Goal: Task Accomplishment & Management: Use online tool/utility

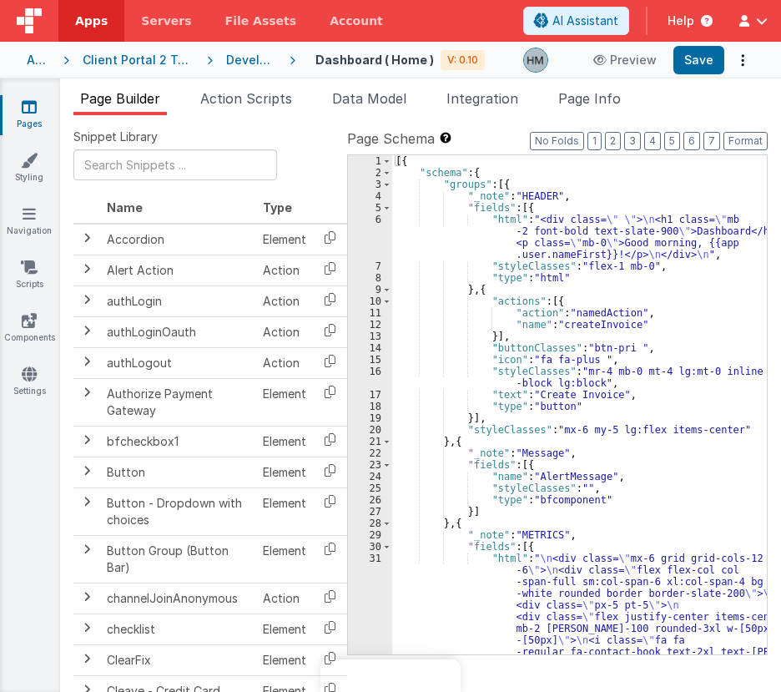
click at [28, 65] on div "Apps" at bounding box center [38, 60] width 23 height 17
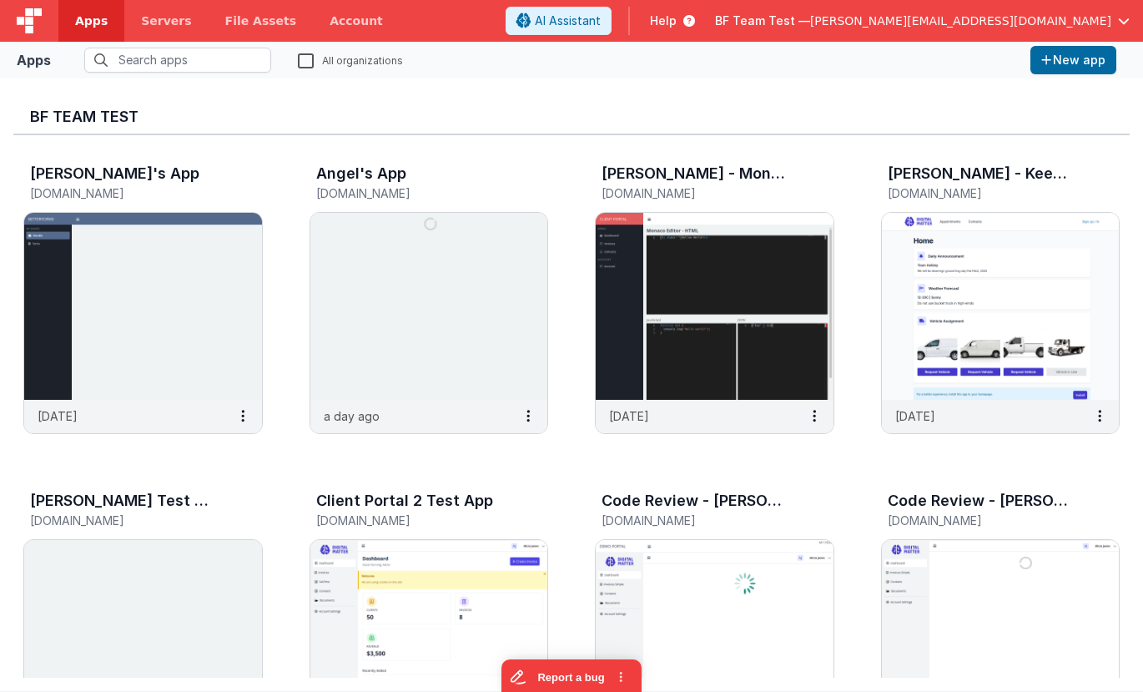
click at [780, 22] on span "BF Team Test —" at bounding box center [762, 21] width 95 height 17
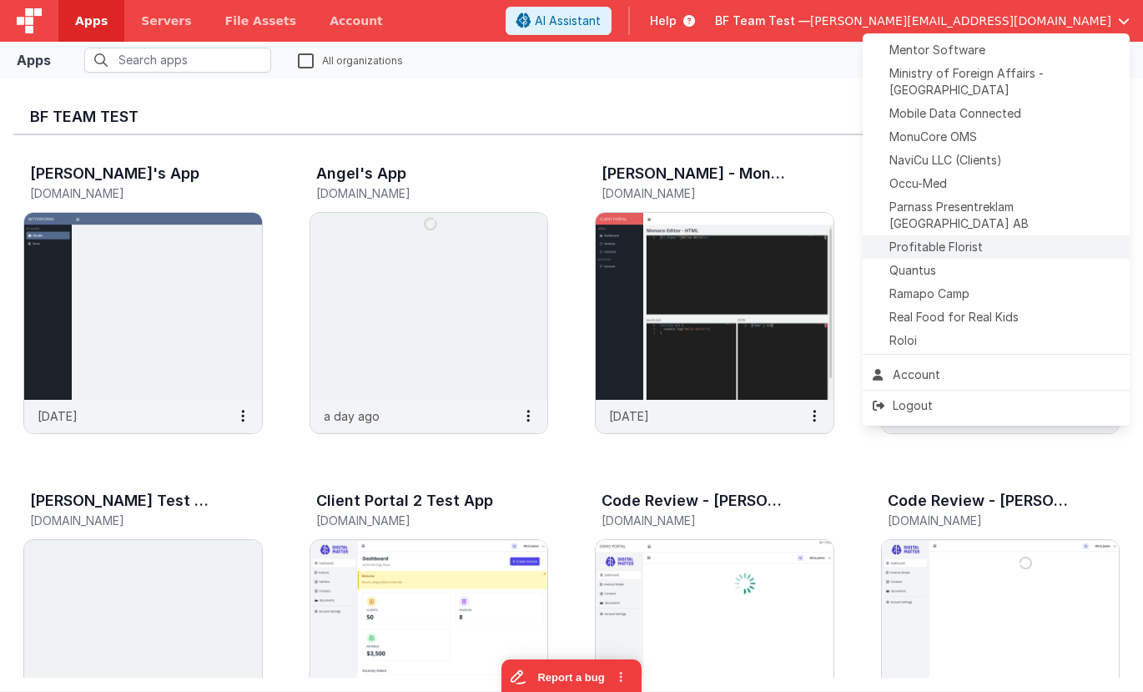
scroll to position [681, 0]
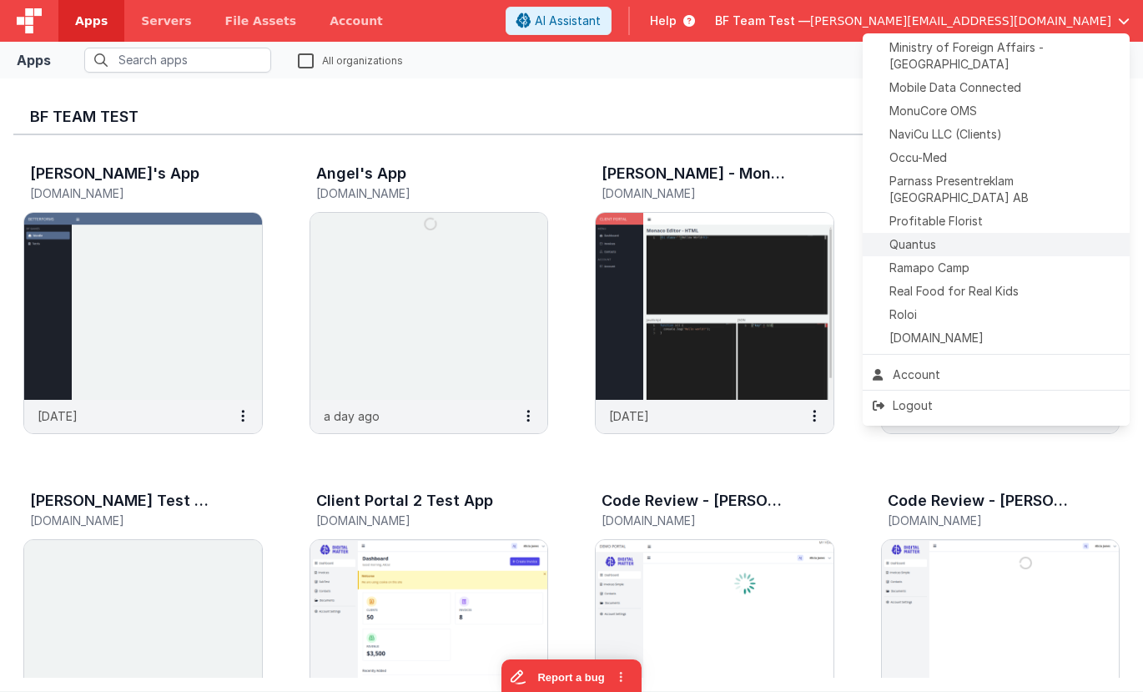
click at [780, 236] on div "Quantus" at bounding box center [996, 244] width 247 height 17
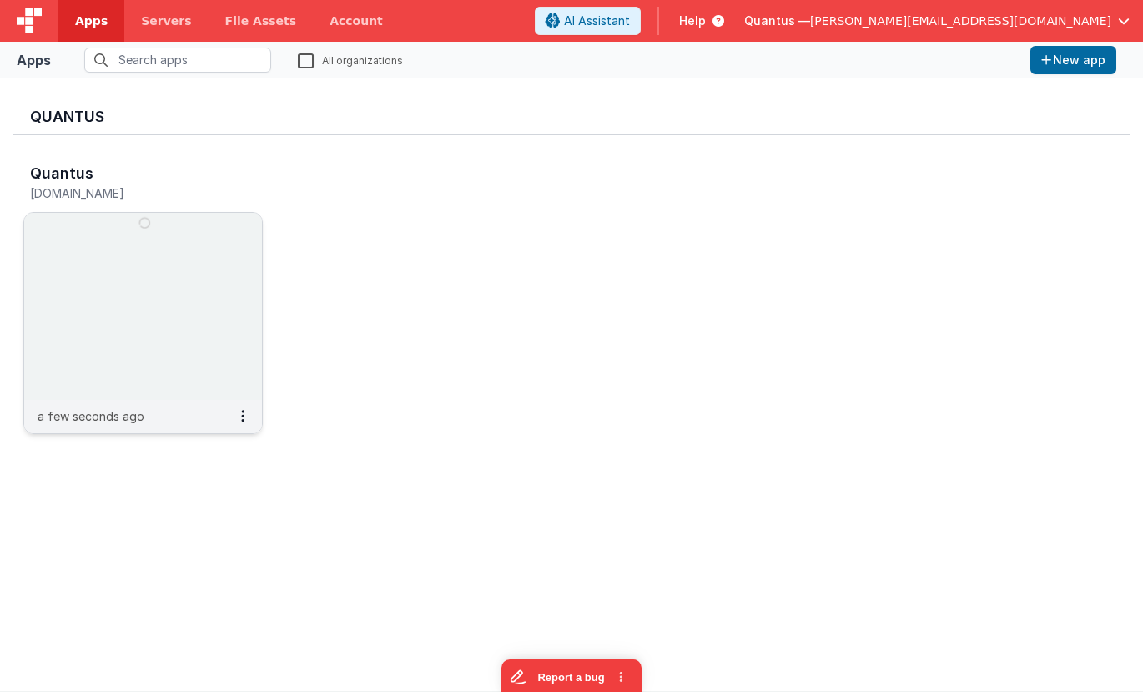
click at [239, 273] on img at bounding box center [143, 306] width 238 height 187
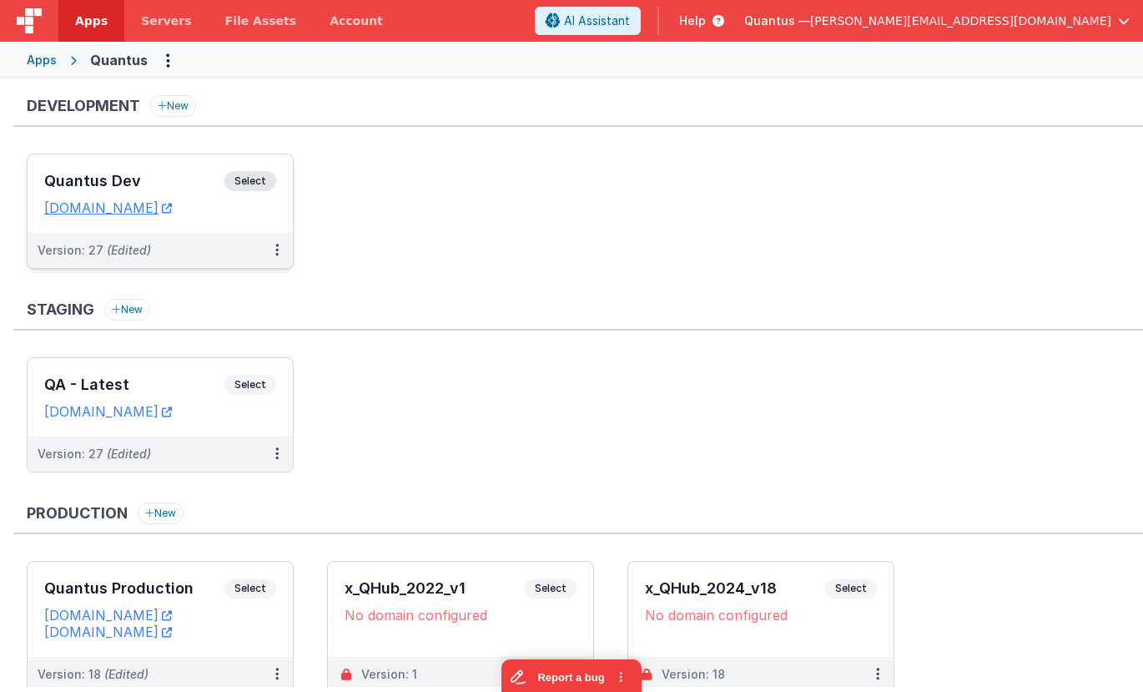
click at [182, 169] on div "Quantus Dev Select URLs [DOMAIN_NAME]" at bounding box center [160, 193] width 265 height 78
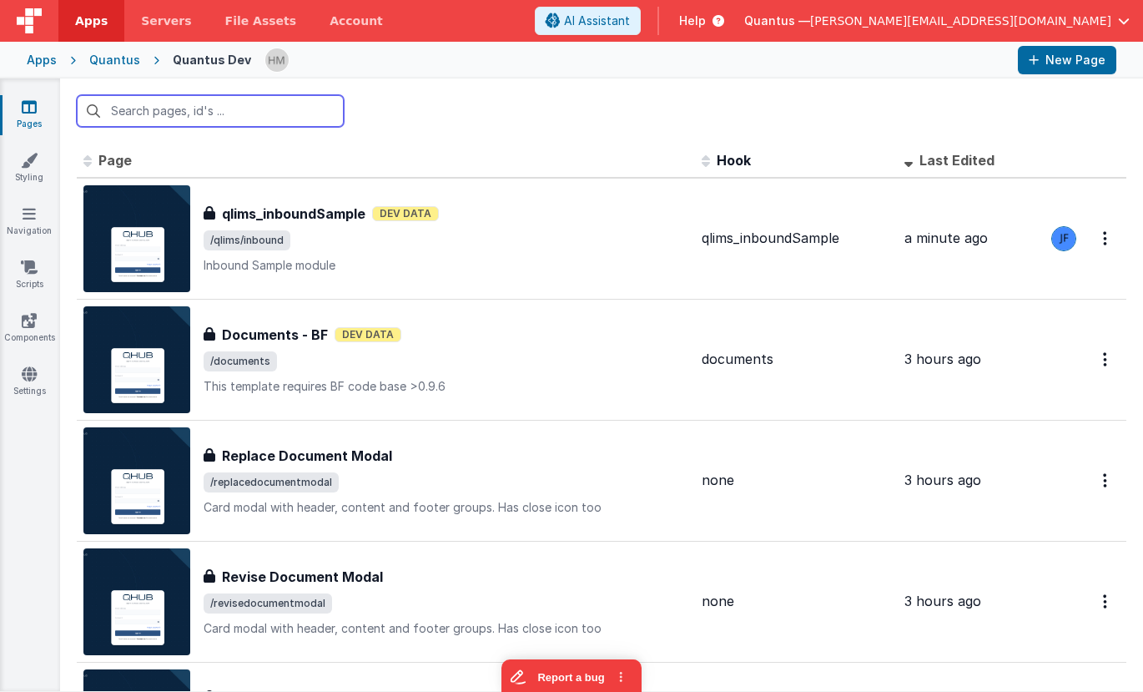
click at [288, 118] on input "text" at bounding box center [210, 111] width 267 height 32
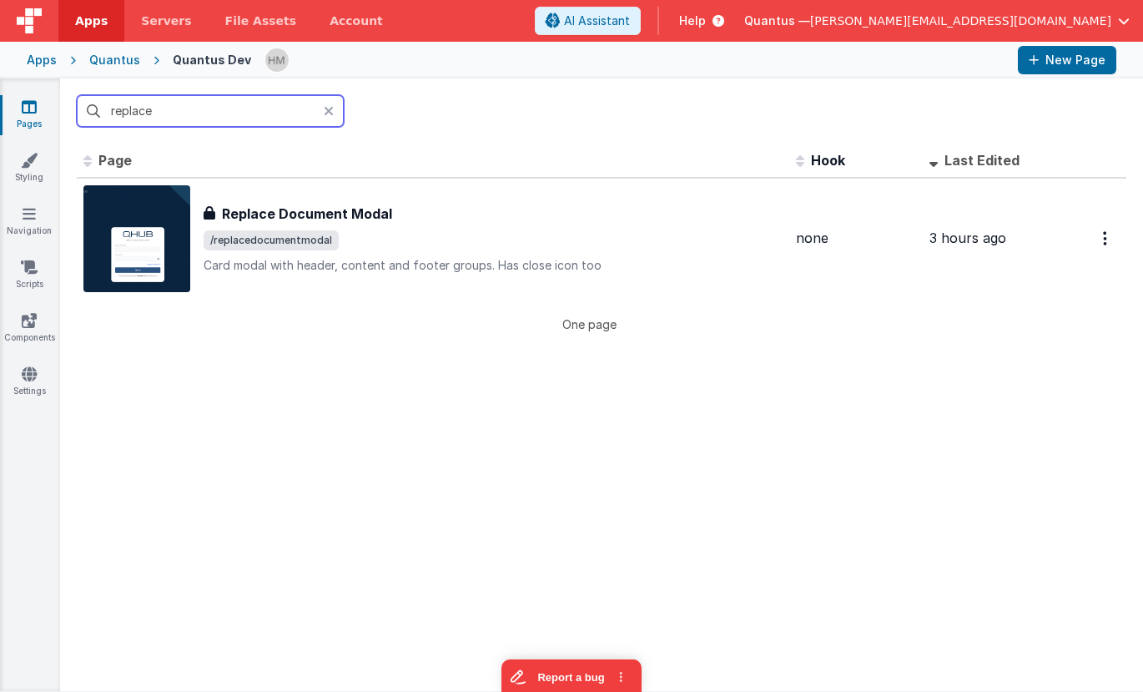
type input "replace"
click at [330, 108] on icon at bounding box center [329, 110] width 10 height 13
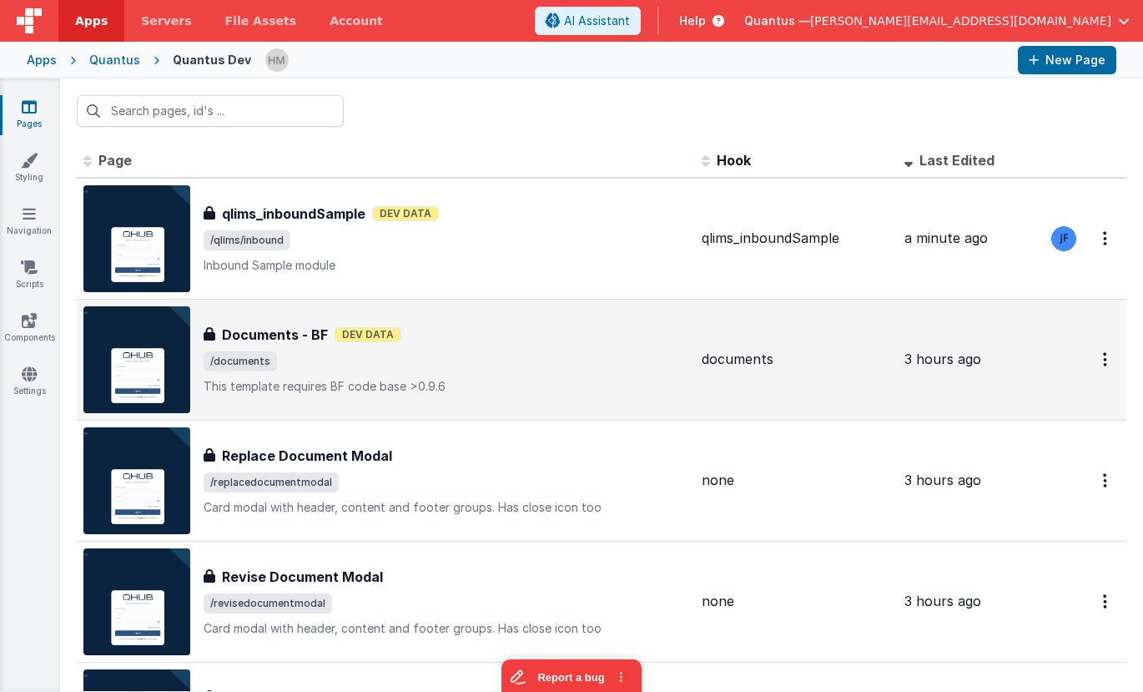
click at [534, 357] on span "/documents" at bounding box center [446, 361] width 485 height 20
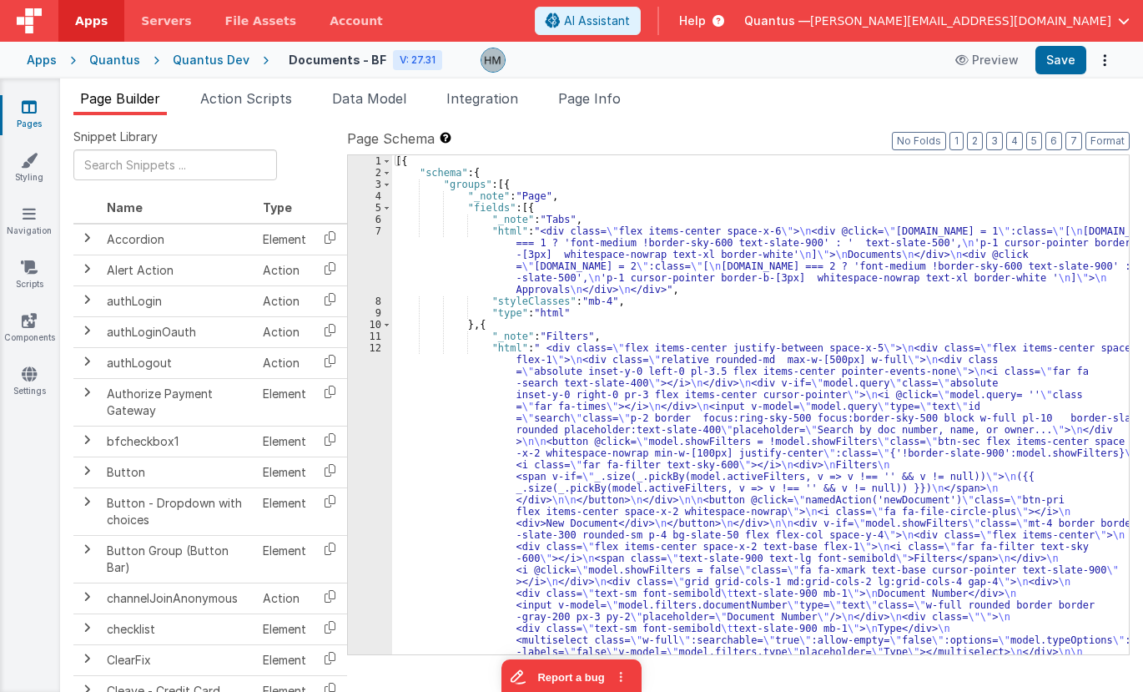
click at [566, 91] on span "Page Info" at bounding box center [589, 98] width 63 height 17
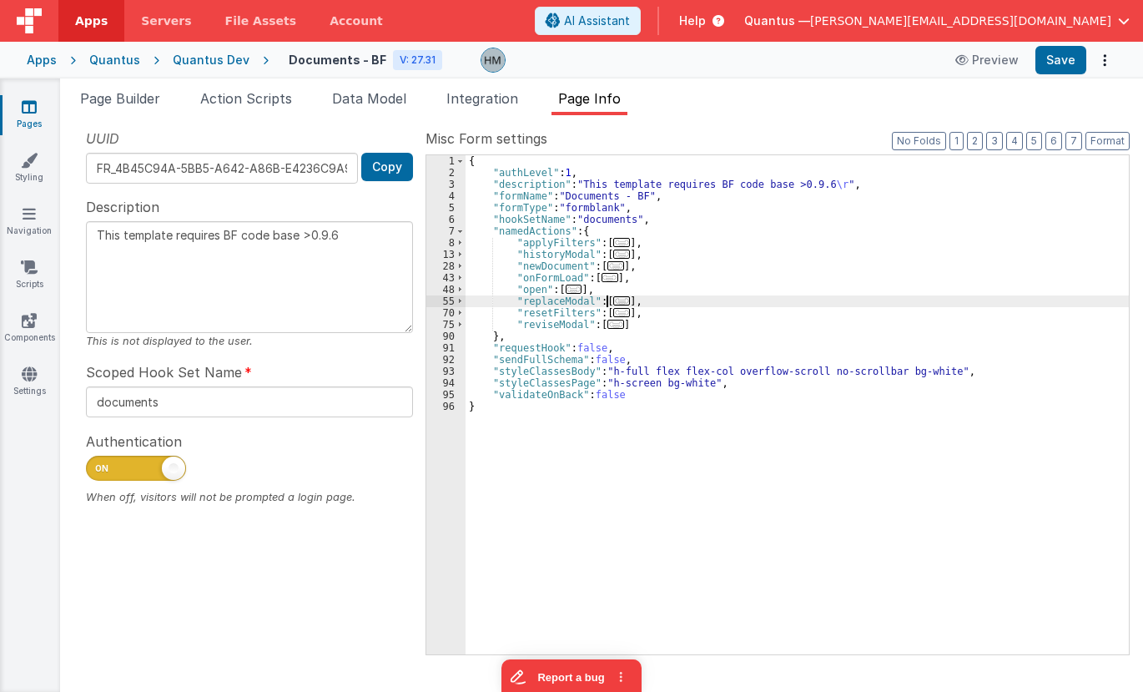
click at [617, 301] on span "..." at bounding box center [621, 300] width 17 height 9
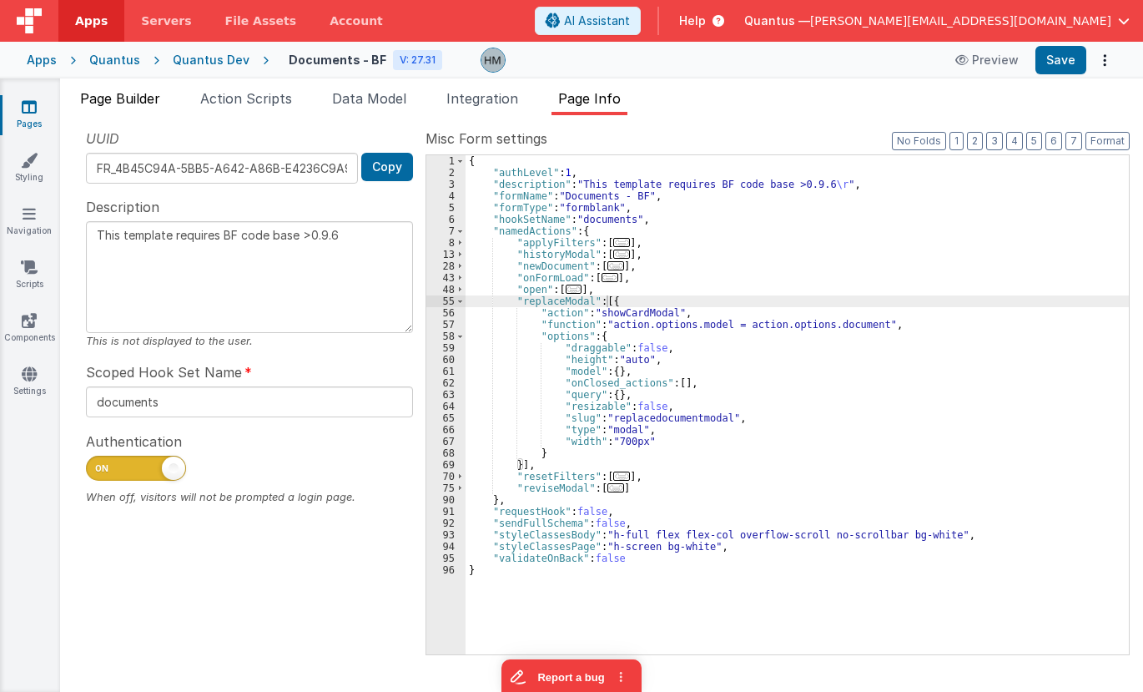
click at [138, 97] on span "Page Builder" at bounding box center [120, 98] width 80 height 17
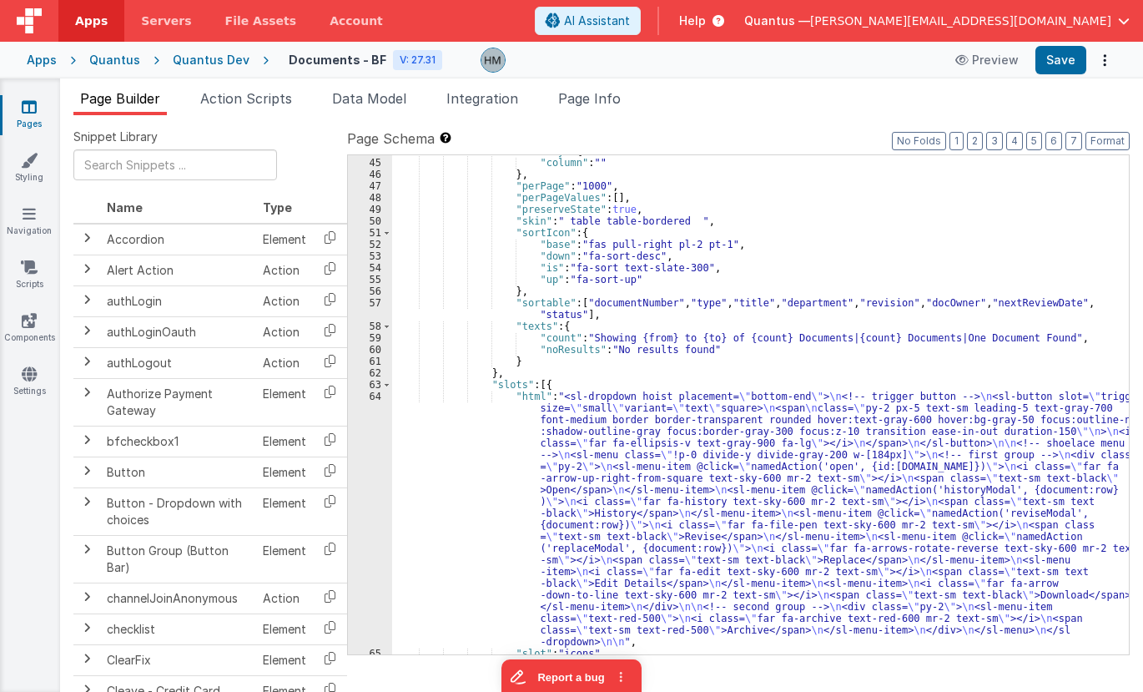
scroll to position [1502, 0]
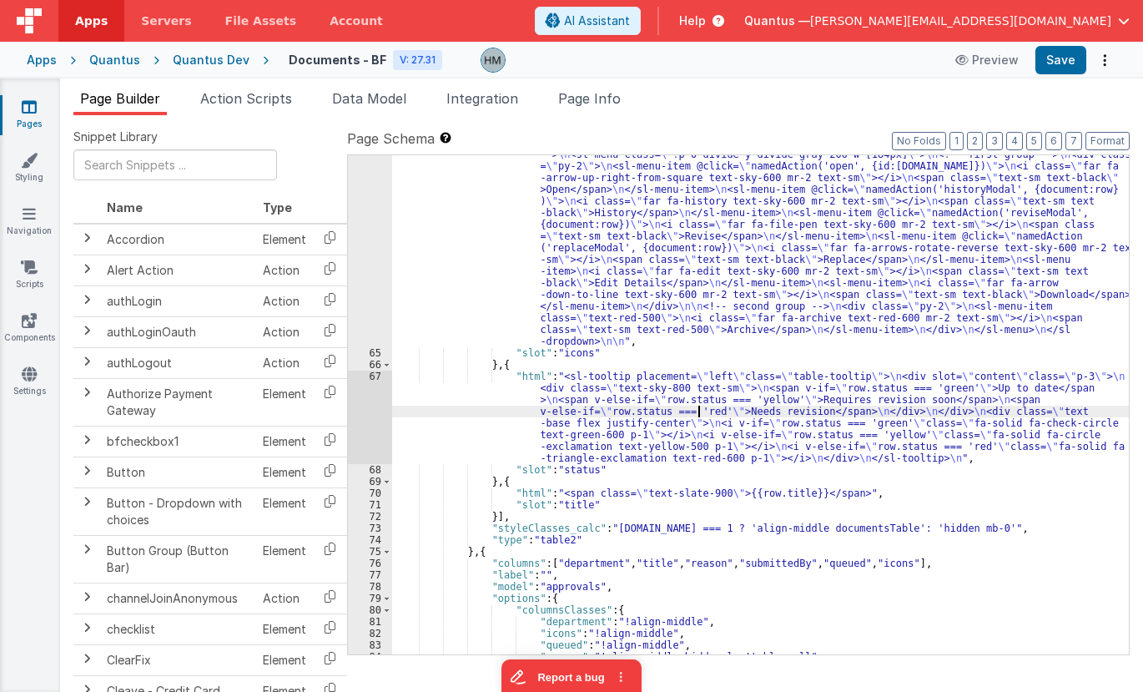
drag, startPoint x: 697, startPoint y: 415, endPoint x: 698, endPoint y: 406, distance: 9.2
click at [698, 406] on div ""html" : "<sl-dropdown hoist placement= \" bottom-end \" > \n <!-- trigger butt…" at bounding box center [760, 474] width 737 height 768
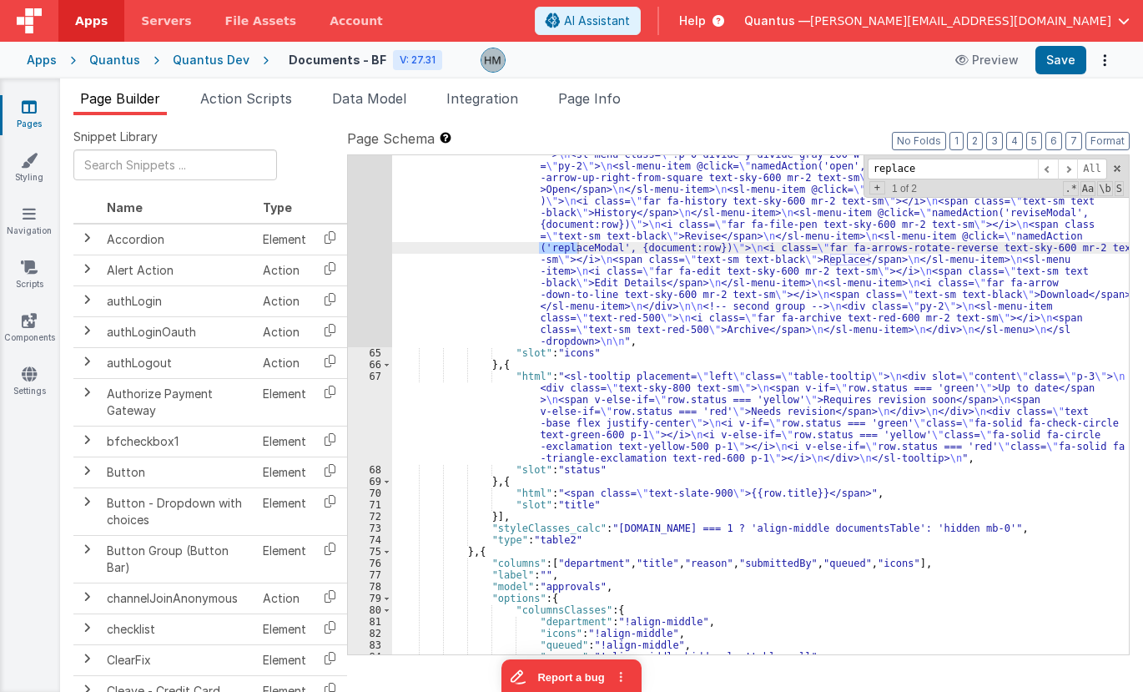
type input "replace"
click at [578, 249] on div ""html" : "<sl-dropdown hoist placement= \" bottom-end \" > \n <!-- trigger butt…" at bounding box center [760, 404] width 737 height 499
click at [578, 249] on div ""html" : "<sl-dropdown hoist placement= \" bottom-end \" > \n <!-- trigger butt…" at bounding box center [760, 474] width 737 height 768
click at [602, 103] on span "Page Info" at bounding box center [589, 98] width 63 height 17
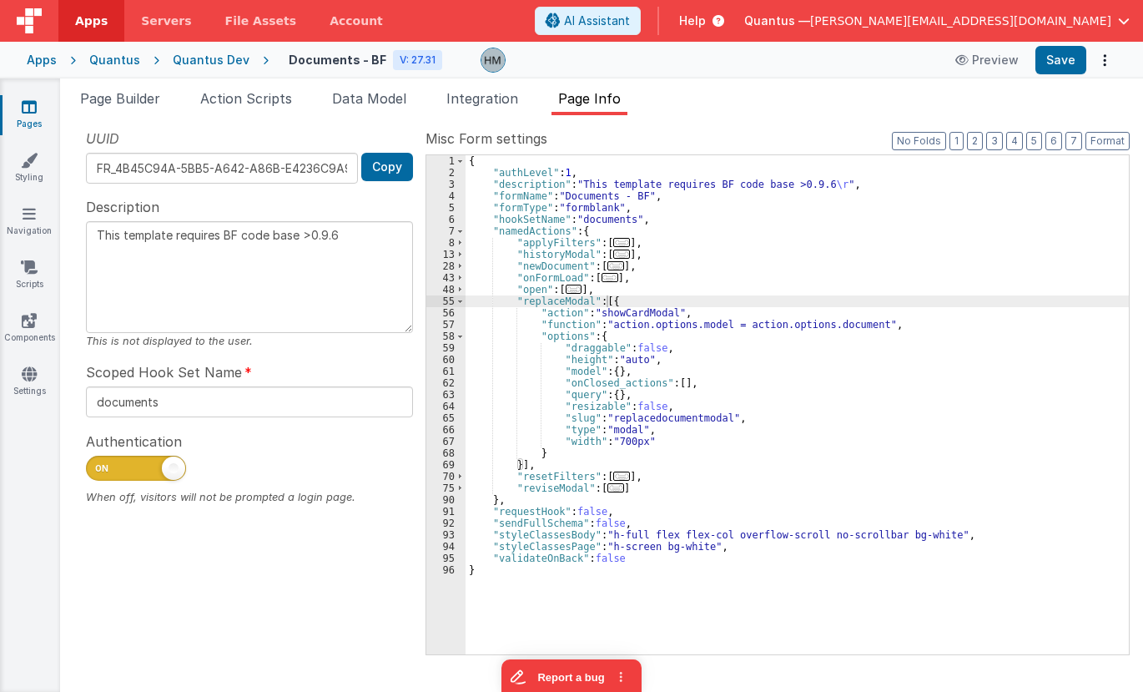
click at [551, 304] on div "{ "authLevel" : 1 , "description" : "This template requires BF code base >0.9.6…" at bounding box center [797, 416] width 663 height 522
click at [126, 103] on span "Page Builder" at bounding box center [120, 98] width 80 height 17
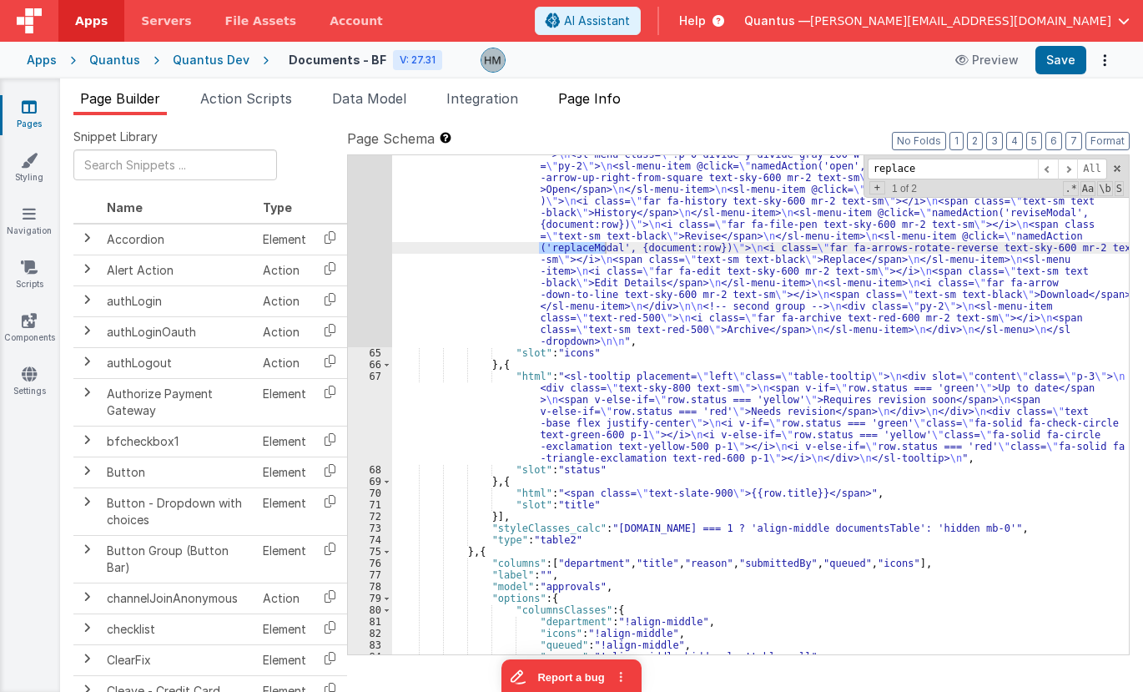
click at [567, 98] on span "Page Info" at bounding box center [589, 98] width 63 height 17
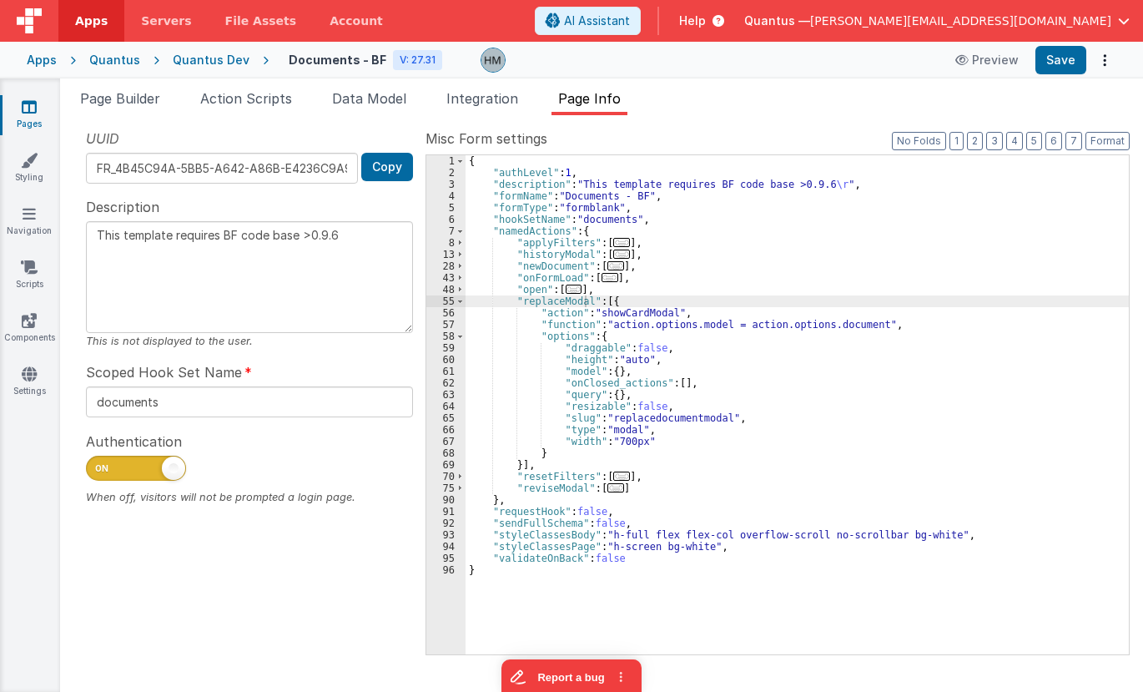
click at [671, 420] on div "{ "authLevel" : 1 , "description" : "This template requires BF code base >0.9.6…" at bounding box center [797, 416] width 663 height 522
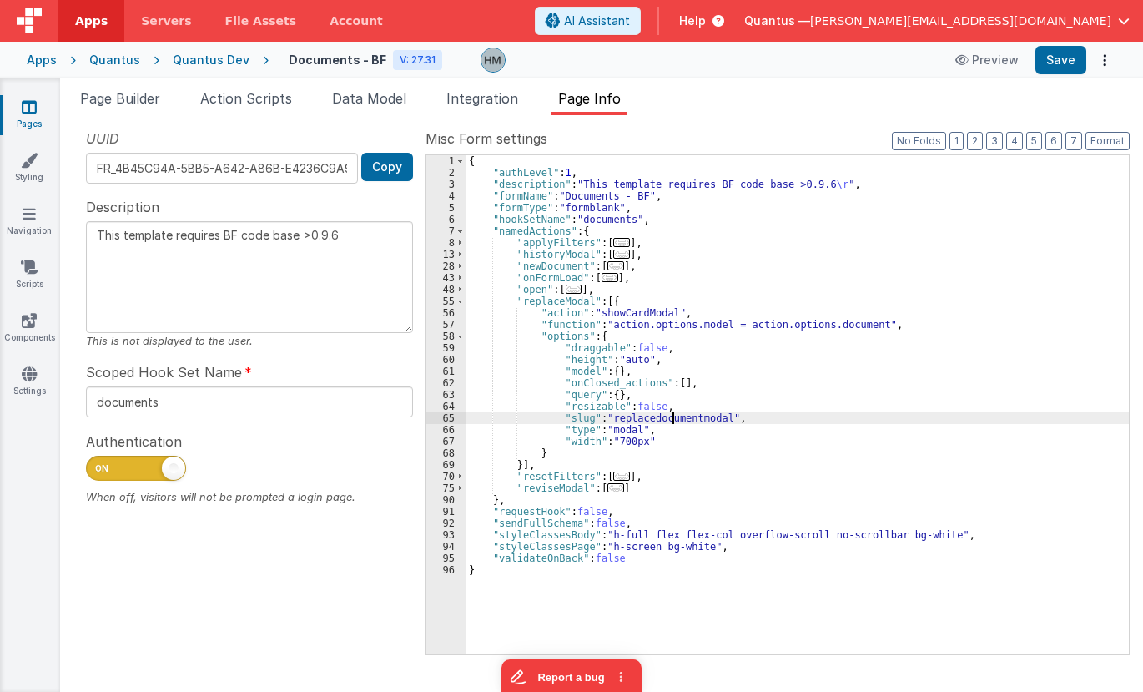
click at [671, 420] on div "{ "authLevel" : 1 , "description" : "This template requires BF code base >0.9.6…" at bounding box center [797, 416] width 663 height 522
click at [699, 414] on div "{ "authLevel" : 1 , "description" : "This template requires BF code base >0.9.6…" at bounding box center [797, 404] width 663 height 499
click at [700, 414] on div "{ "authLevel" : 1 , "description" : "This template requires BF code base >0.9.6…" at bounding box center [797, 416] width 663 height 522
click at [696, 415] on div "{ "authLevel" : 1 , "description" : "This template requires BF code base >0.9.6…" at bounding box center [797, 416] width 663 height 522
click at [697, 415] on div "{ "authLevel" : 1 , "description" : "This template requires BF code base >0.9.6…" at bounding box center [797, 416] width 663 height 522
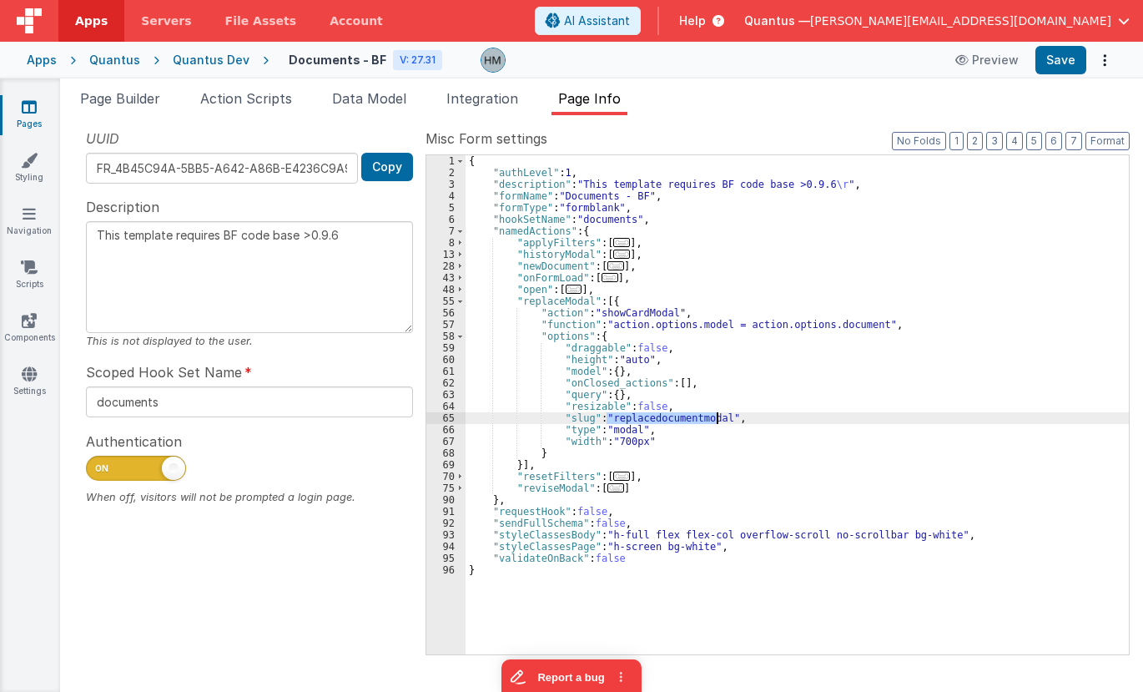
type textarea "This template requires BF code base >0.9.6"
click at [760, 390] on div "{ "authLevel" : 1 , "description" : "This template requires BF code base >0.9.6…" at bounding box center [797, 416] width 663 height 522
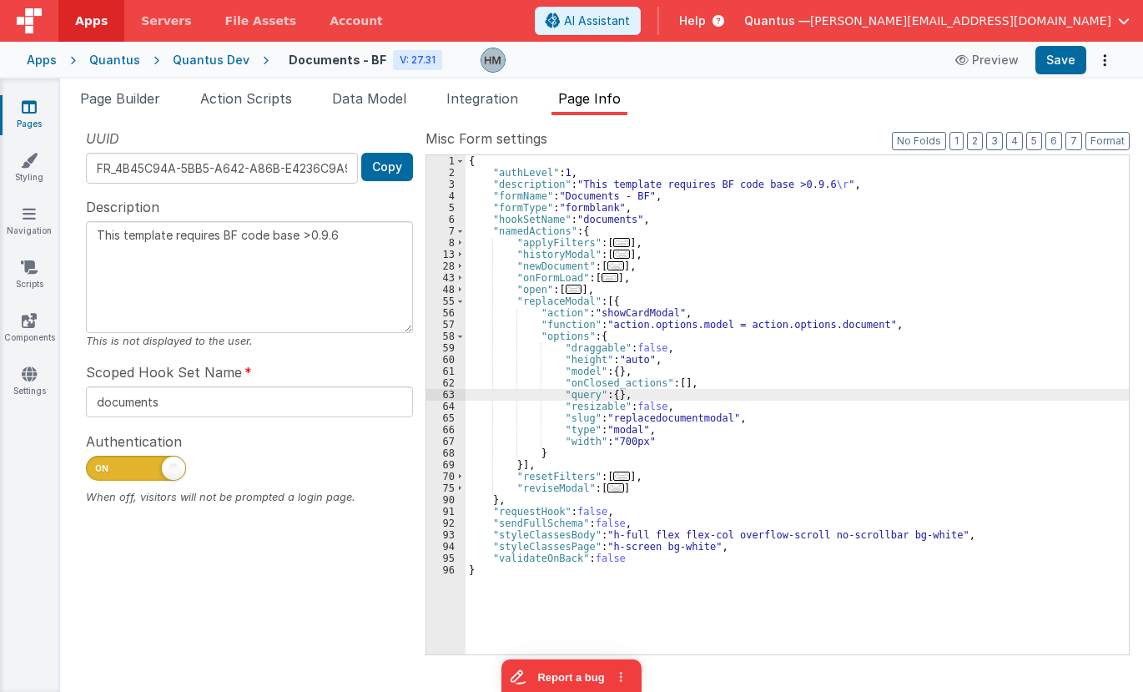
click at [32, 108] on icon at bounding box center [29, 106] width 15 height 17
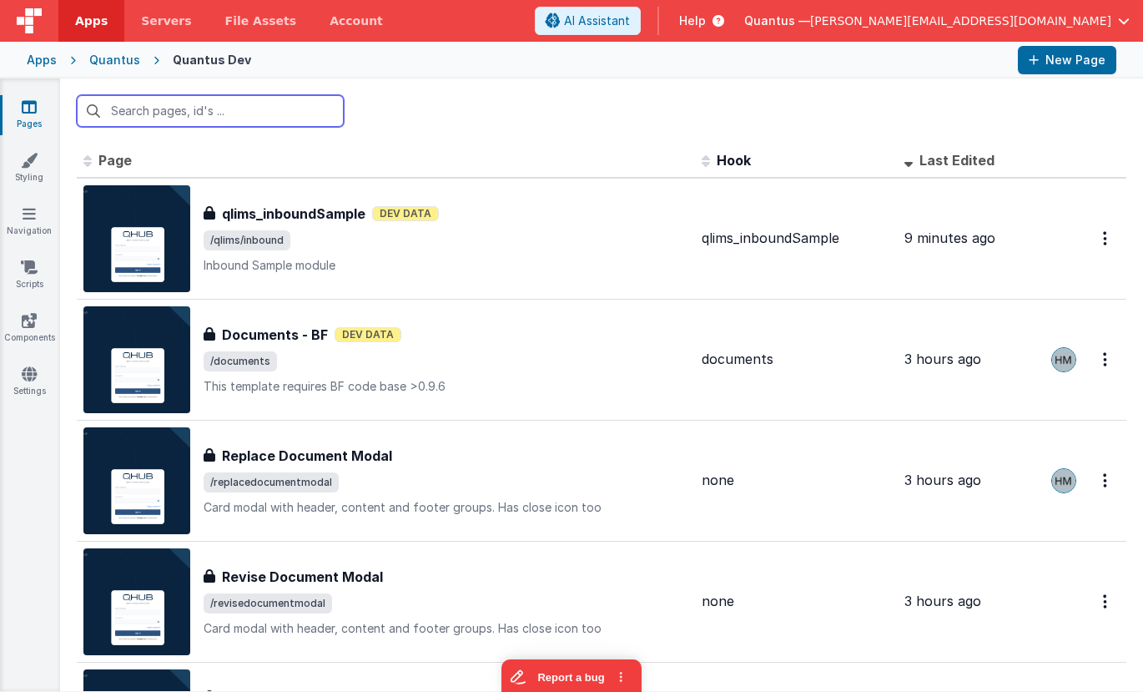
click at [205, 121] on input "text" at bounding box center [210, 111] width 267 height 32
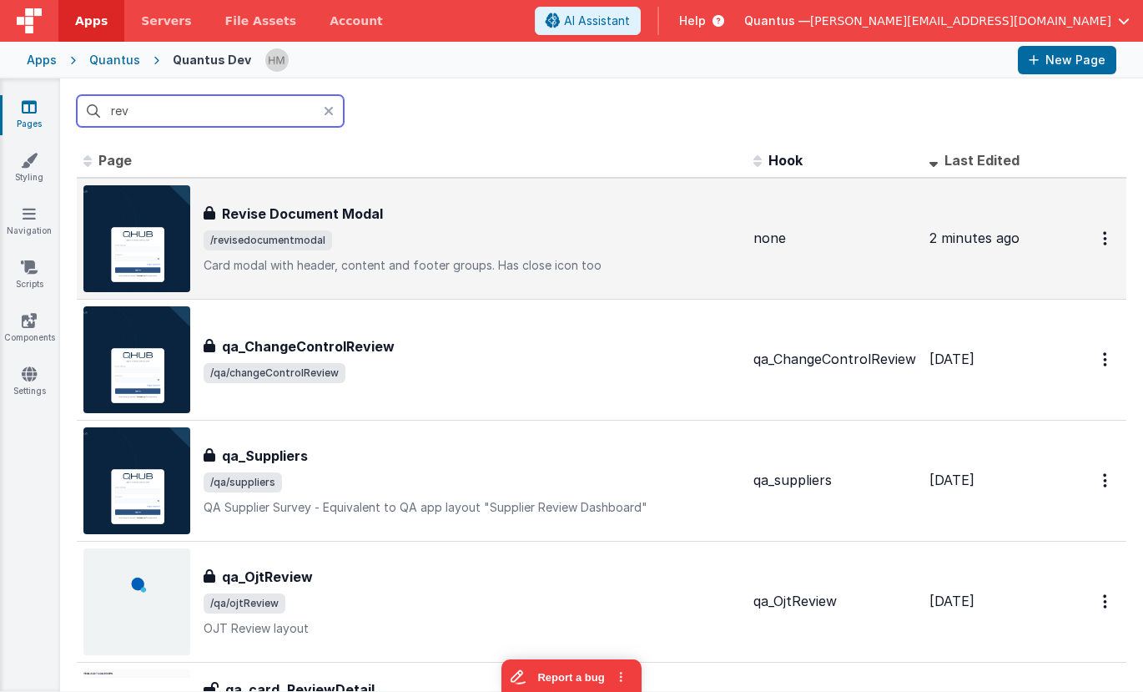
type input "rev"
click at [553, 250] on div "Revise Document Modal Revise Document Modal /revisedocumentmodal Card modal wit…" at bounding box center [472, 239] width 536 height 70
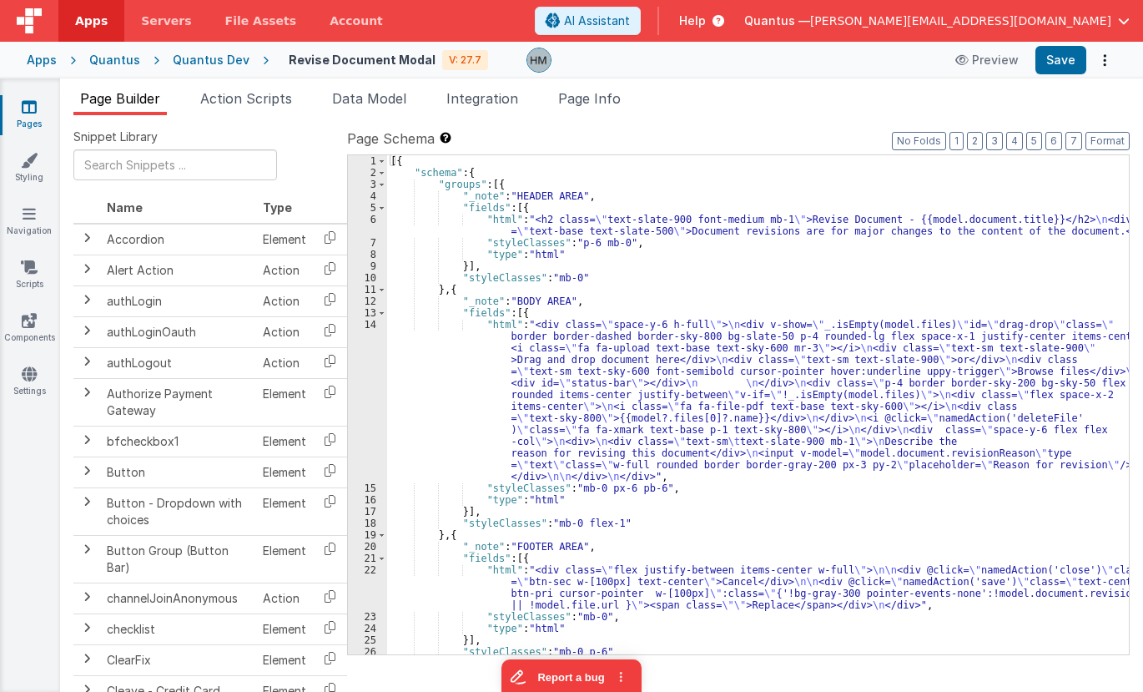
click at [490, 377] on div "[{ "schema" : { "groups" : [{ "_note" : "HEADER AREA" , "fields" : [{ "html" : …" at bounding box center [758, 416] width 742 height 522
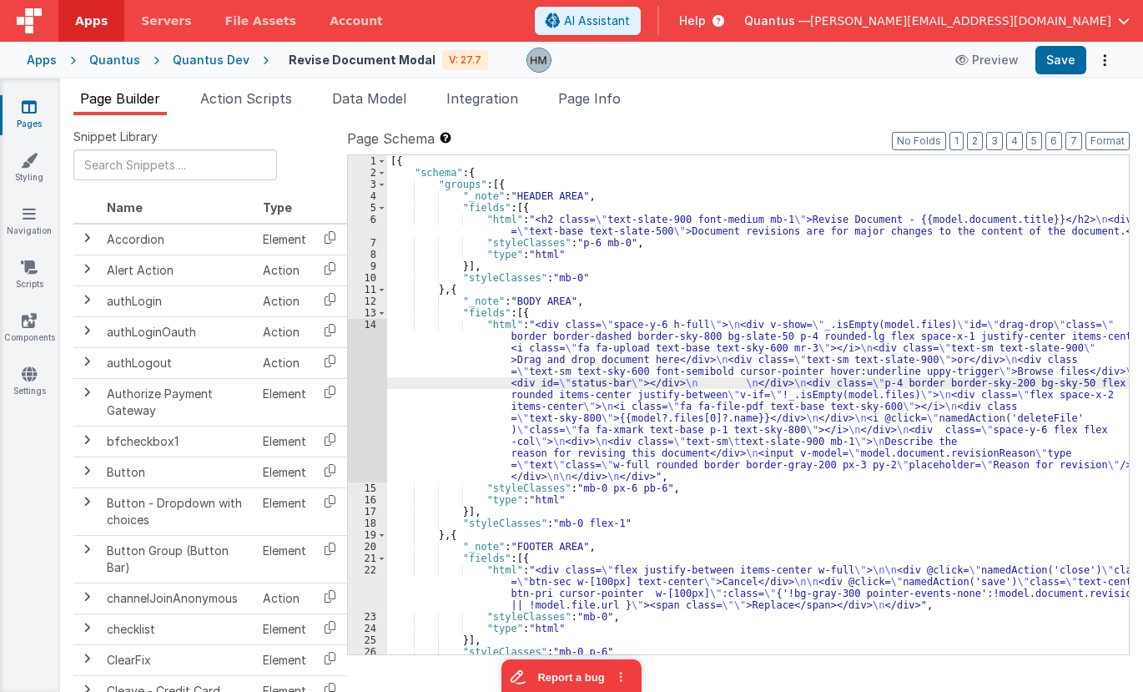
click at [372, 326] on div "14" at bounding box center [367, 401] width 39 height 164
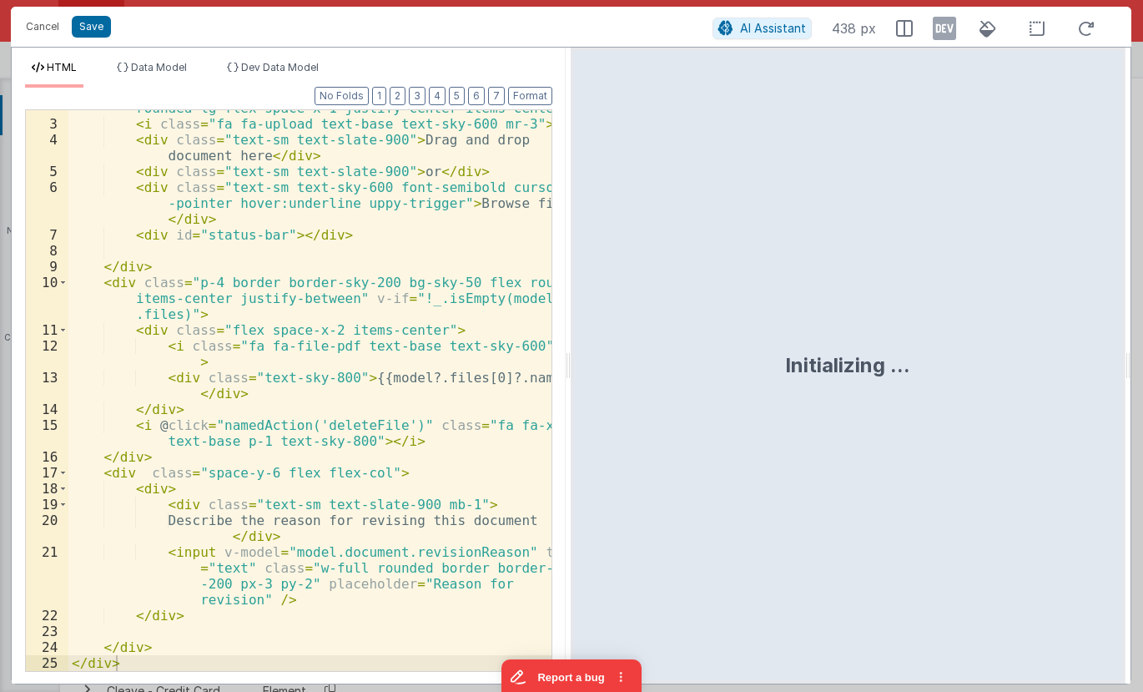
scroll to position [58, 0]
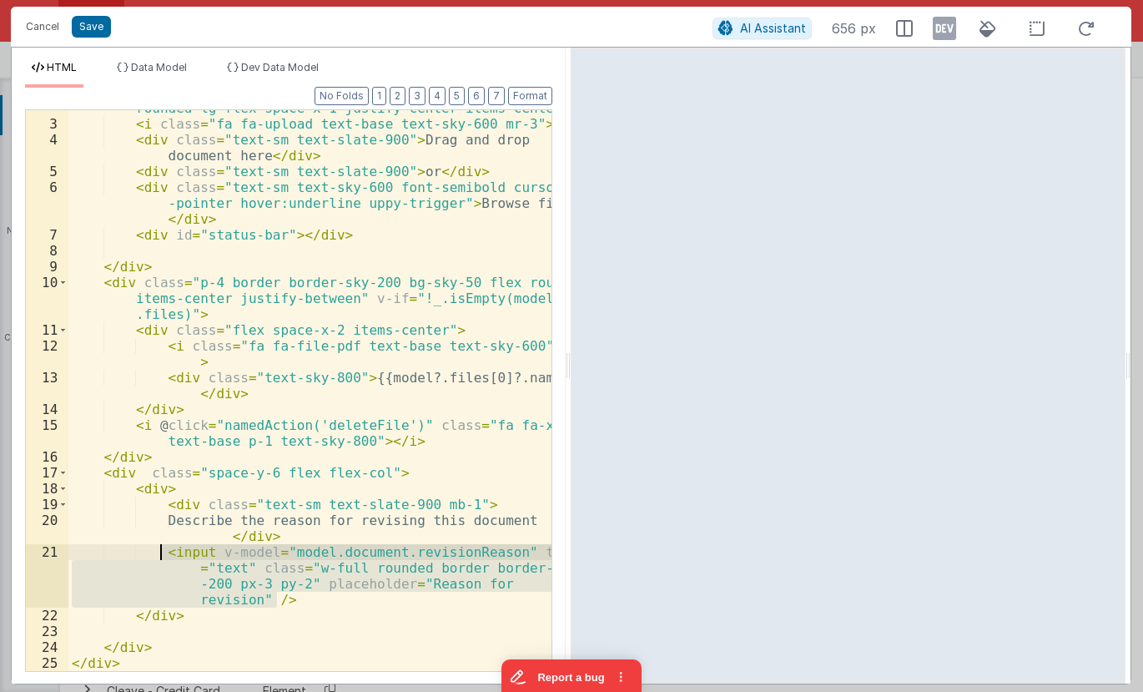
drag, startPoint x: 284, startPoint y: 596, endPoint x: 160, endPoint y: 549, distance: 133.1
click at [160, 549] on div "< div v-show = "_.isEmpty(model.files)" id = "drag-drop" class = " border borde…" at bounding box center [309, 380] width 483 height 624
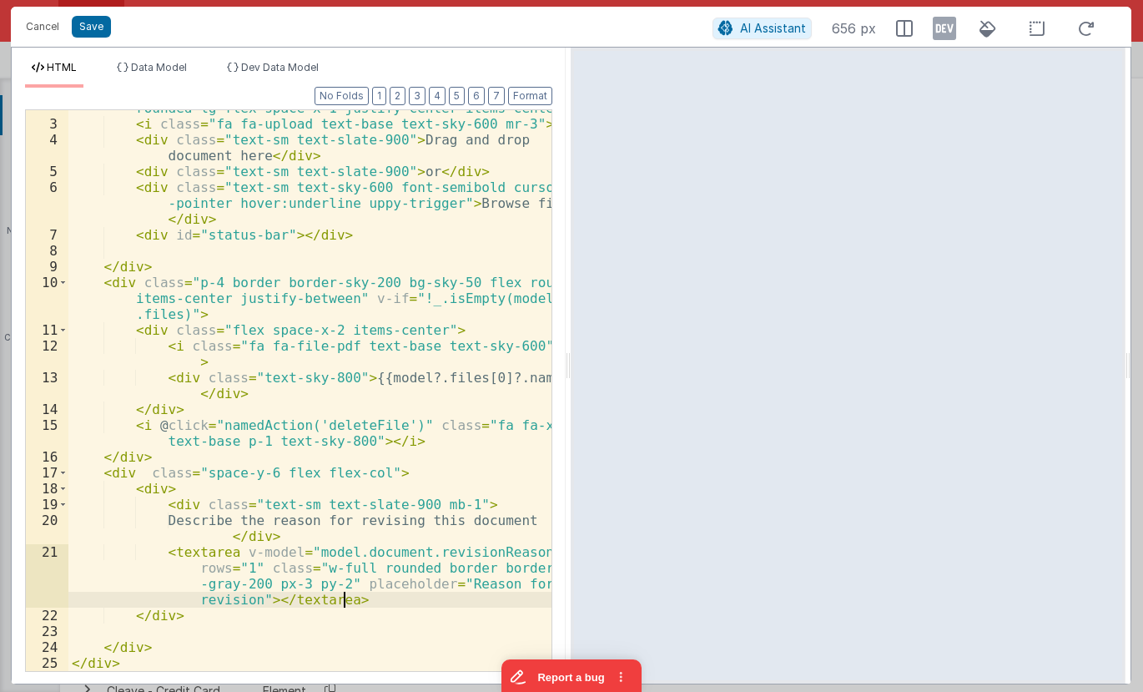
click at [304, 528] on div "< div v-show = "_.isEmpty(model.files)" id = "drag-drop" class = " border borde…" at bounding box center [309, 380] width 483 height 624
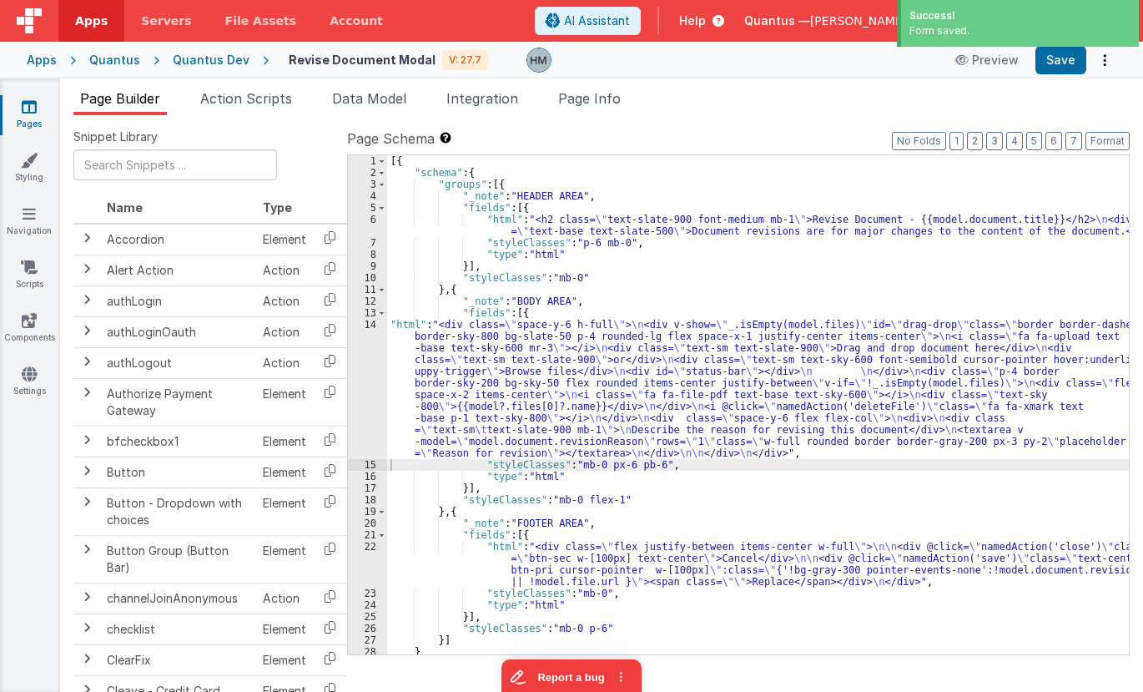
click at [224, 58] on div "Quantus Dev" at bounding box center [211, 60] width 77 height 17
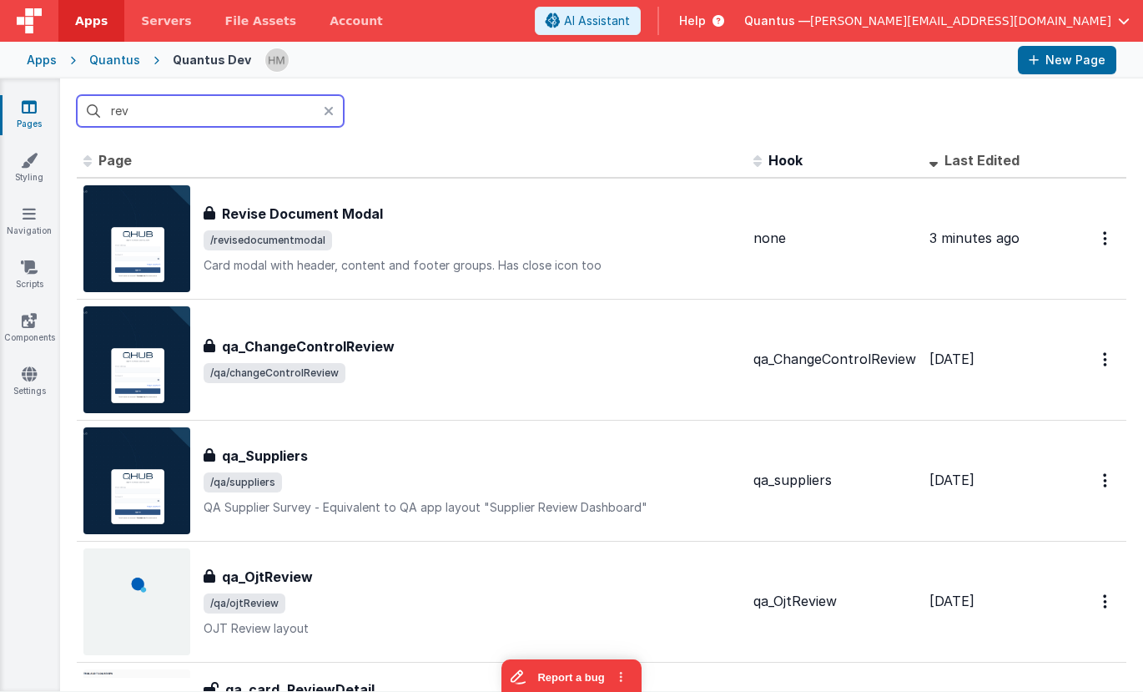
click at [316, 118] on input "rev" at bounding box center [210, 111] width 267 height 32
click at [312, 111] on input "rev" at bounding box center [210, 111] width 267 height 32
click at [312, 109] on input "rev" at bounding box center [210, 111] width 267 height 32
click at [328, 103] on div at bounding box center [334, 111] width 20 height 32
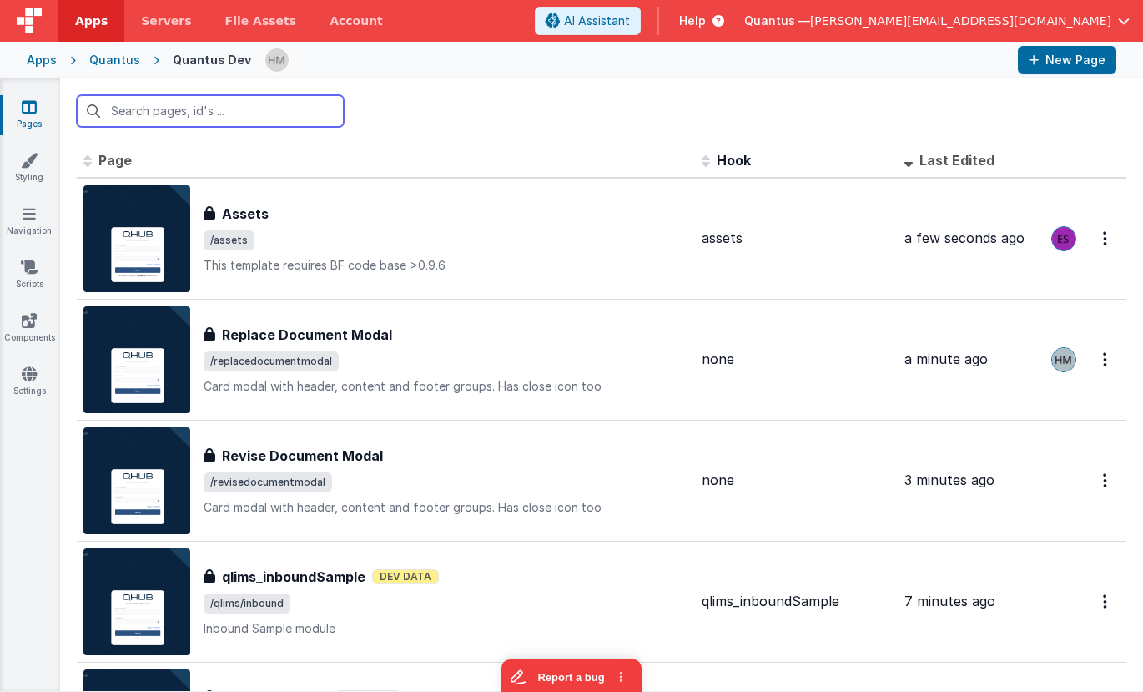
click at [310, 110] on input "text" at bounding box center [210, 111] width 267 height 32
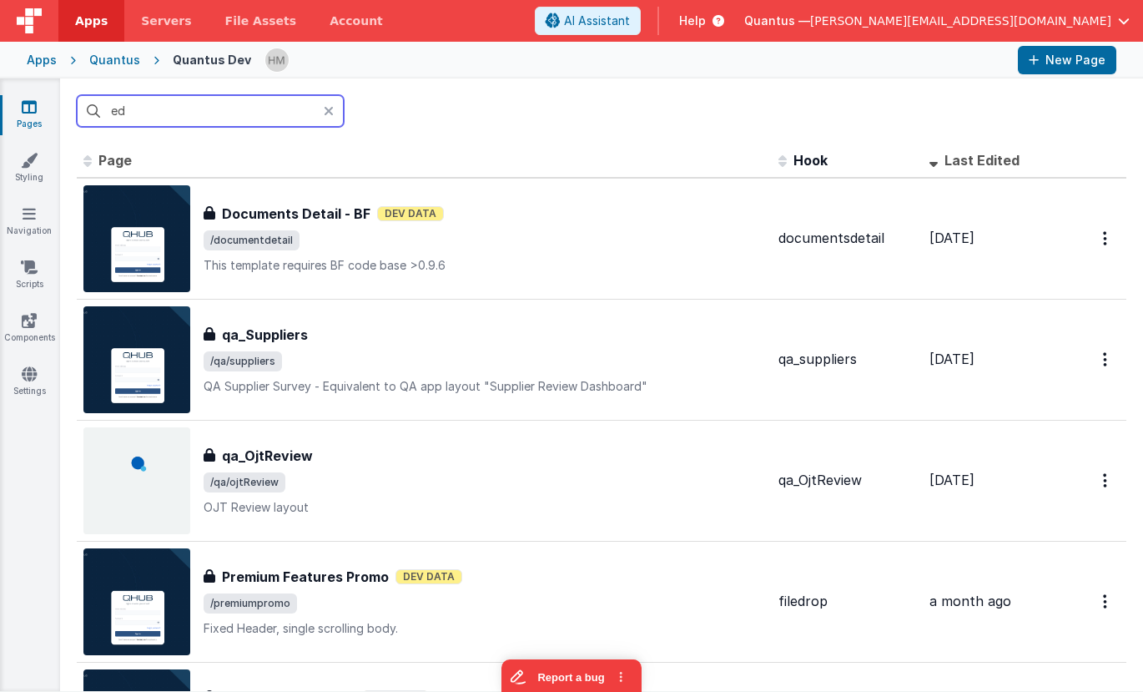
type input "e"
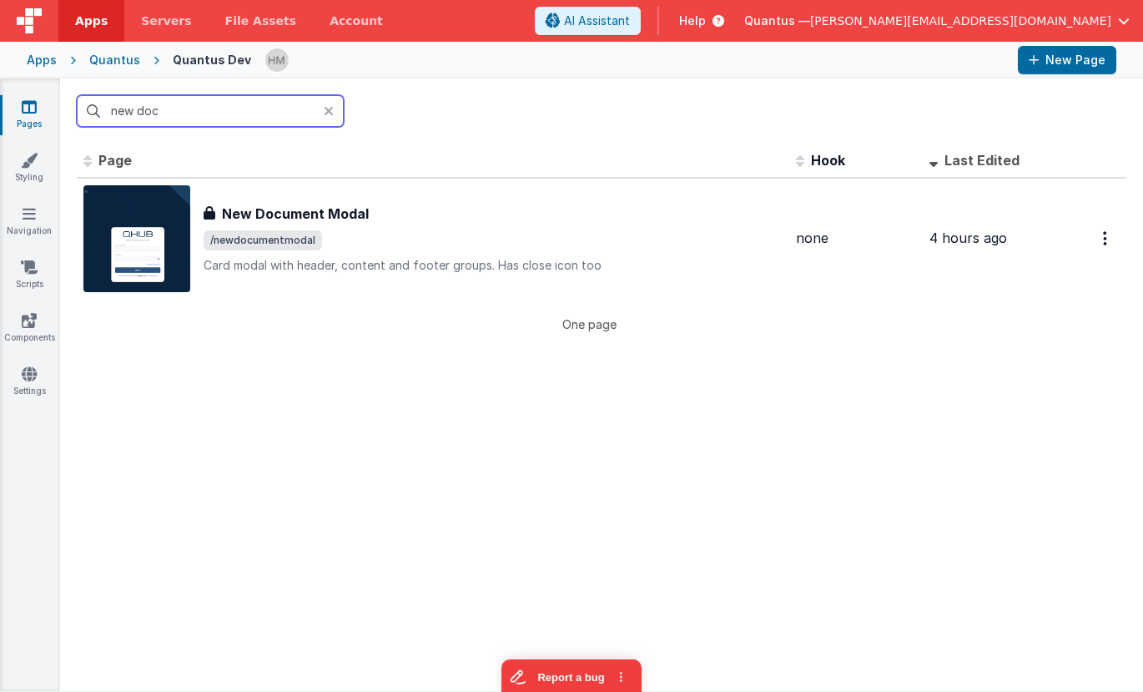
type input "new doc"
click at [34, 118] on link "Pages" at bounding box center [29, 114] width 60 height 33
click at [330, 113] on icon at bounding box center [329, 110] width 10 height 13
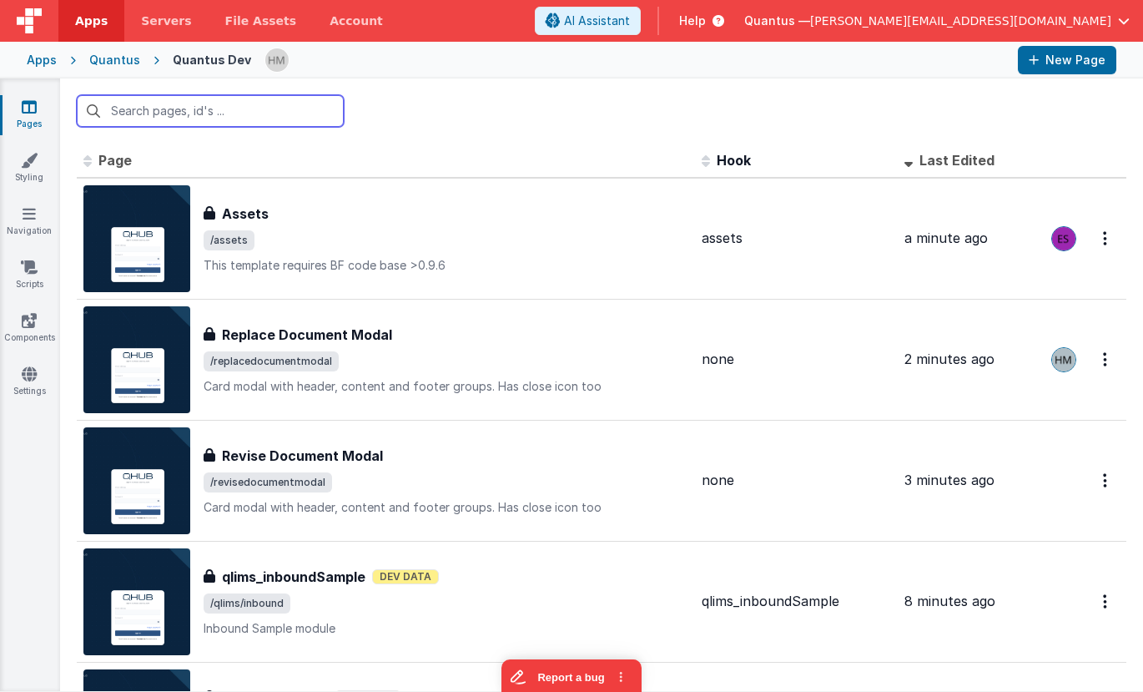
click at [306, 110] on input "text" at bounding box center [210, 111] width 267 height 32
click at [314, 113] on input "text" at bounding box center [210, 111] width 267 height 32
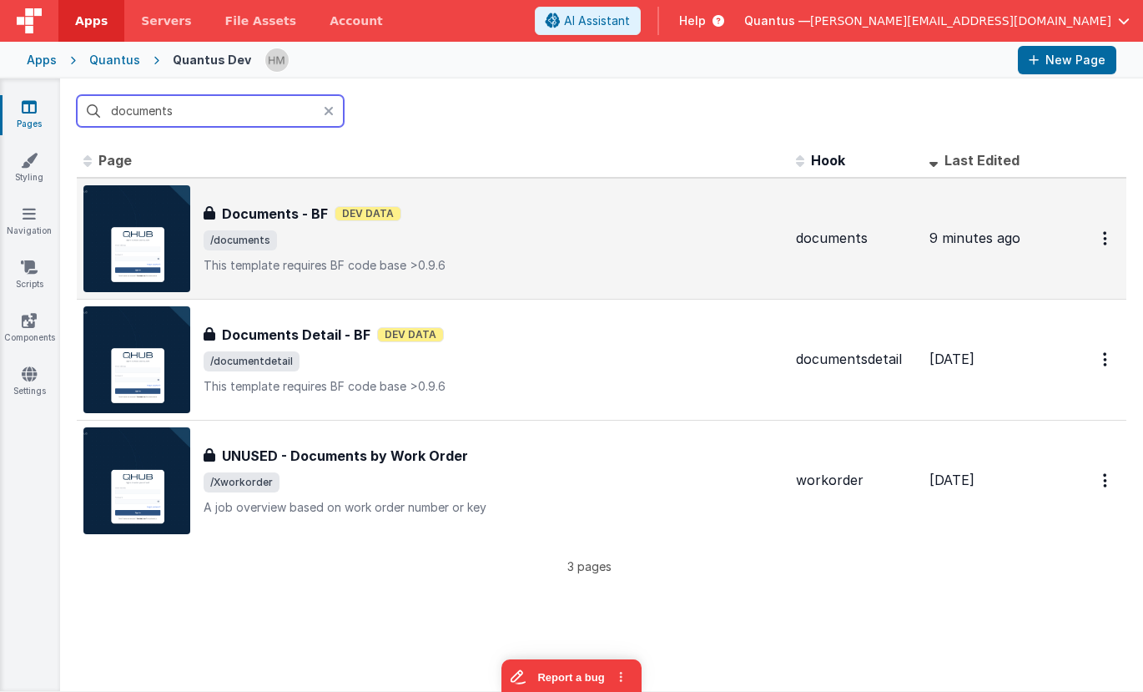
type input "documents"
click at [592, 229] on div "Documents - BF Documents - BF Dev Data /documents This template requires BF cod…" at bounding box center [493, 239] width 579 height 70
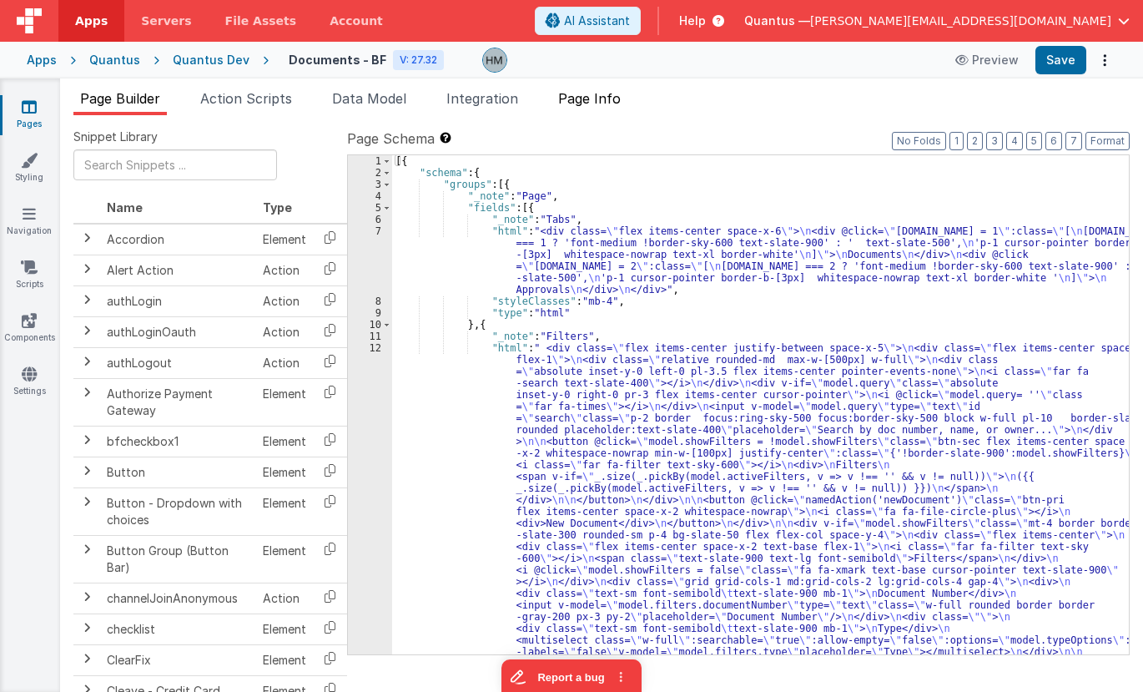
click at [583, 99] on span "Page Info" at bounding box center [589, 98] width 63 height 17
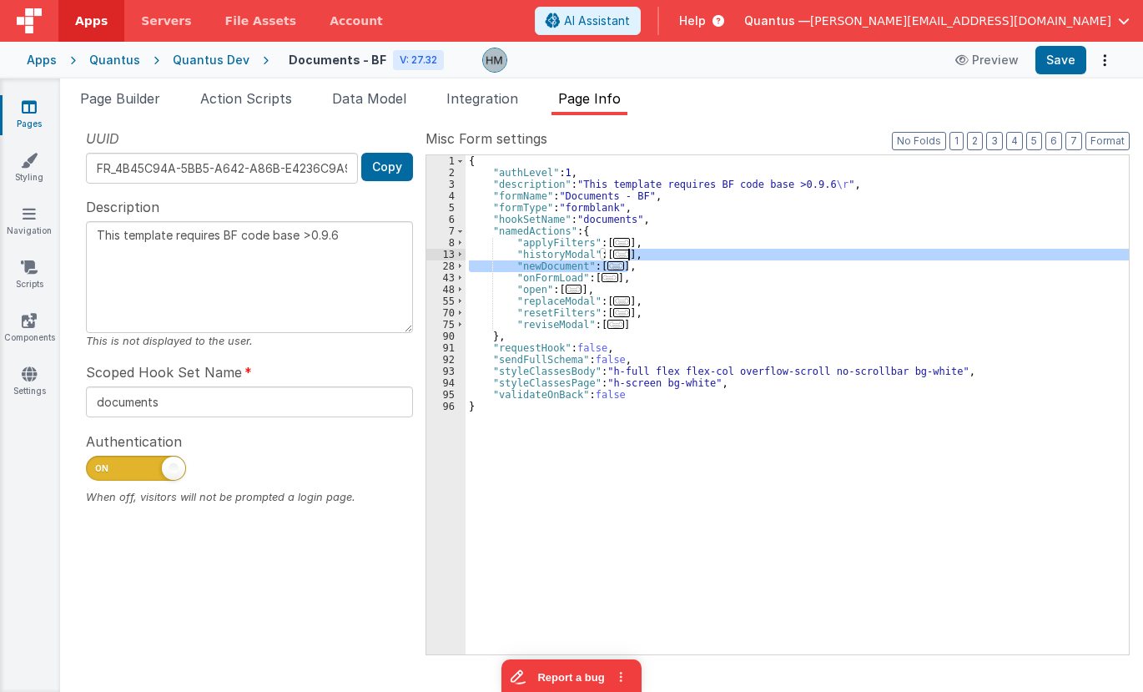
drag, startPoint x: 633, startPoint y: 266, endPoint x: 630, endPoint y: 258, distance: 9.0
click at [630, 258] on div "{ "authLevel" : 1 , "description" : "This template requires BF code base >0.9.6…" at bounding box center [797, 416] width 663 height 522
click at [638, 268] on div "{ "authLevel" : 1 , "description" : "This template requires BF code base >0.9.6…" at bounding box center [797, 404] width 663 height 499
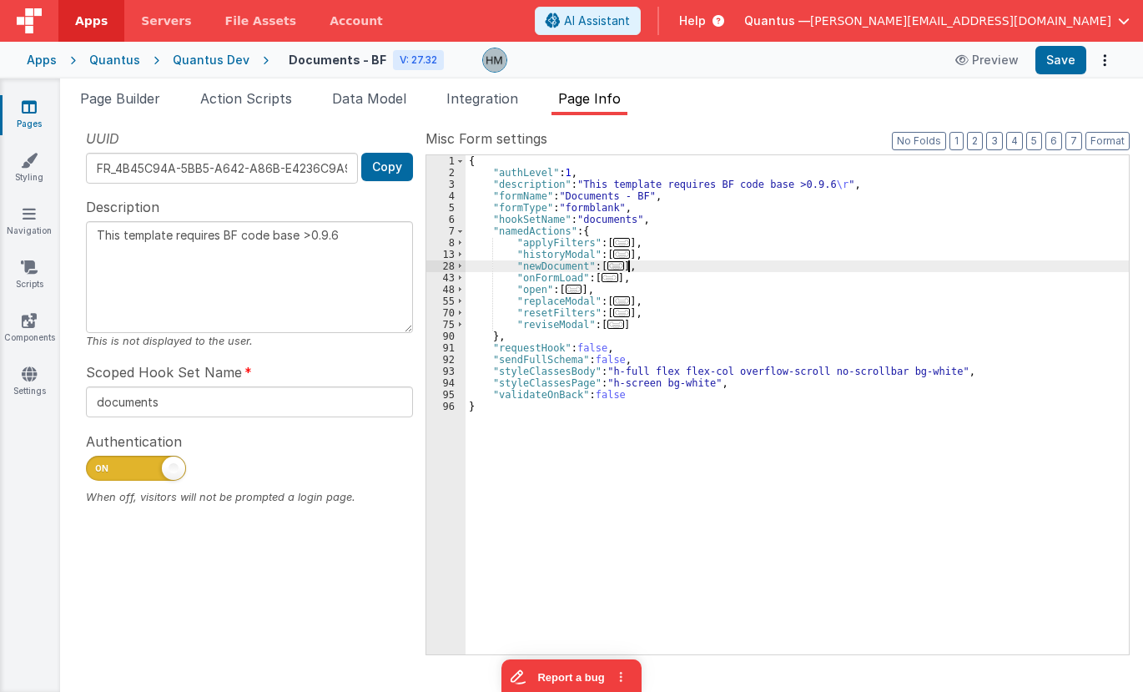
type textarea "This template requires BF code base >0.9.6"
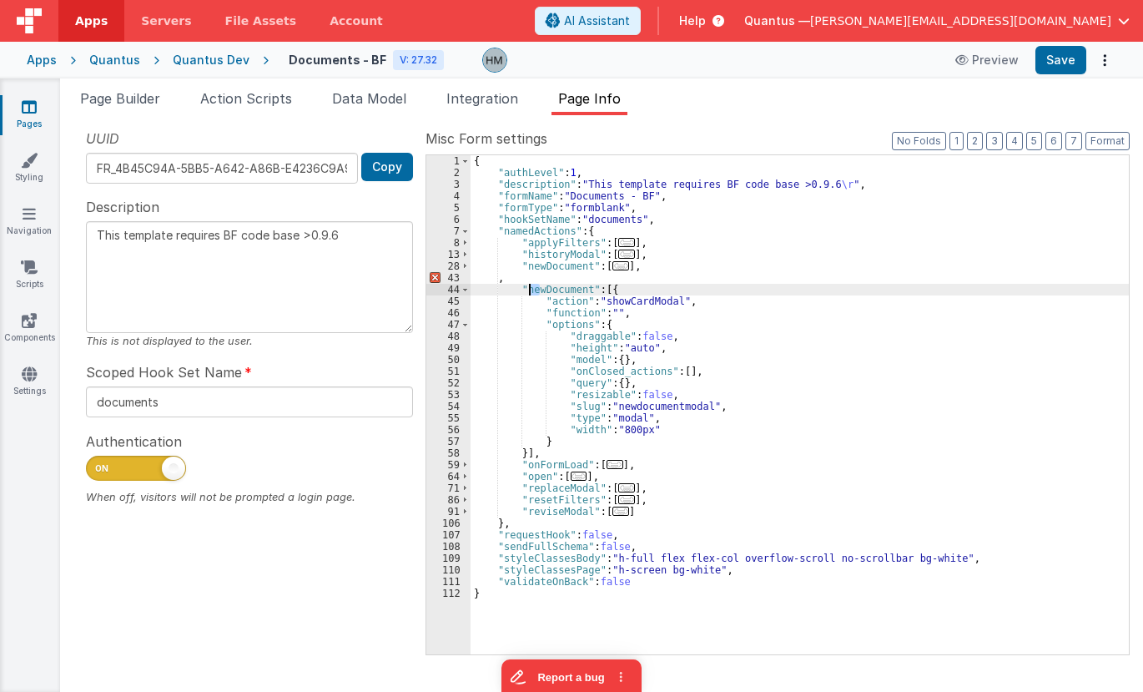
drag, startPoint x: 538, startPoint y: 292, endPoint x: 525, endPoint y: 289, distance: 13.8
click at [525, 289] on div "{ "authLevel" : 1 , "description" : "This template requires BF code base >0.9.6…" at bounding box center [800, 416] width 658 height 522
click at [541, 282] on div "{ "authLevel" : 1 , "description" : "This template requires BF code base >0.9.6…" at bounding box center [800, 416] width 658 height 522
type textarea "This template requires BF code base >0.9.6"
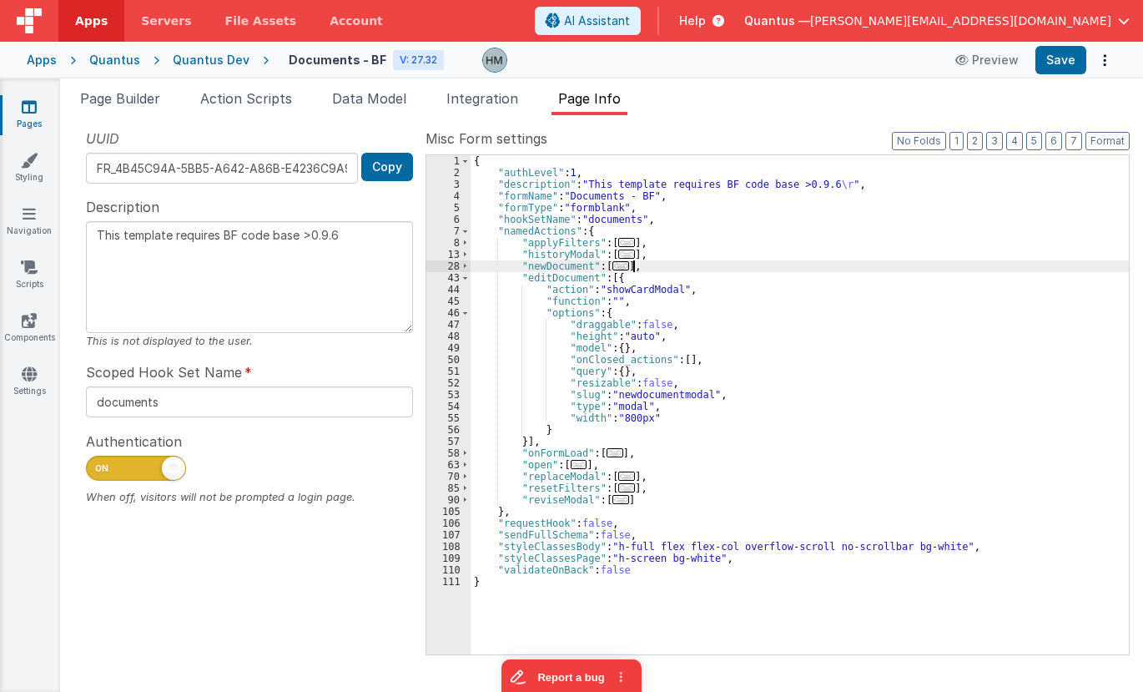
click at [556, 278] on div "{ "authLevel" : 1 , "description" : "This template requires BF code base >0.9.6…" at bounding box center [800, 416] width 658 height 522
click at [777, 241] on div "{ "authLevel" : 1 , "description" : "This template requires BF code base >0.9.6…" at bounding box center [800, 416] width 658 height 522
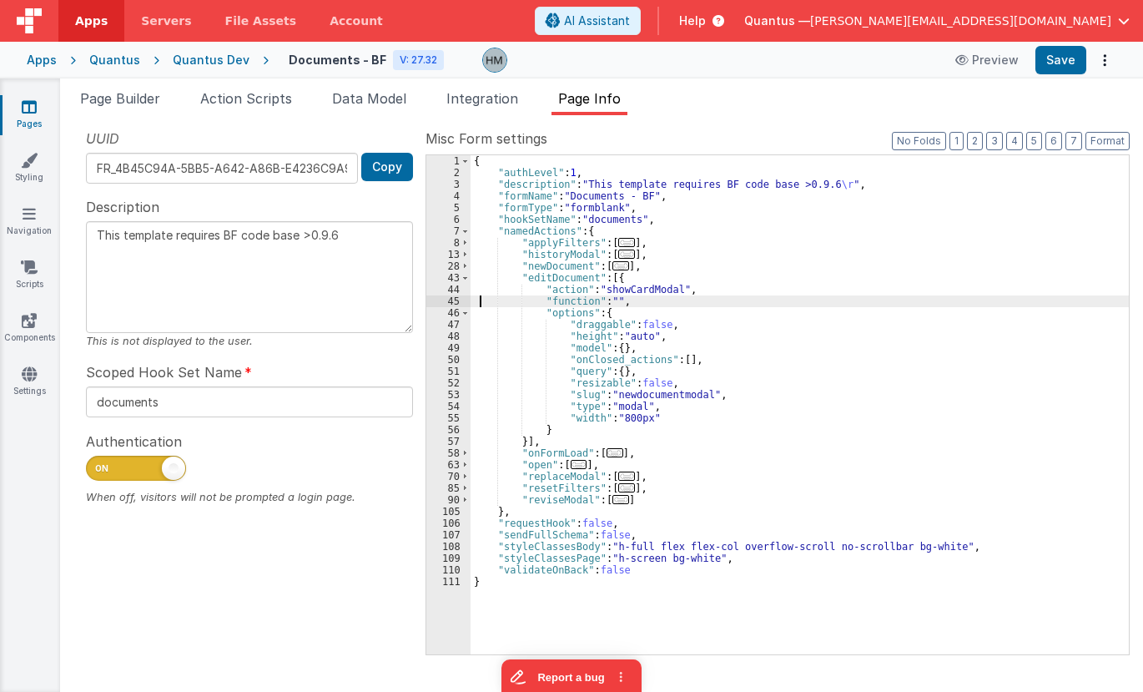
click at [480, 304] on div "{ "authLevel" : 1 , "description" : "This template requires BF code base >0.9.6…" at bounding box center [800, 416] width 658 height 522
click at [456, 300] on div "45" at bounding box center [448, 301] width 44 height 12
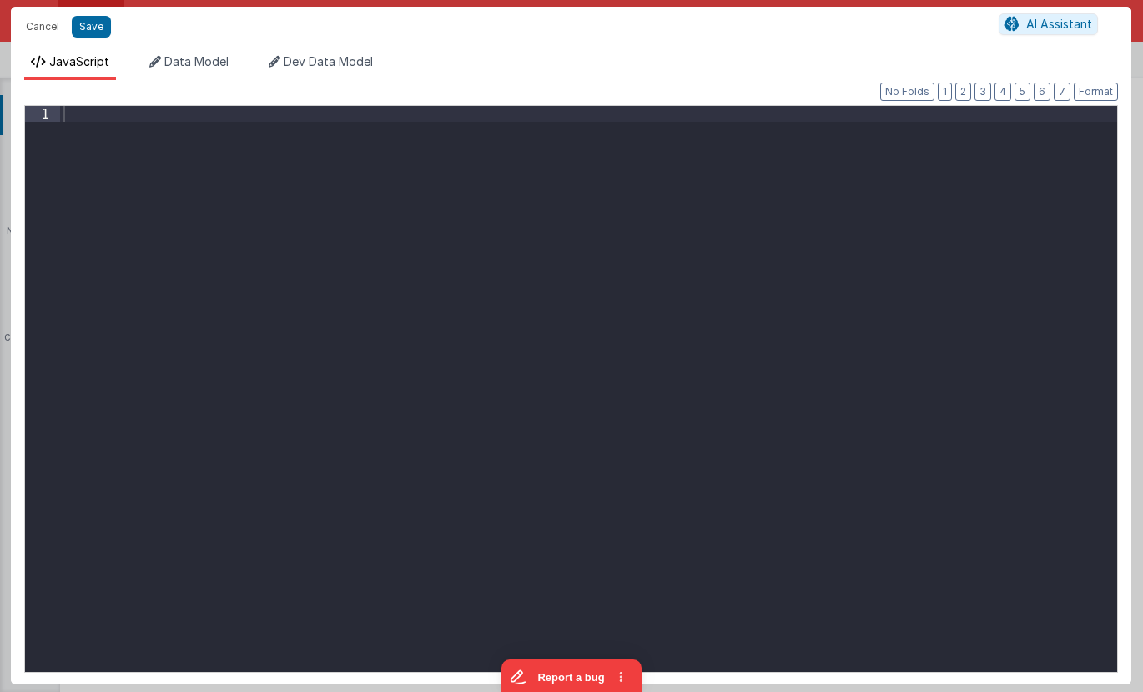
click at [450, 212] on div at bounding box center [588, 404] width 1057 height 597
type textarea "This template requires BF code base >0.9.6"
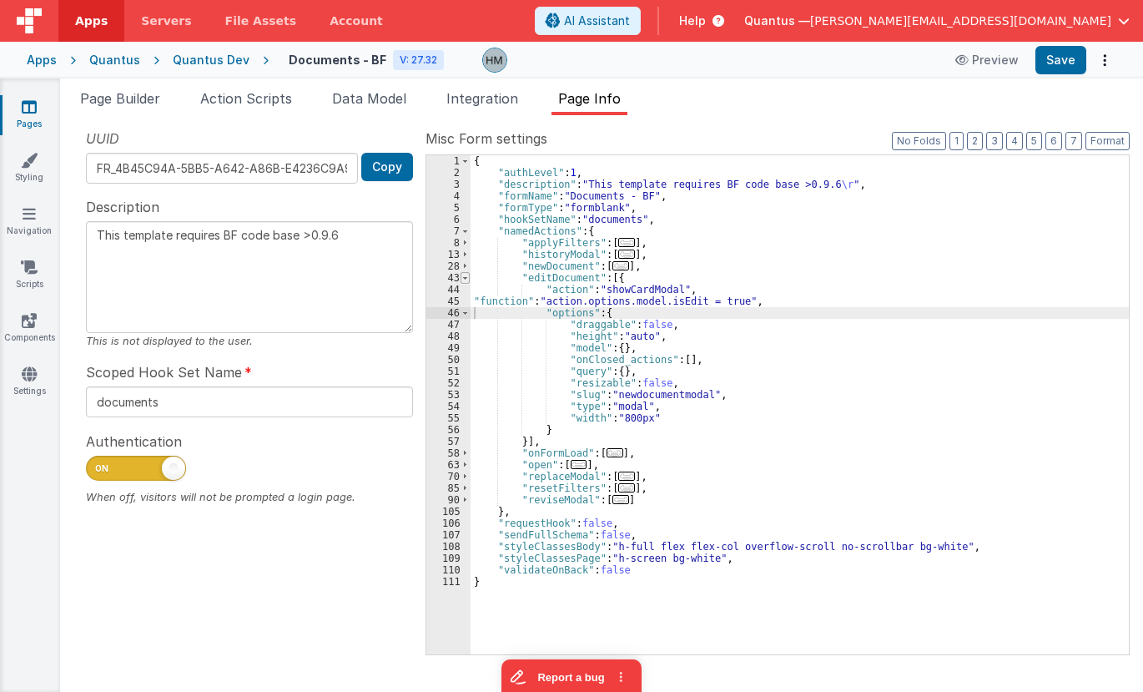
click at [466, 276] on span at bounding box center [465, 278] width 9 height 12
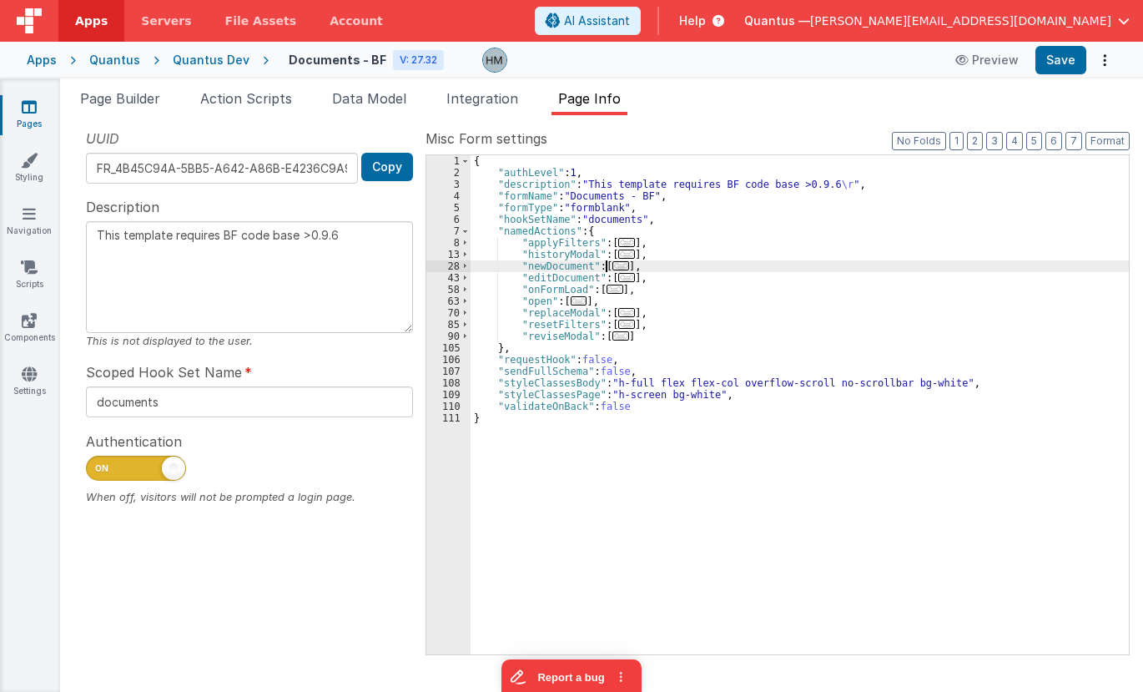
click at [615, 266] on span "..." at bounding box center [620, 265] width 17 height 9
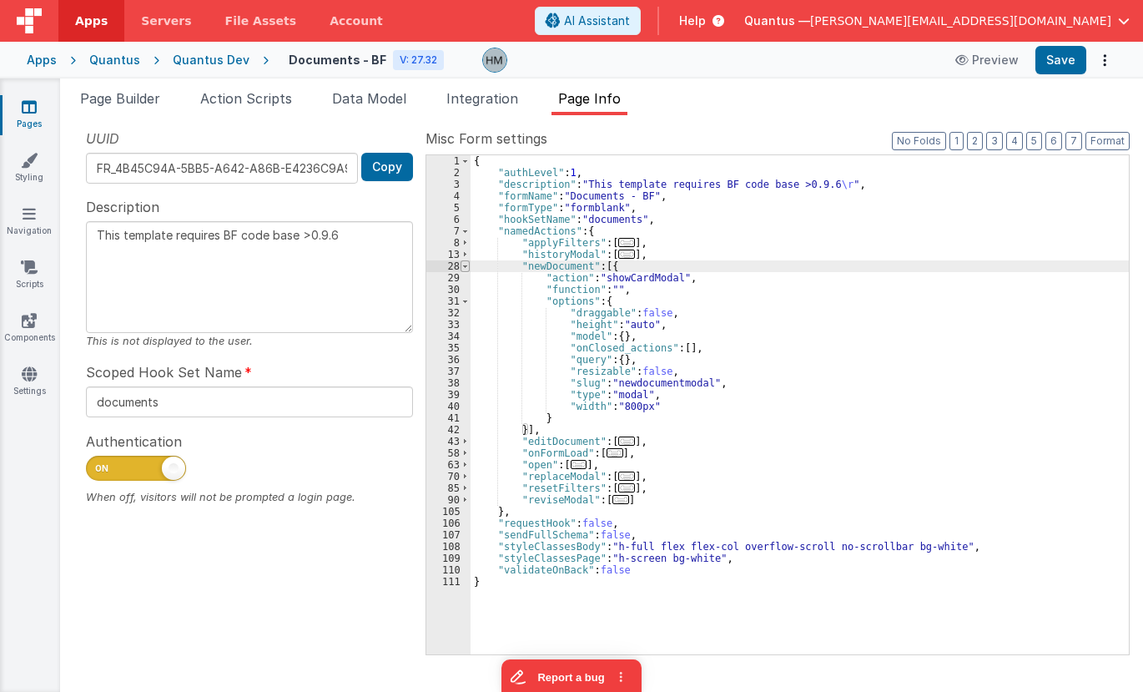
click at [467, 266] on span at bounding box center [465, 266] width 9 height 12
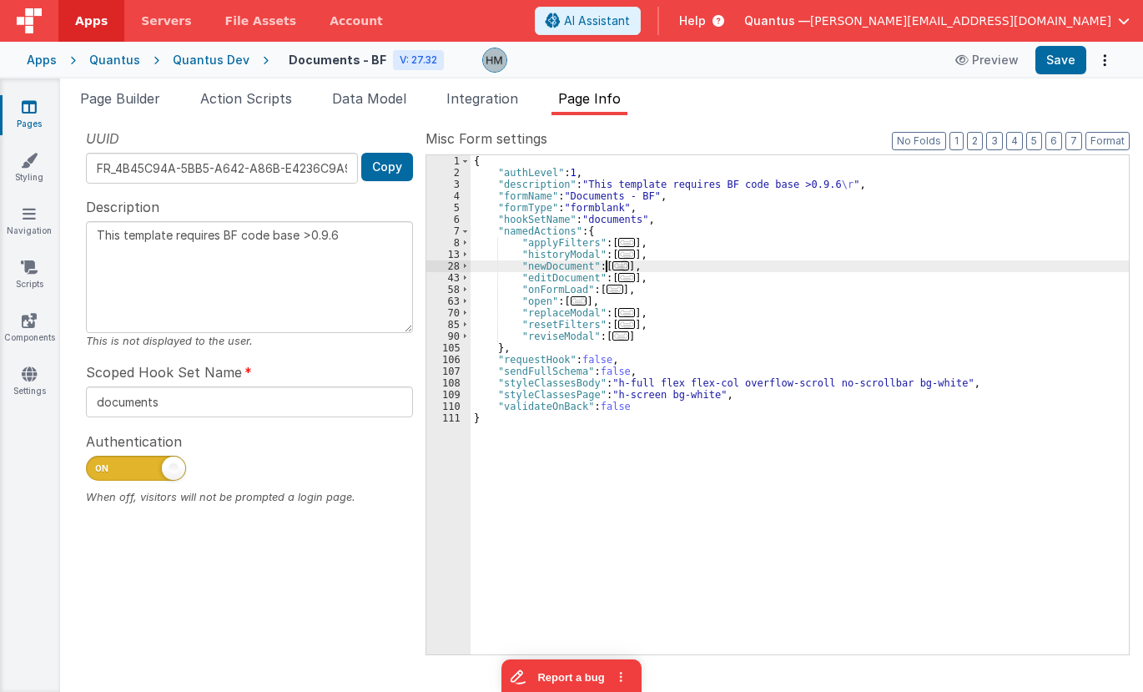
click at [624, 255] on span "..." at bounding box center [626, 253] width 17 height 9
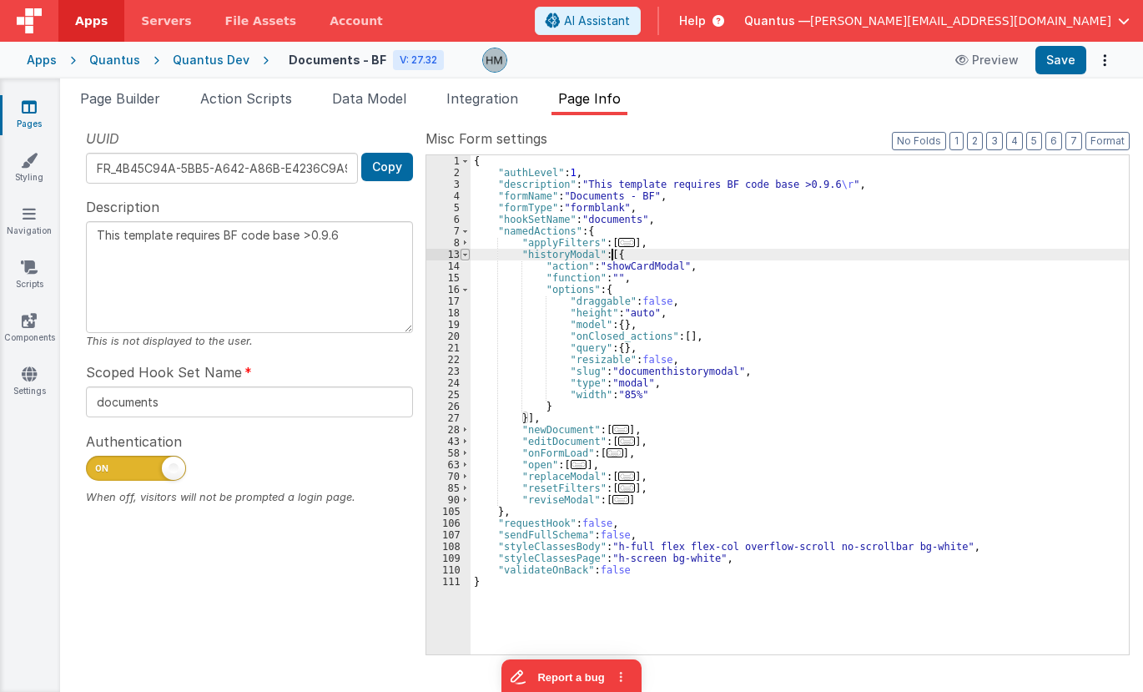
click at [463, 253] on span at bounding box center [465, 255] width 9 height 12
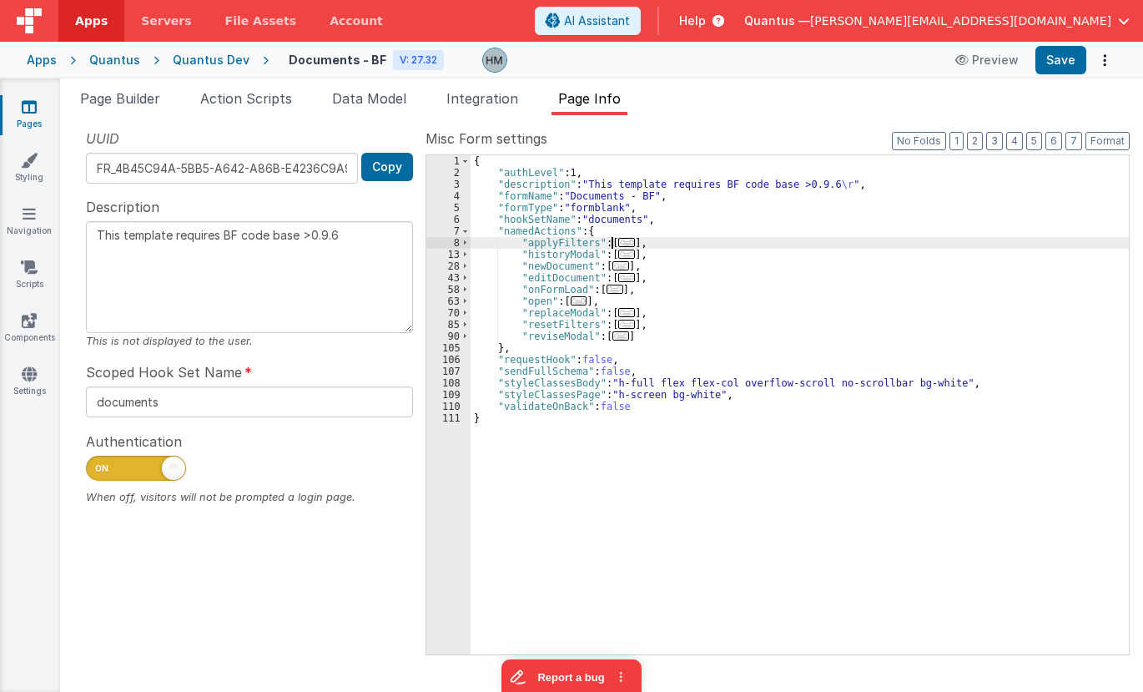
click at [622, 242] on span "..." at bounding box center [626, 242] width 17 height 9
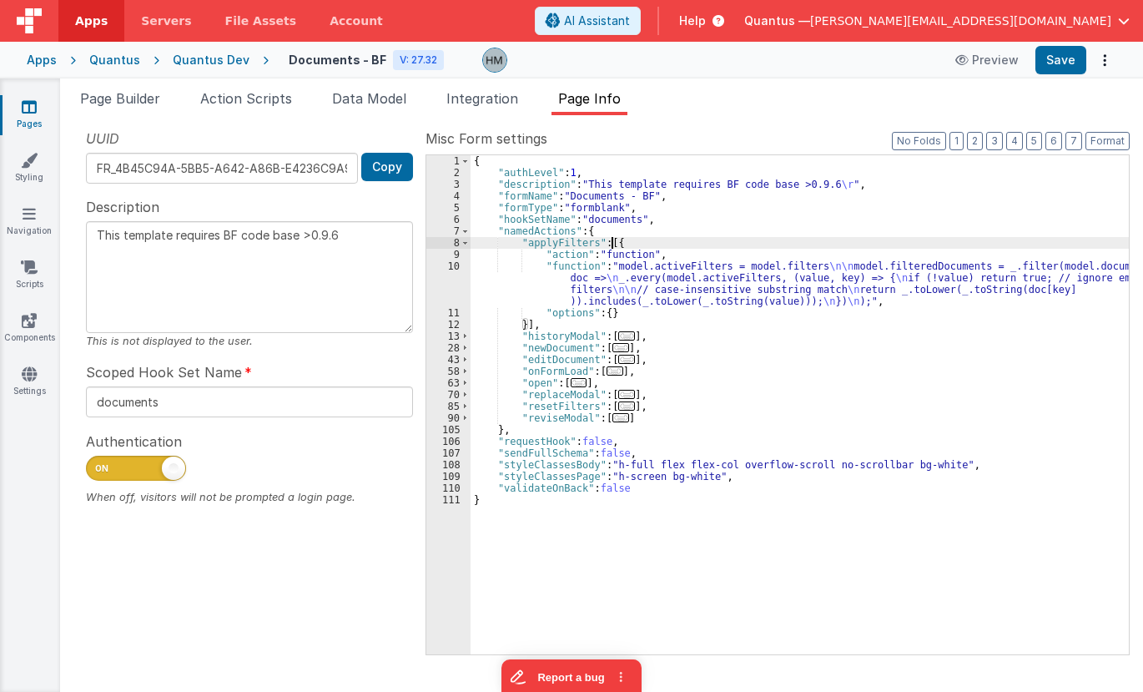
click at [470, 241] on div "8" at bounding box center [448, 243] width 44 height 12
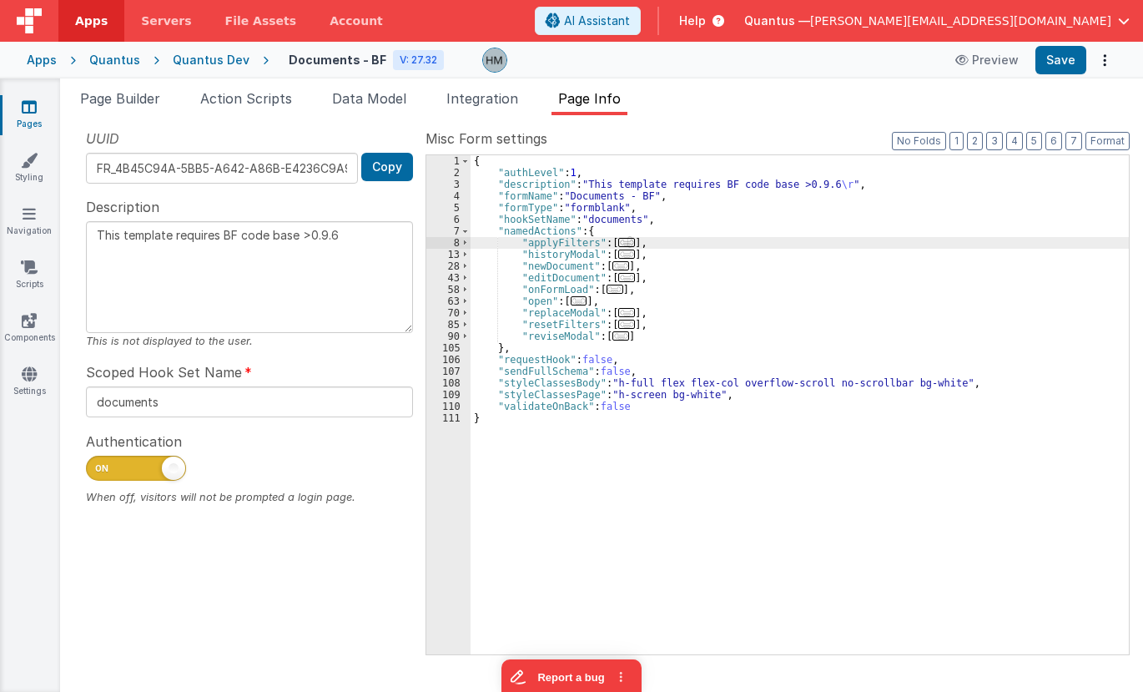
click at [618, 315] on span "..." at bounding box center [626, 312] width 17 height 9
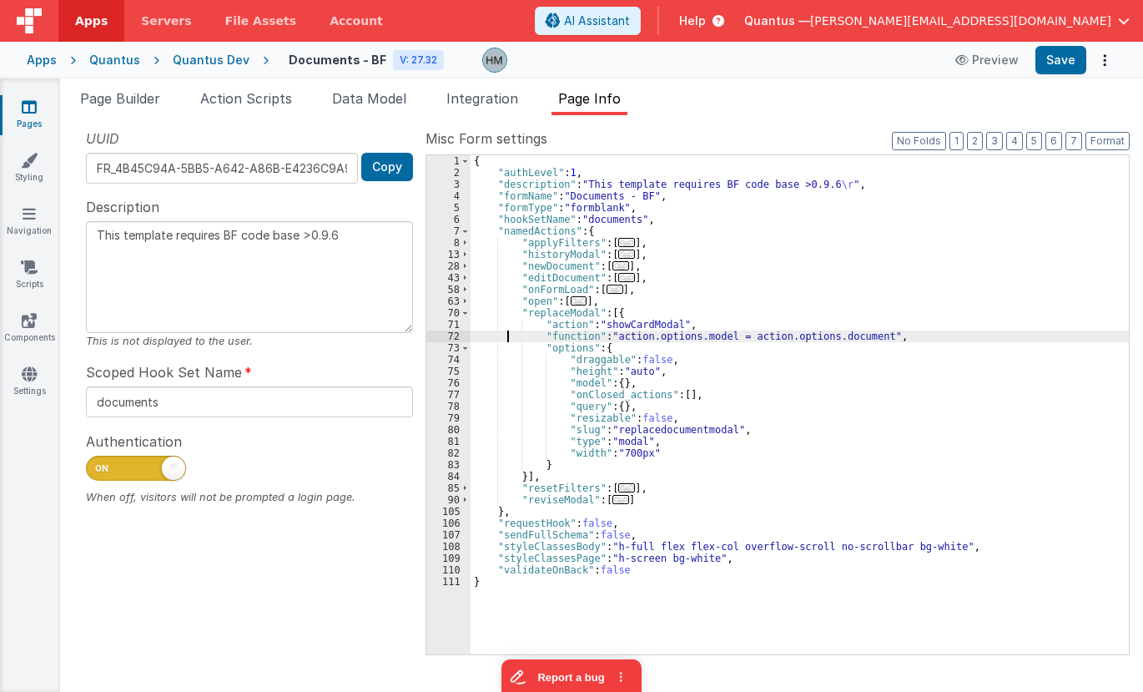
click at [507, 333] on div "{ "authLevel" : 1 , "description" : "This template requires BF code base >0.9.6…" at bounding box center [800, 416] width 658 height 522
click at [454, 335] on div "72" at bounding box center [448, 336] width 44 height 12
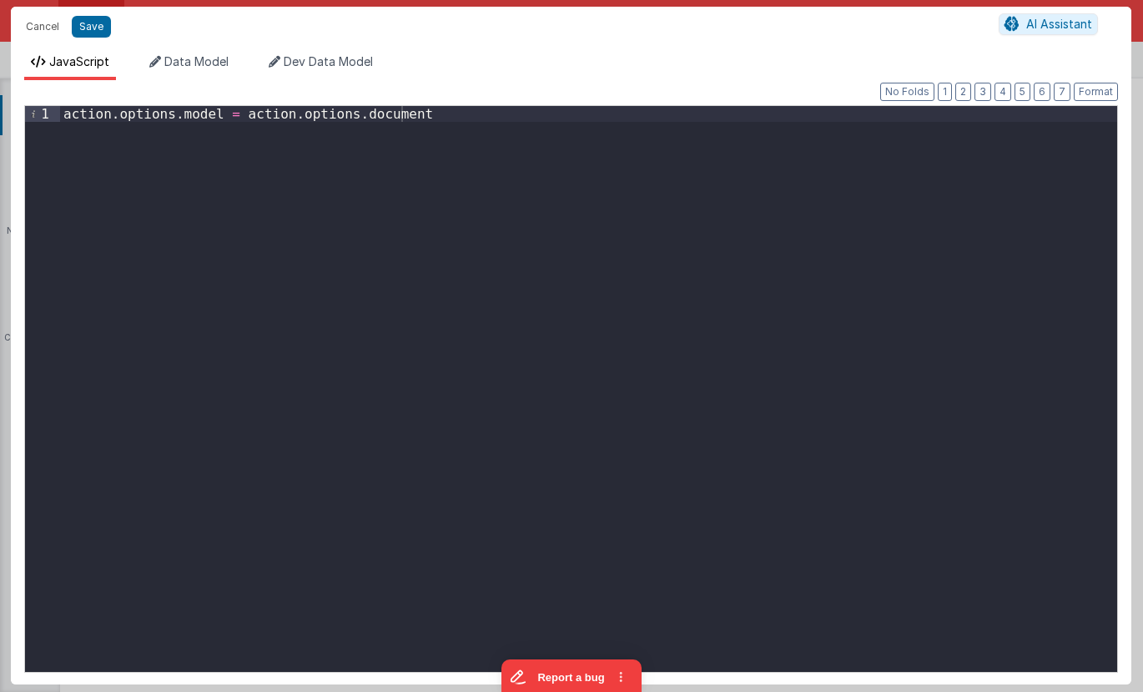
click at [209, 111] on div "action . options . model = action . options . document" at bounding box center [588, 404] width 1057 height 597
click at [476, 142] on div "action . options . model . document = action . options . document" at bounding box center [588, 404] width 1057 height 597
click at [554, 174] on div "action . options . model . document = action . options . document" at bounding box center [588, 389] width 1057 height 566
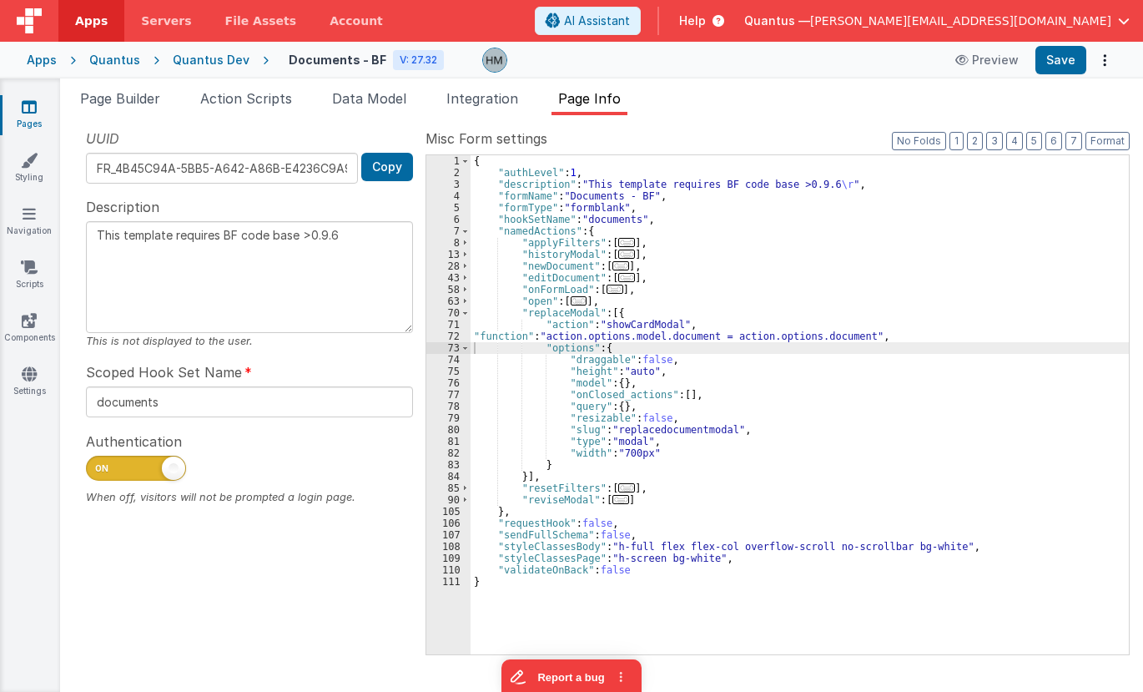
click at [618, 487] on span "..." at bounding box center [626, 487] width 17 height 9
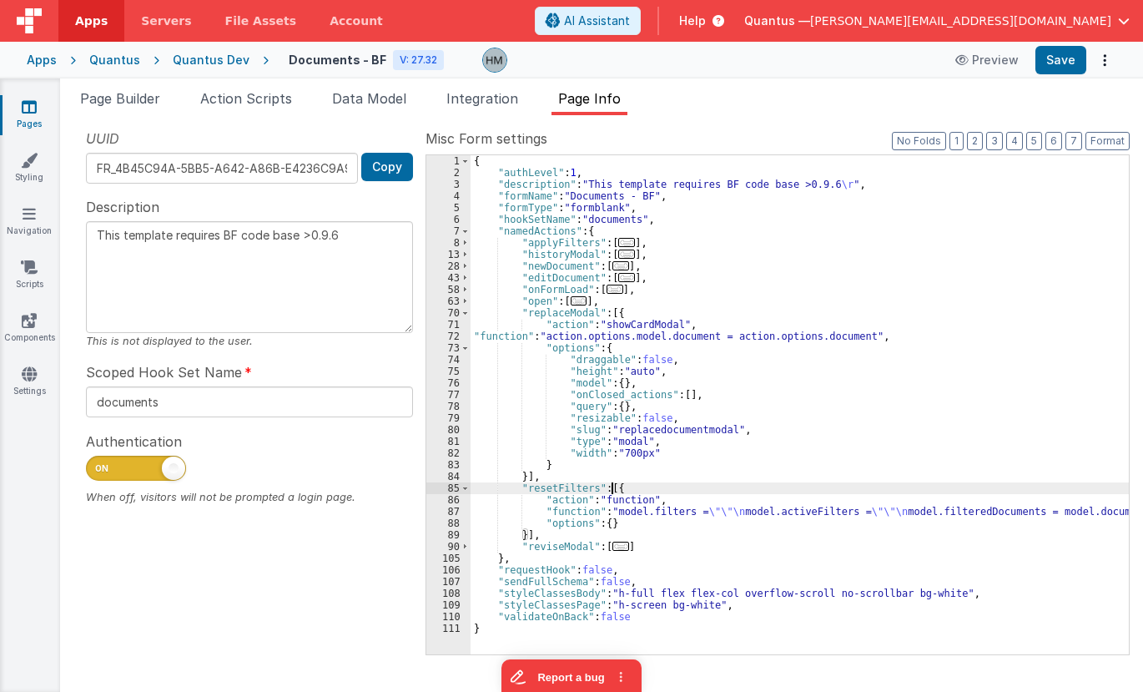
click at [584, 506] on div "{ "authLevel" : 1 , "description" : "This template requires BF code base >0.9.6…" at bounding box center [800, 416] width 658 height 522
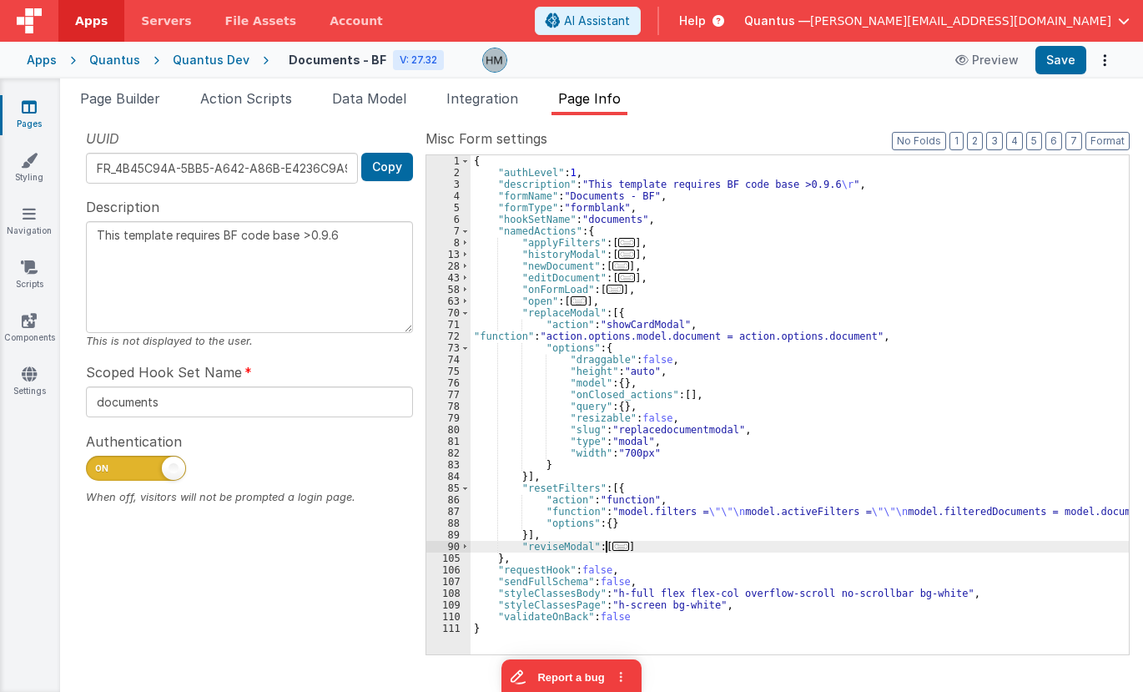
click at [612, 547] on span "..." at bounding box center [620, 545] width 17 height 9
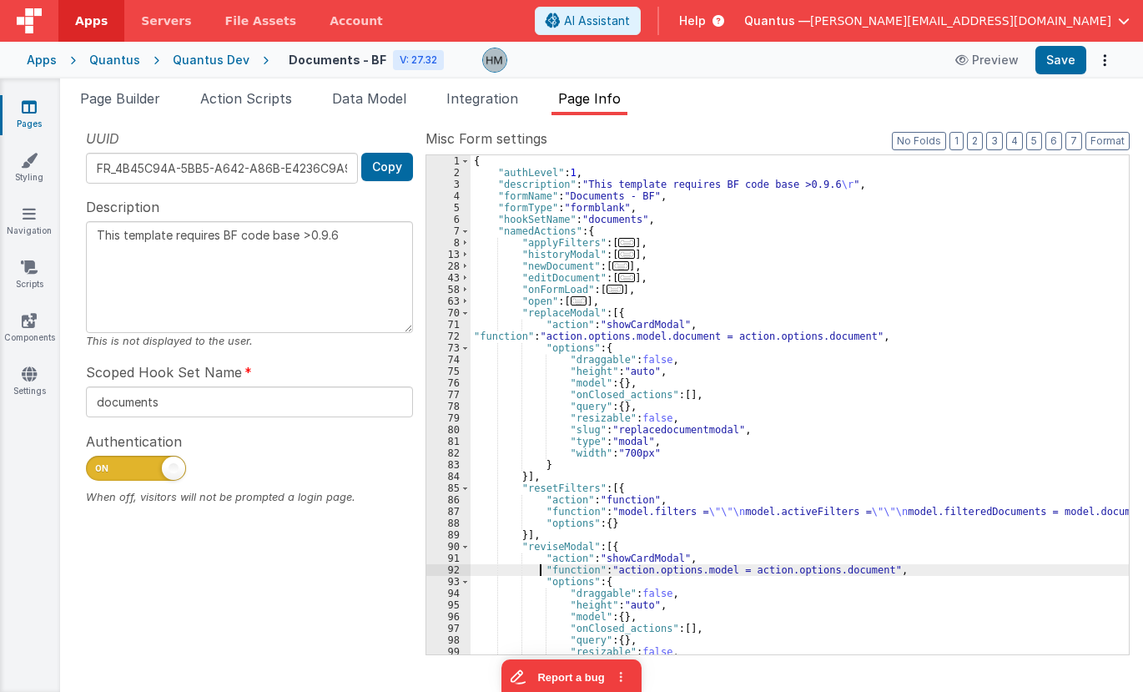
click at [537, 566] on div "{ "authLevel" : 1 , "description" : "This template requires BF code base >0.9.6…" at bounding box center [800, 416] width 658 height 522
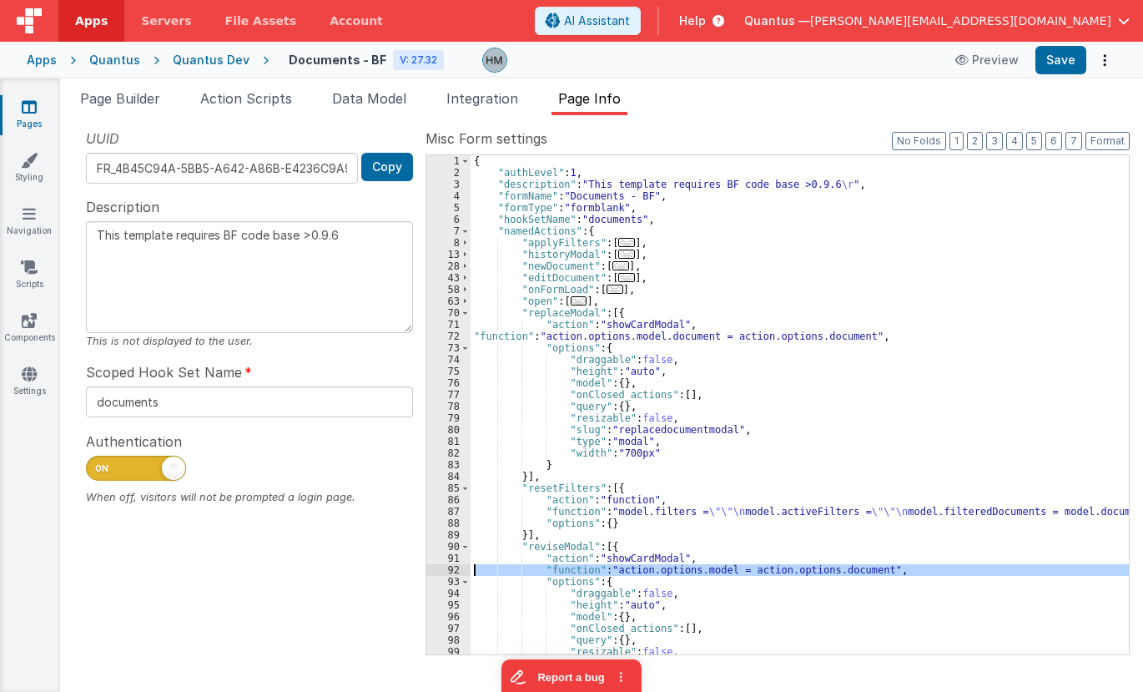
click at [453, 566] on div "92" at bounding box center [448, 570] width 44 height 12
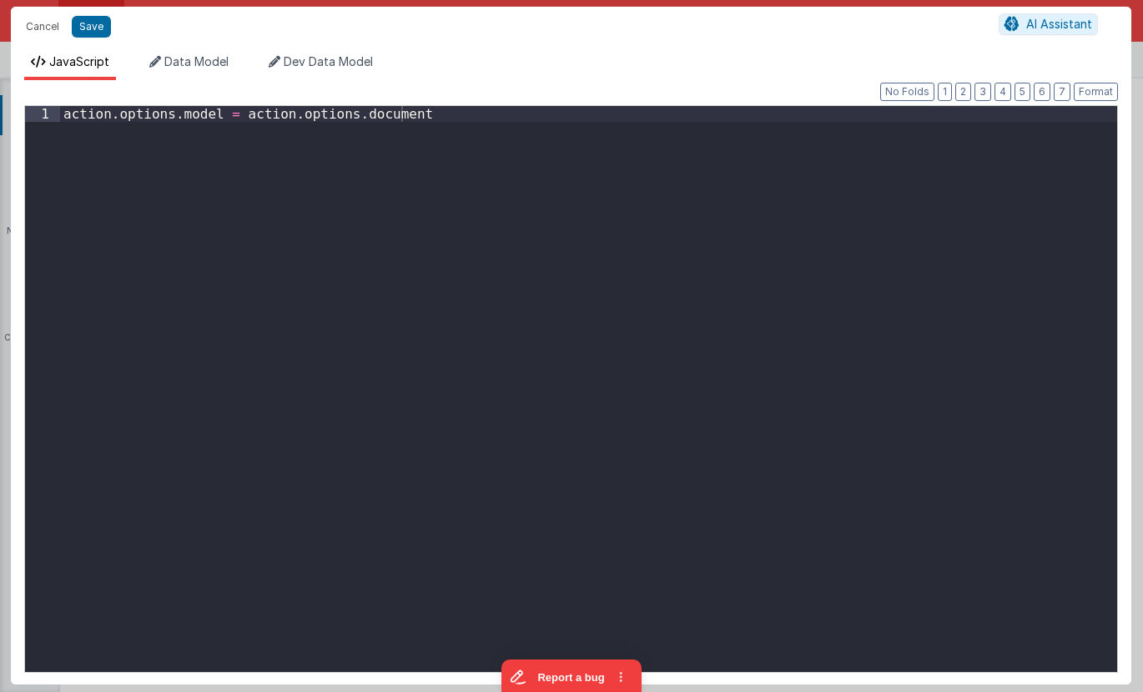
click at [433, 486] on div "action . options . model = action . options . document" at bounding box center [588, 404] width 1057 height 597
click at [471, 440] on div "action . options . model . document = action . options . document" at bounding box center [588, 404] width 1057 height 597
type textarea "This template requires BF code base >0.9.6"
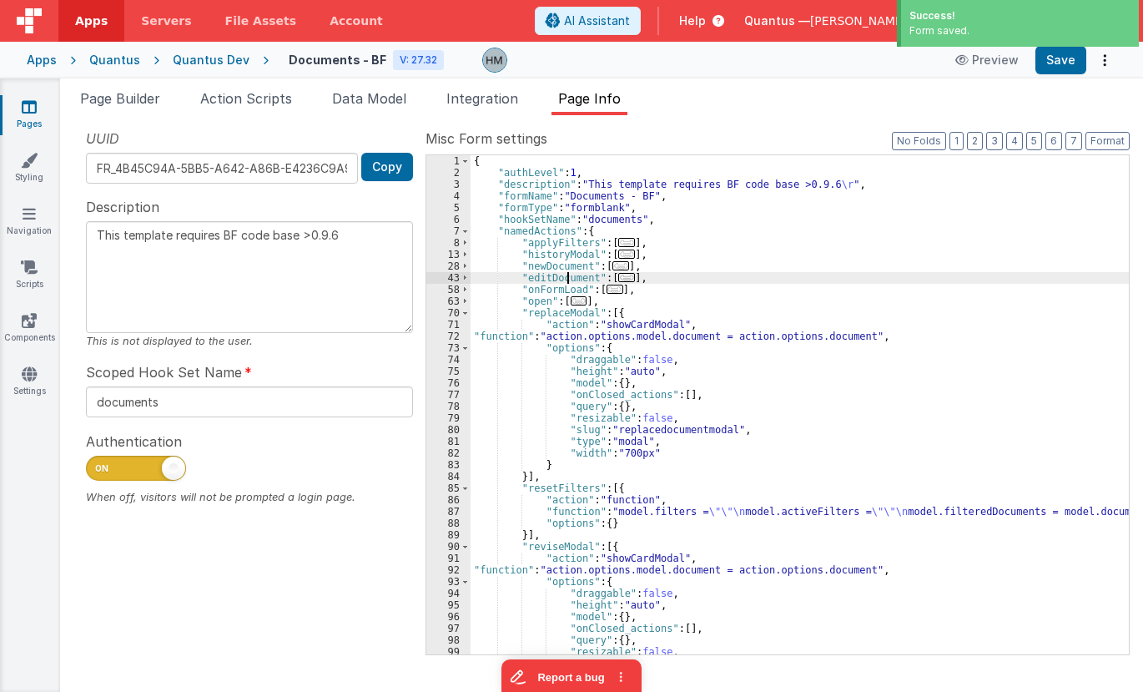
click at [565, 280] on div "{ "authLevel" : 1 , "description" : "This template requires BF code base >0.9.6…" at bounding box center [800, 416] width 658 height 522
click at [118, 98] on span "Page Builder" at bounding box center [120, 98] width 80 height 17
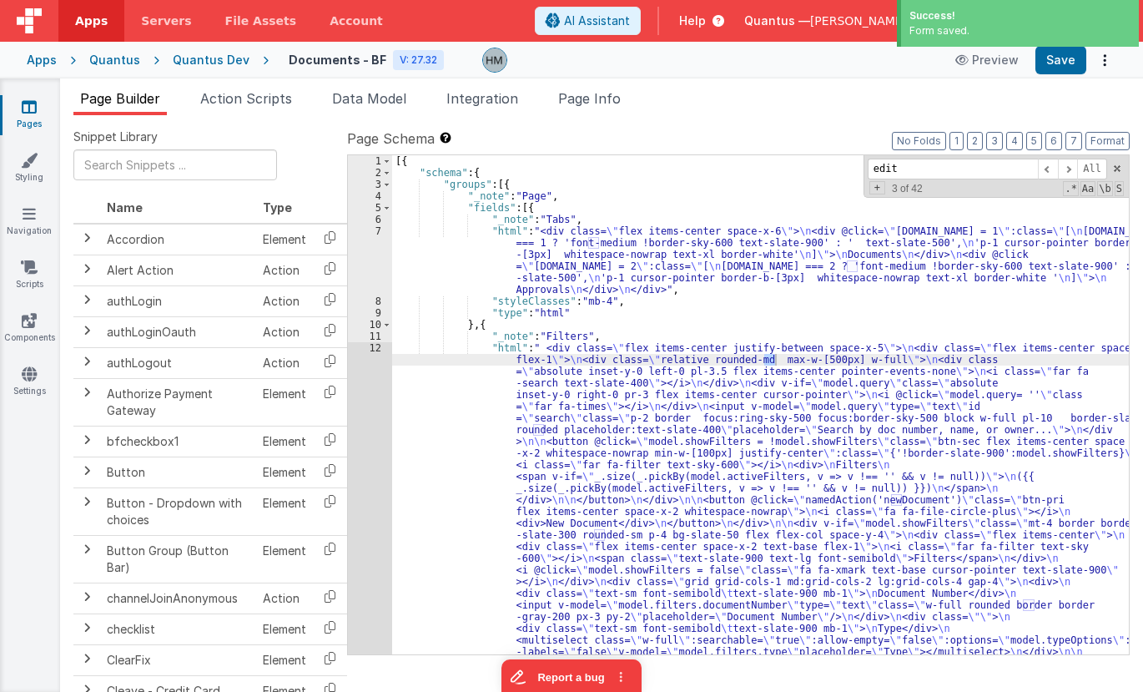
scroll to position [1222, 0]
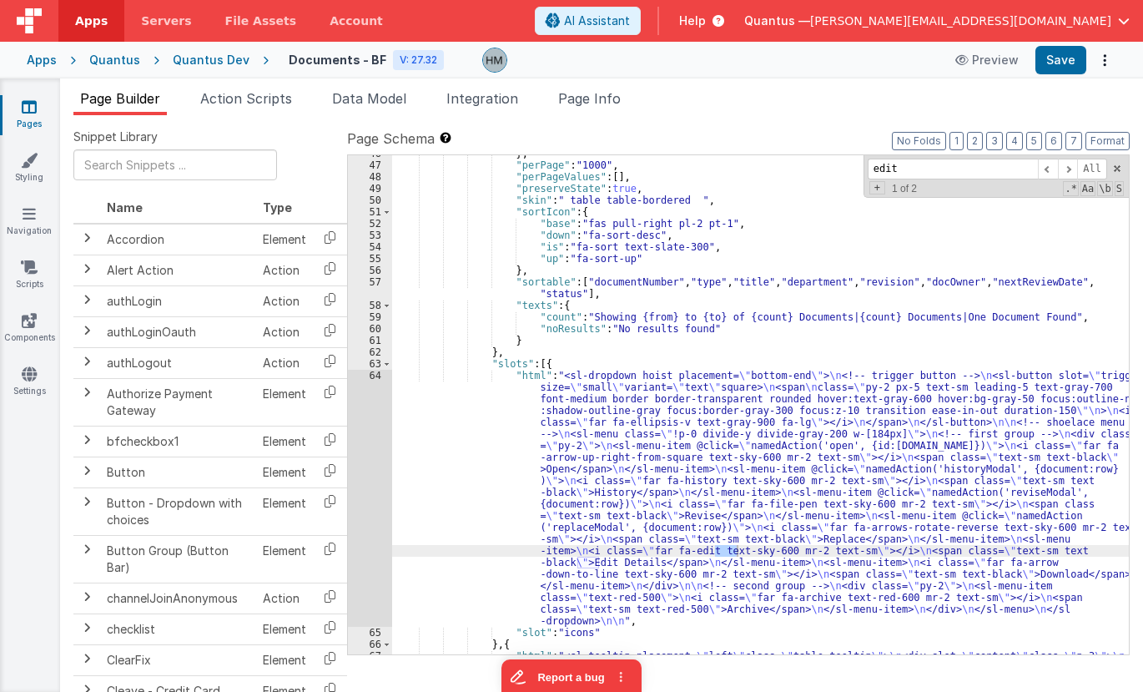
type input "edit"
click at [511, 385] on div "} , "perPage" : "1000" , "perPageValues" : [ ] , "preserveState" : true , "skin…" at bounding box center [760, 450] width 737 height 604
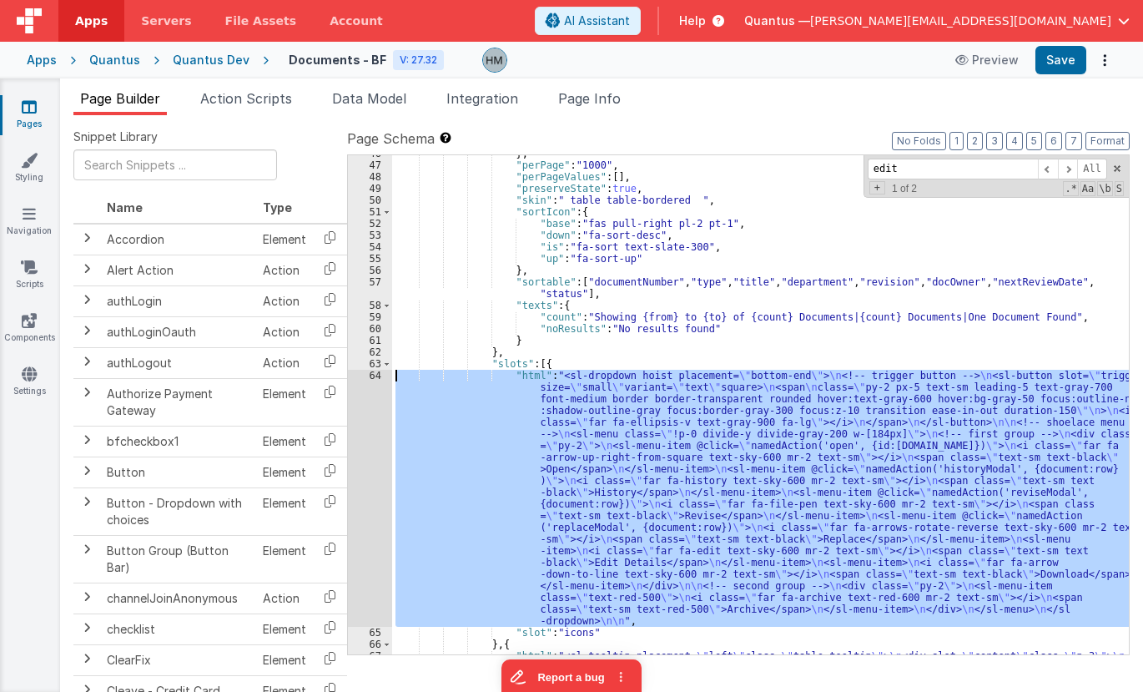
click at [377, 377] on div "64" at bounding box center [370, 498] width 44 height 257
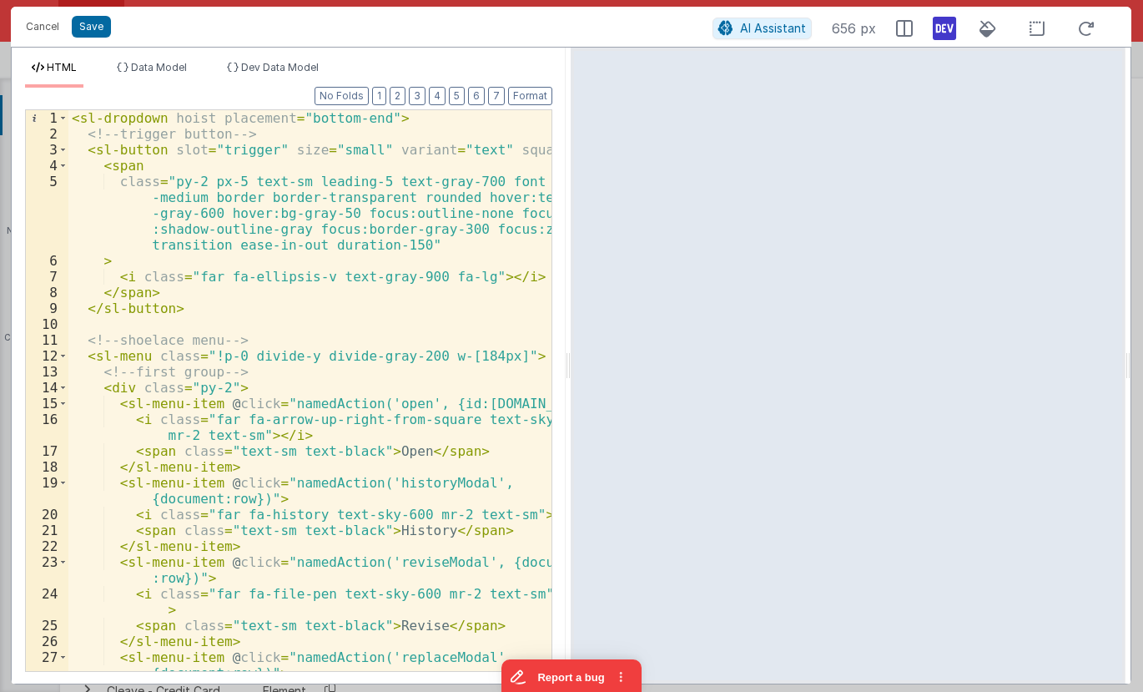
click at [453, 380] on div "< sl-dropdown hoist placement = "bottom-end" > <!-- trigger button --> < sl-but…" at bounding box center [309, 414] width 483 height 608
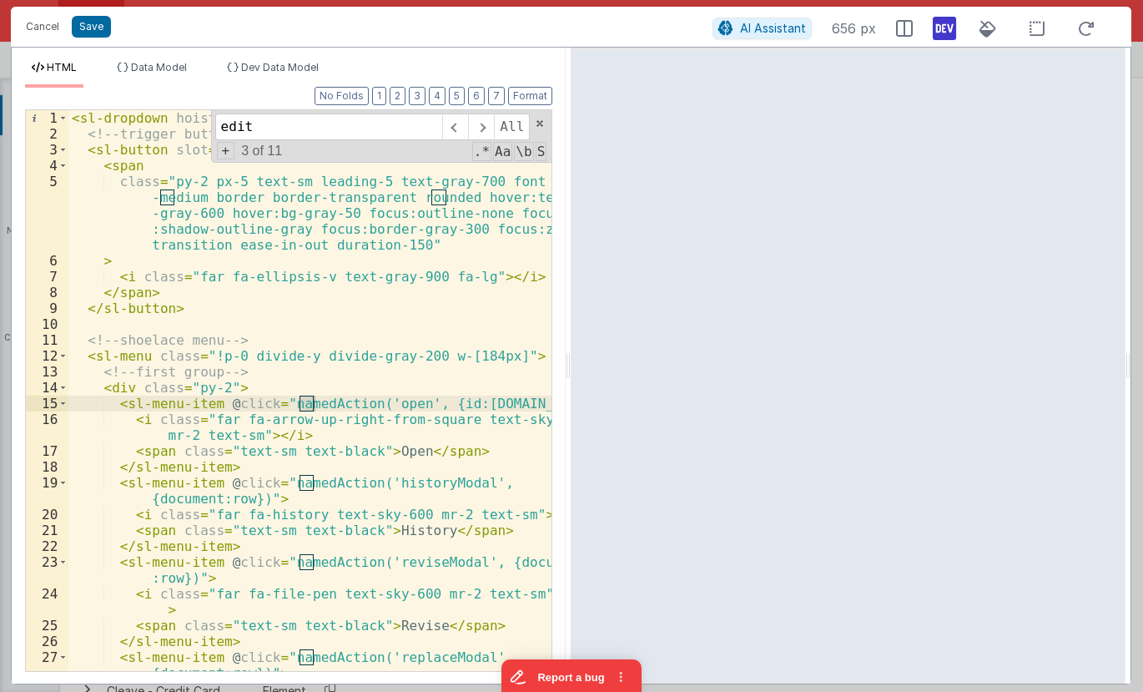
scroll to position [385, 0]
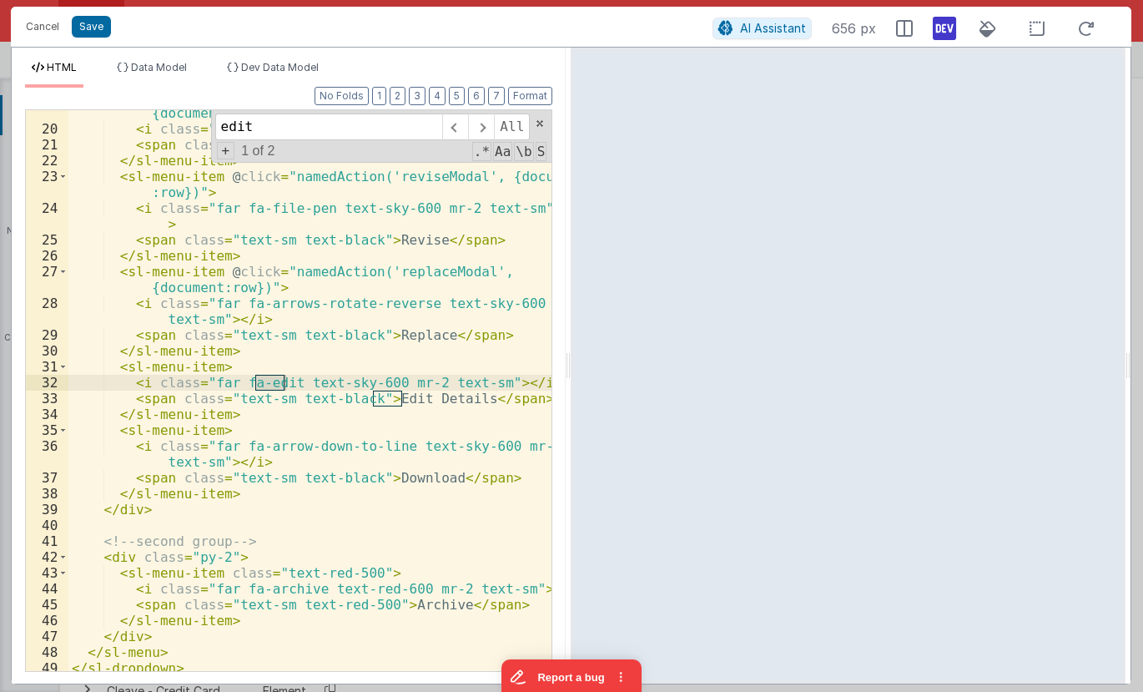
type input "edit"
click at [209, 368] on div "< sl-menu-item @ click = "namedAction('historyModal', {document:row})" > < i cl…" at bounding box center [309, 393] width 483 height 608
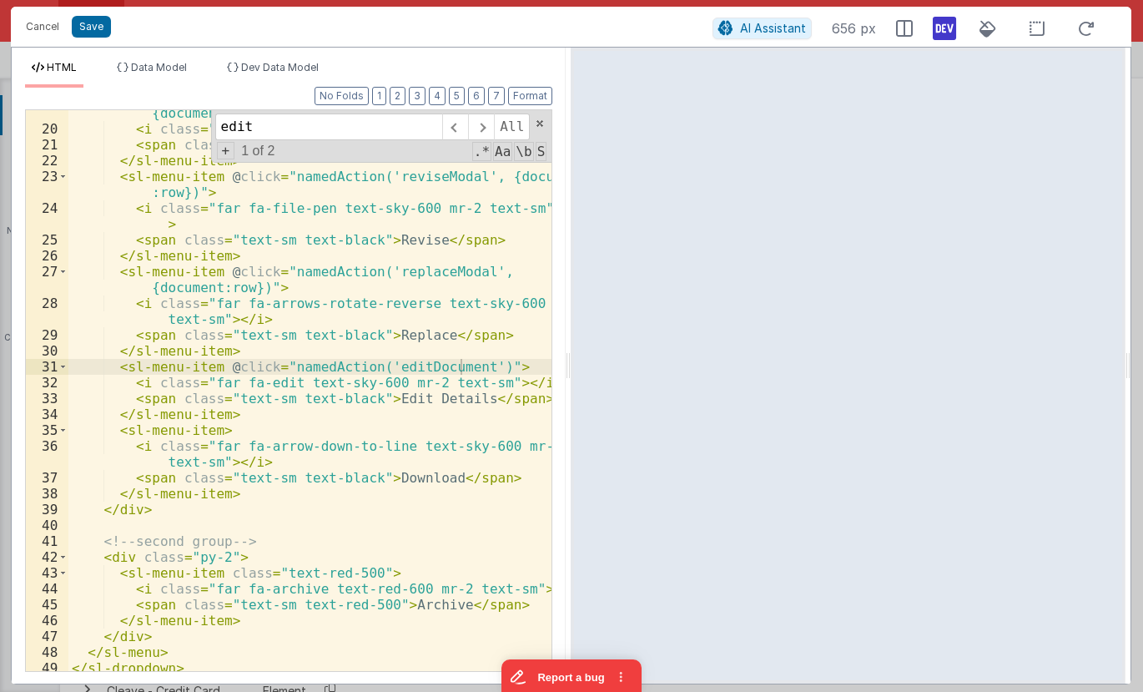
click at [469, 365] on div "< sl-menu-item @ click = "namedAction('historyModal', {document:row})" > < i cl…" at bounding box center [309, 393] width 483 height 608
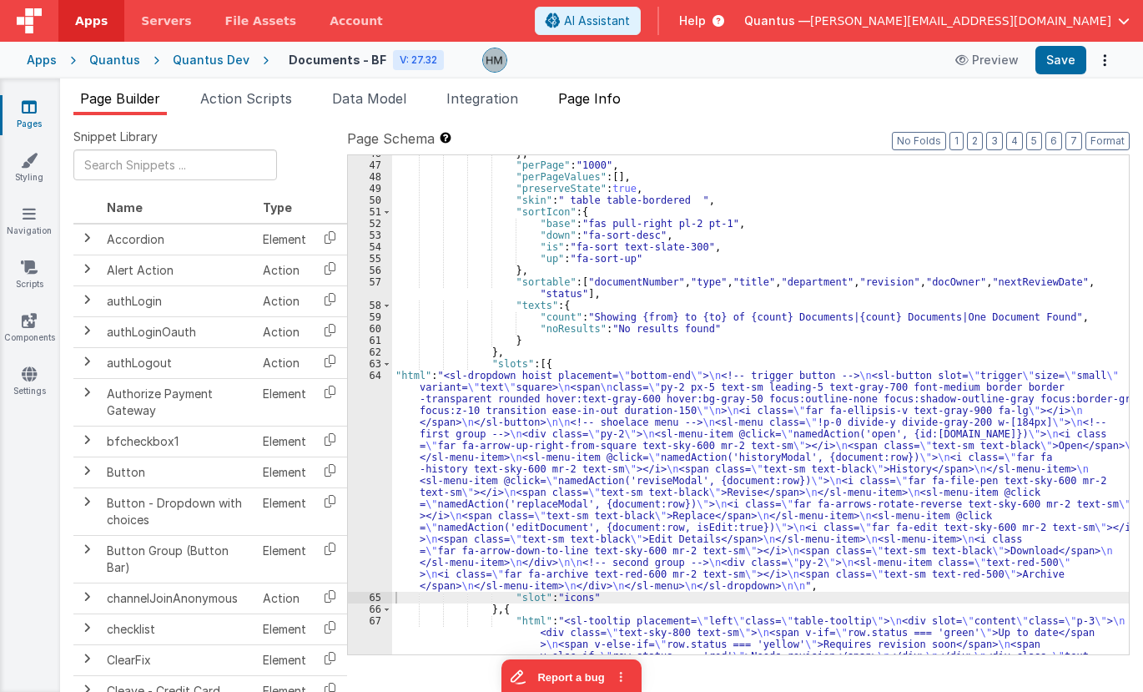
drag, startPoint x: 584, startPoint y: 86, endPoint x: 594, endPoint y: 88, distance: 10.3
click at [586, 85] on div "Page Builder Action Scripts Data Model Integration Page Info Snippet Library Na…" at bounding box center [601, 384] width 1083 height 613
click at [595, 92] on span "Page Info" at bounding box center [589, 98] width 63 height 17
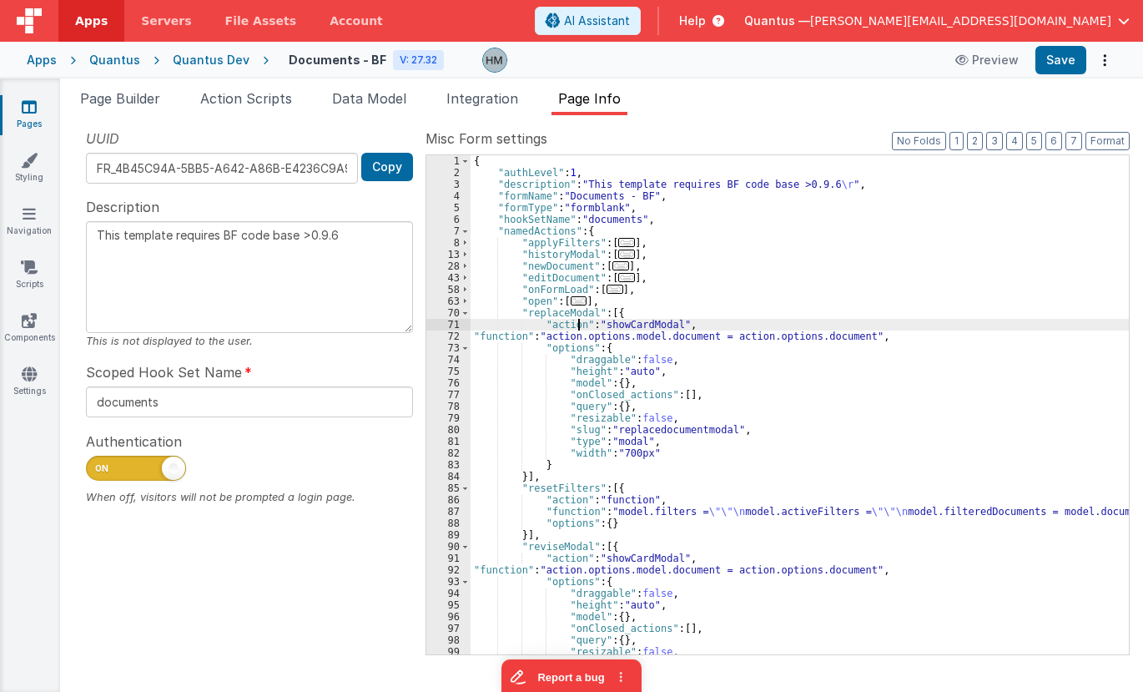
click at [577, 329] on div "{ "authLevel" : 1 , "description" : "This template requires BF code base >0.9.6…" at bounding box center [800, 416] width 658 height 522
click at [618, 281] on span "..." at bounding box center [626, 277] width 17 height 9
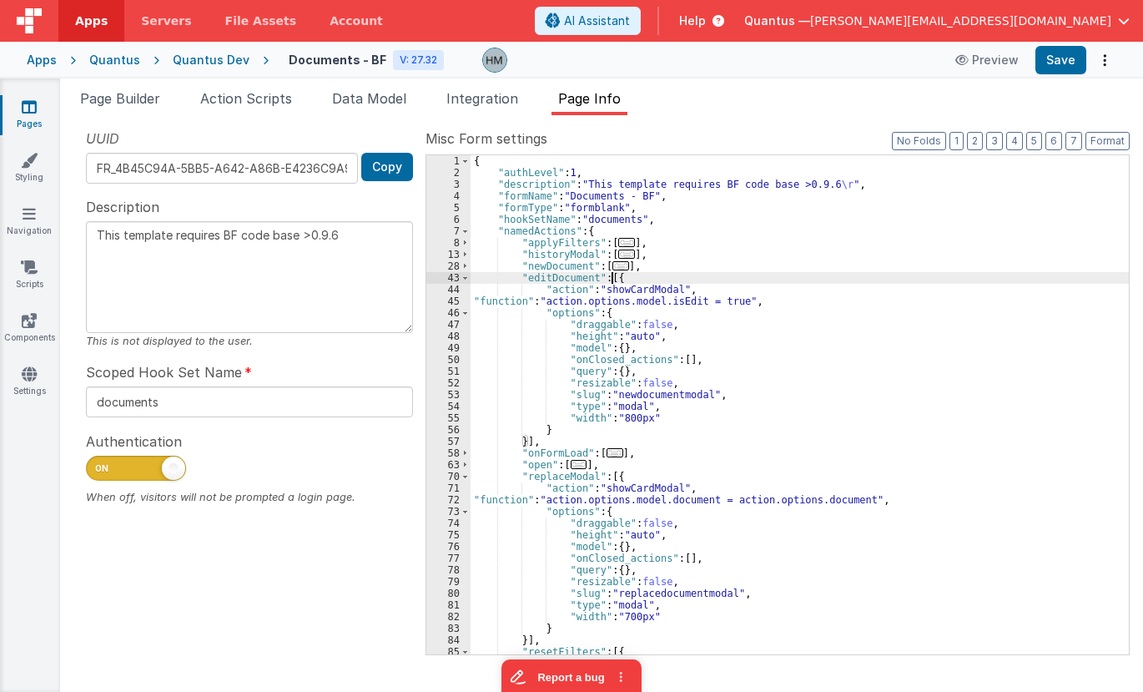
click at [557, 307] on div "{ "authLevel" : 1 , "description" : "This template requires BF code base >0.9.6…" at bounding box center [800, 416] width 658 height 522
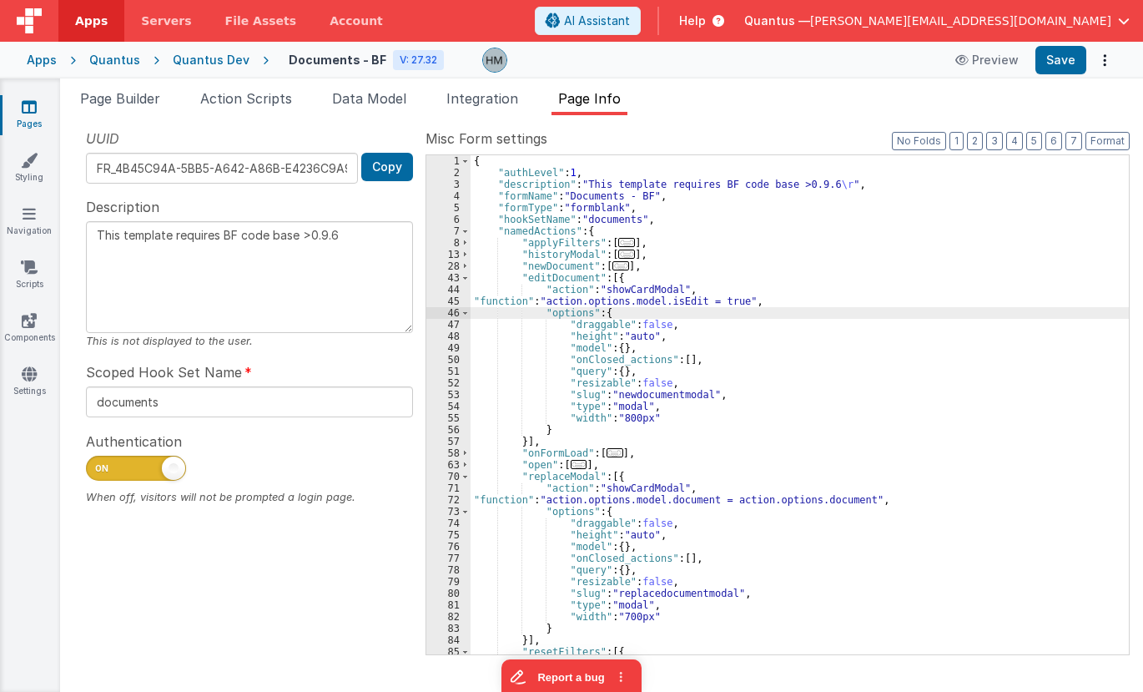
click at [453, 306] on div "45" at bounding box center [448, 301] width 44 height 12
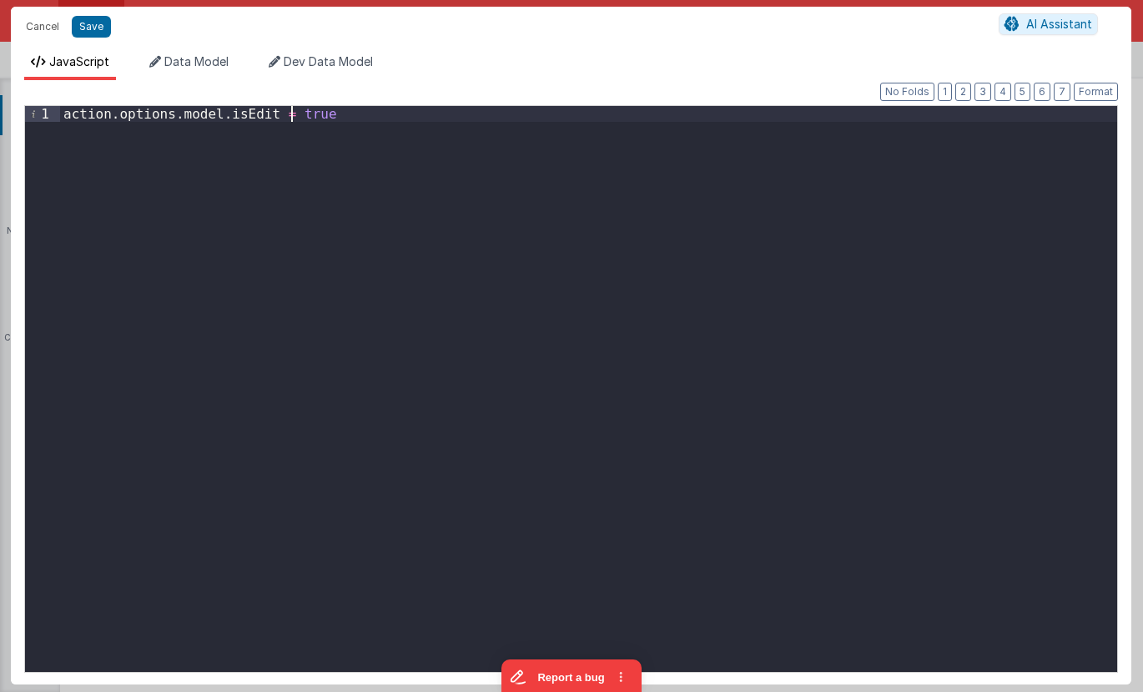
click at [293, 111] on div "action . options . model . isEdit = true" at bounding box center [588, 404] width 1057 height 597
click at [533, 114] on div "action . options . model . isEdit = action . options . isEdit" at bounding box center [588, 404] width 1057 height 597
type textarea "This template requires BF code base >0.9.6"
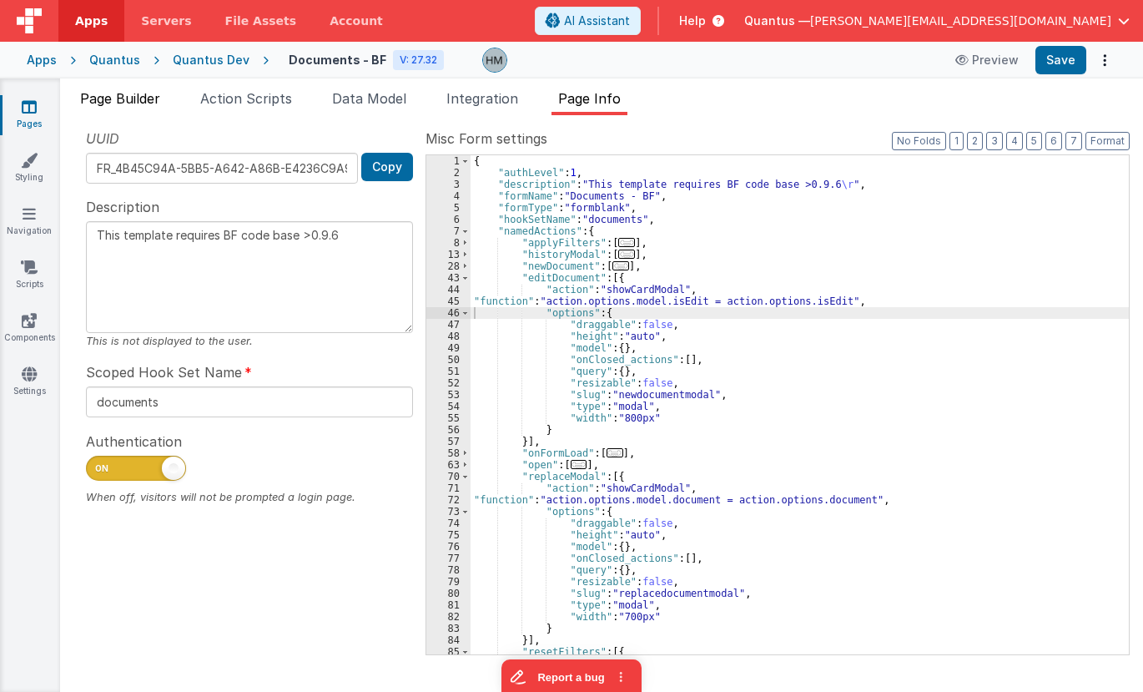
click at [113, 106] on span "Page Builder" at bounding box center [120, 98] width 80 height 17
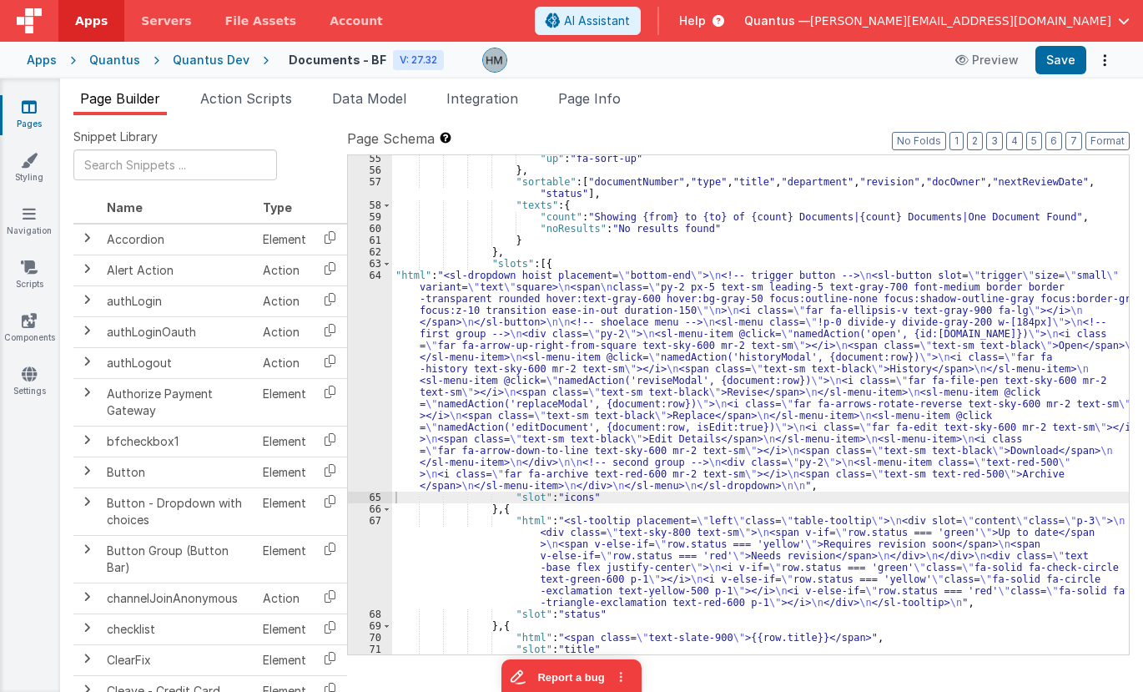
scroll to position [1322, 0]
click at [461, 273] on div ""up" : "fa-sort-up" } , "sortable" : [ "documentNumber" , "type" , "title" , "d…" at bounding box center [760, 414] width 737 height 522
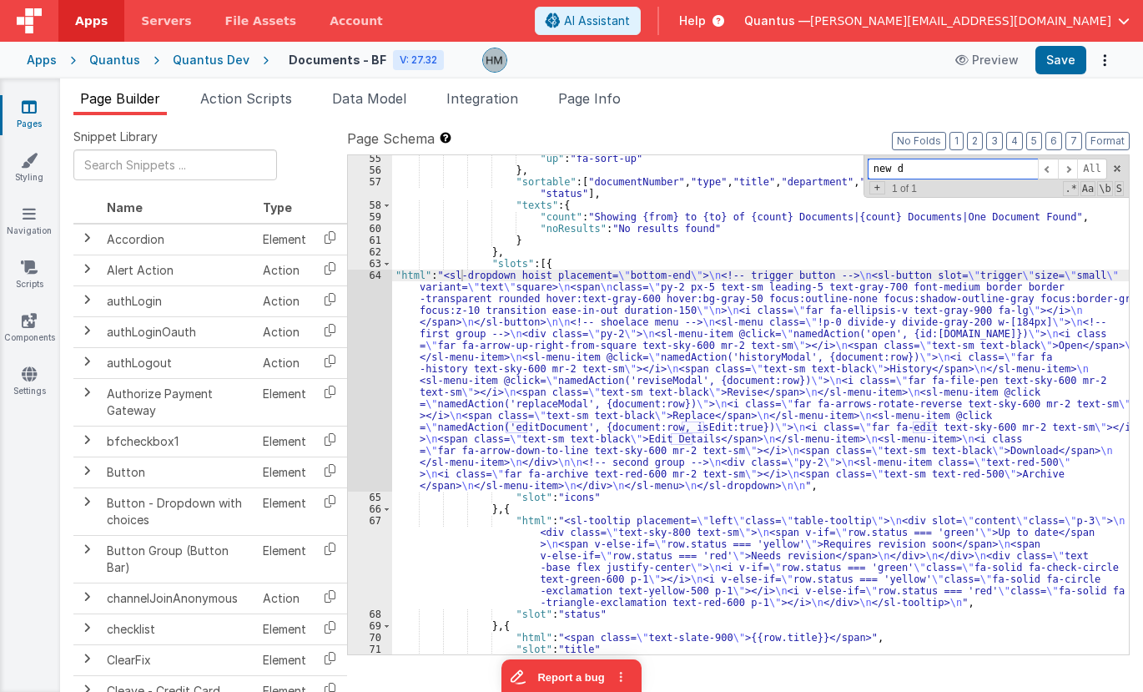
scroll to position [113, 0]
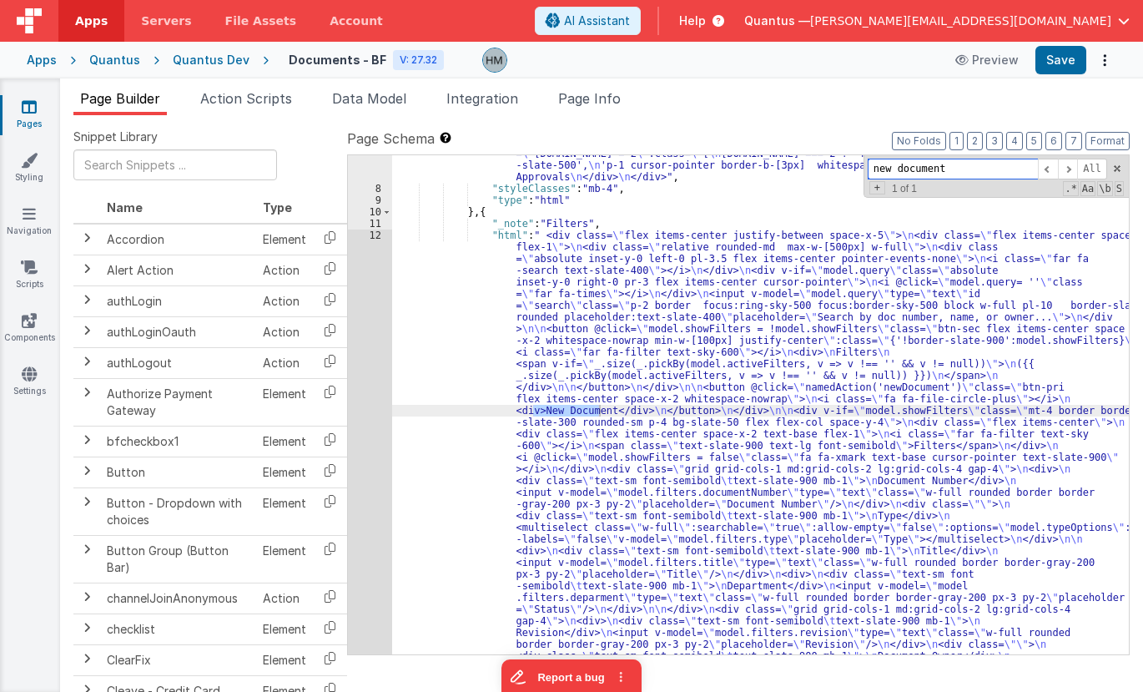
type input "new document"
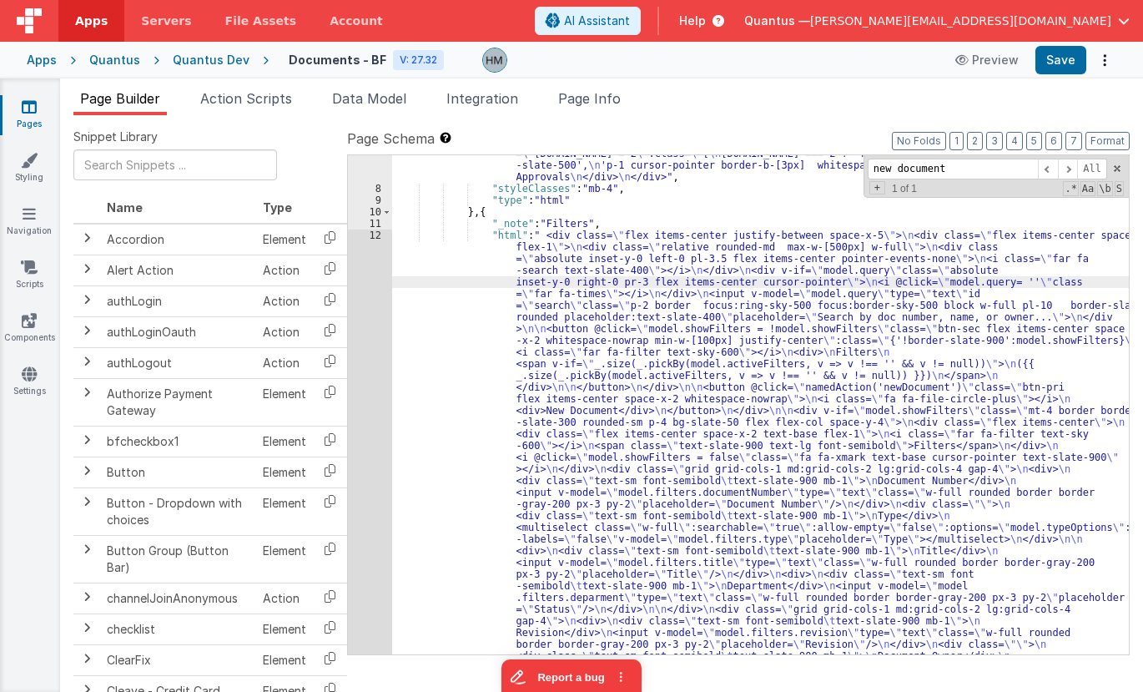
click at [372, 235] on div "12" at bounding box center [370, 544] width 44 height 631
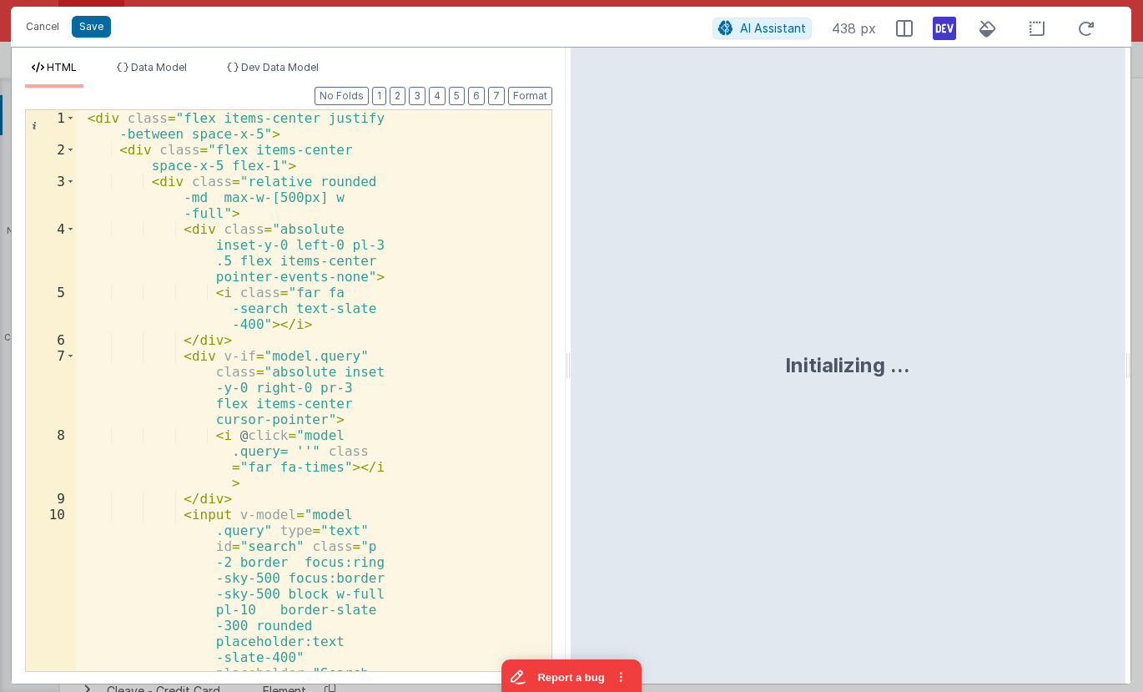
click at [360, 232] on div "< div class = "flex items-center justify -between space-x-5" > < div class = "f…" at bounding box center [314, 509] width 476 height 798
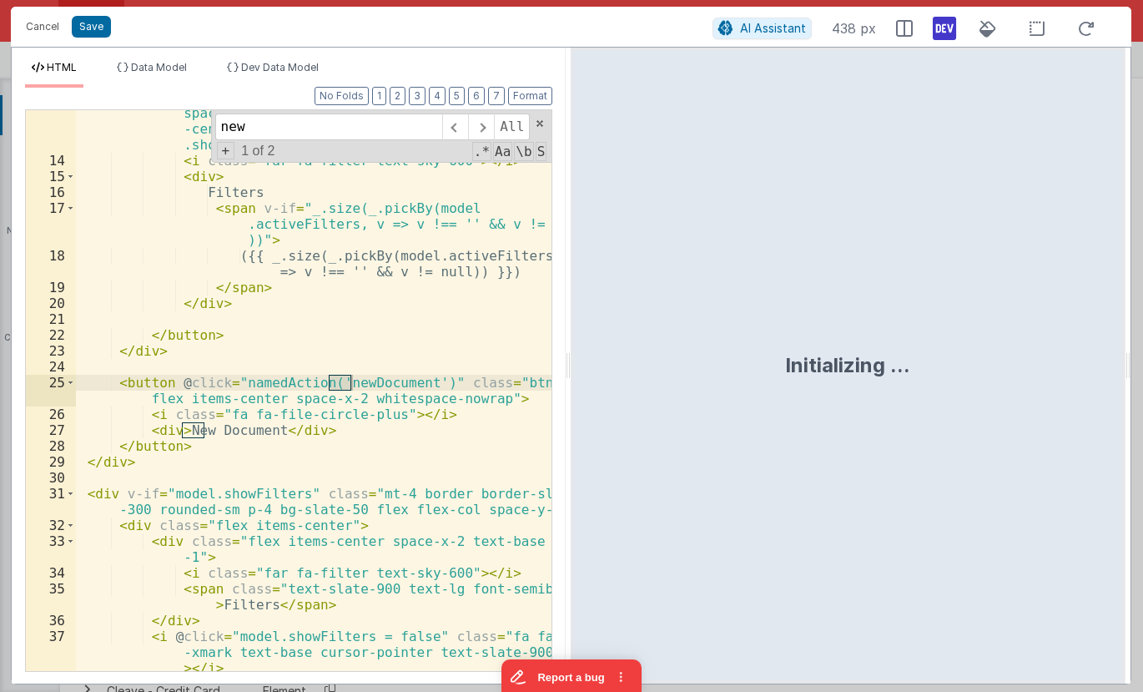
scroll to position [385, 0]
type input "newdocument"
click at [43, 25] on button "Cancel" at bounding box center [43, 26] width 50 height 23
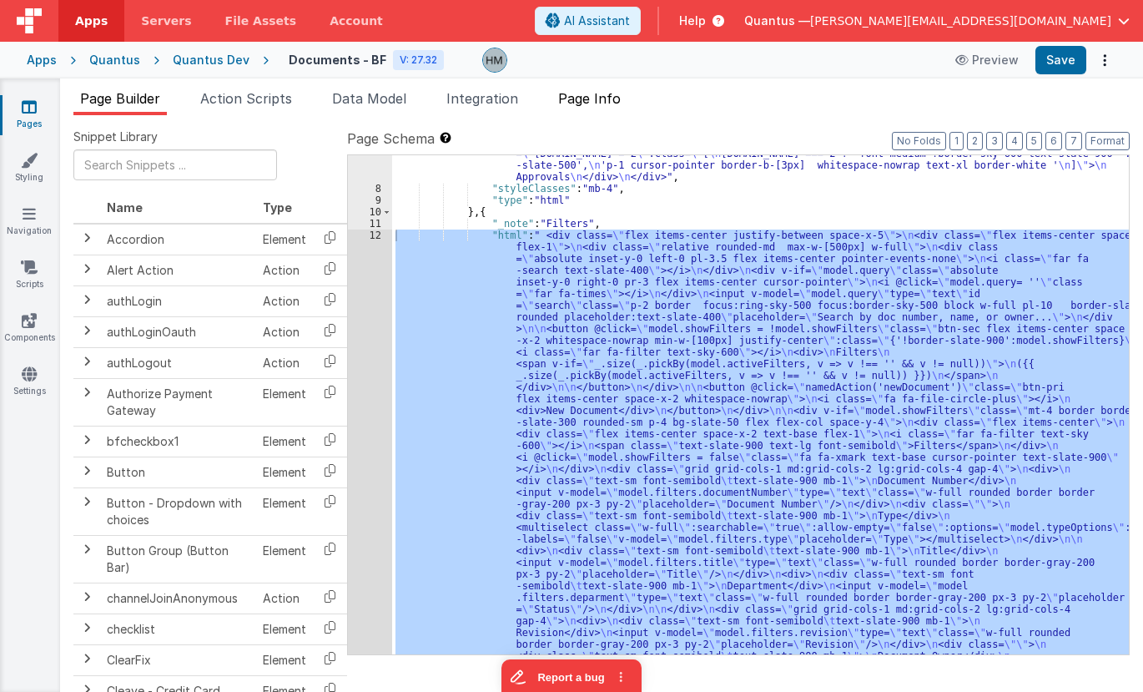
click at [609, 108] on li "Page Info" at bounding box center [589, 101] width 76 height 27
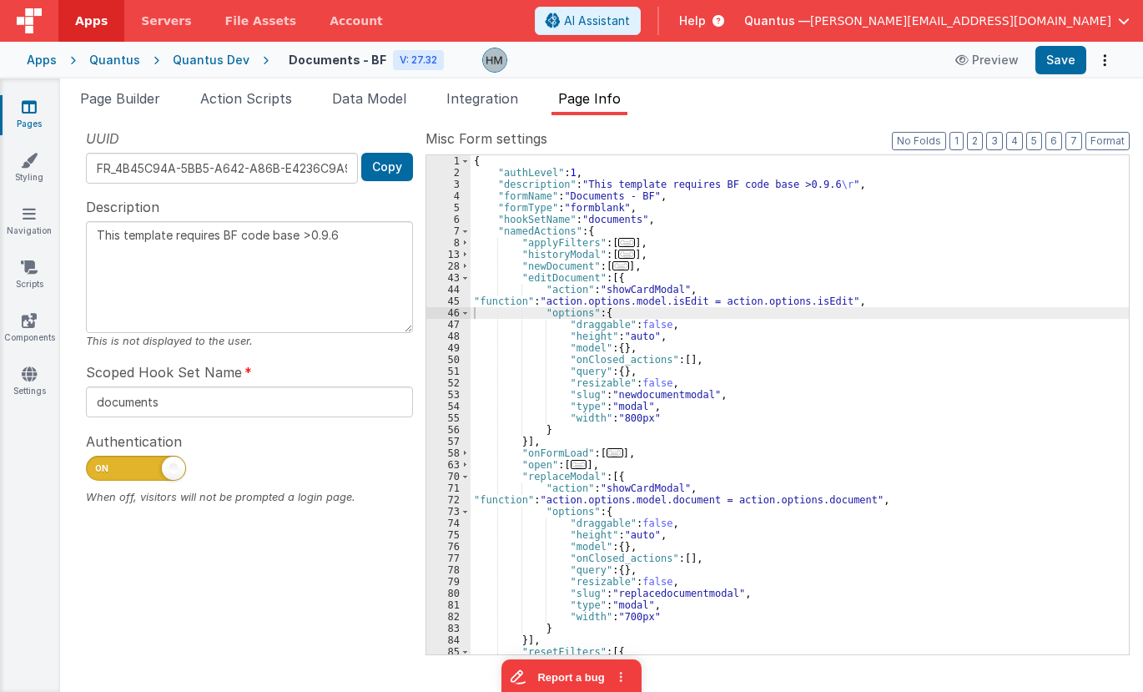
click at [780, 297] on div "{ "authLevel" : 1 , "description" : "This template requires BF code base >0.9.6…" at bounding box center [800, 416] width 658 height 522
type textarea "This template requires BF code base >0.9.6"
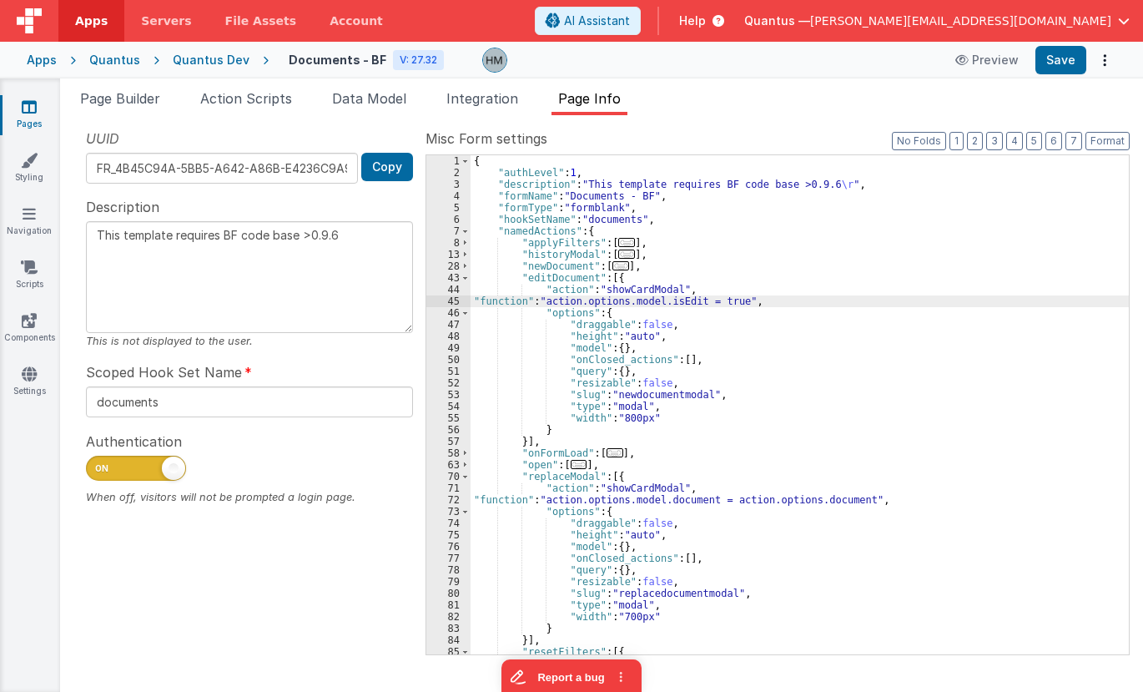
click at [768, 339] on div "{ "authLevel" : 1 , "description" : "This template requires BF code base >0.9.6…" at bounding box center [800, 416] width 658 height 522
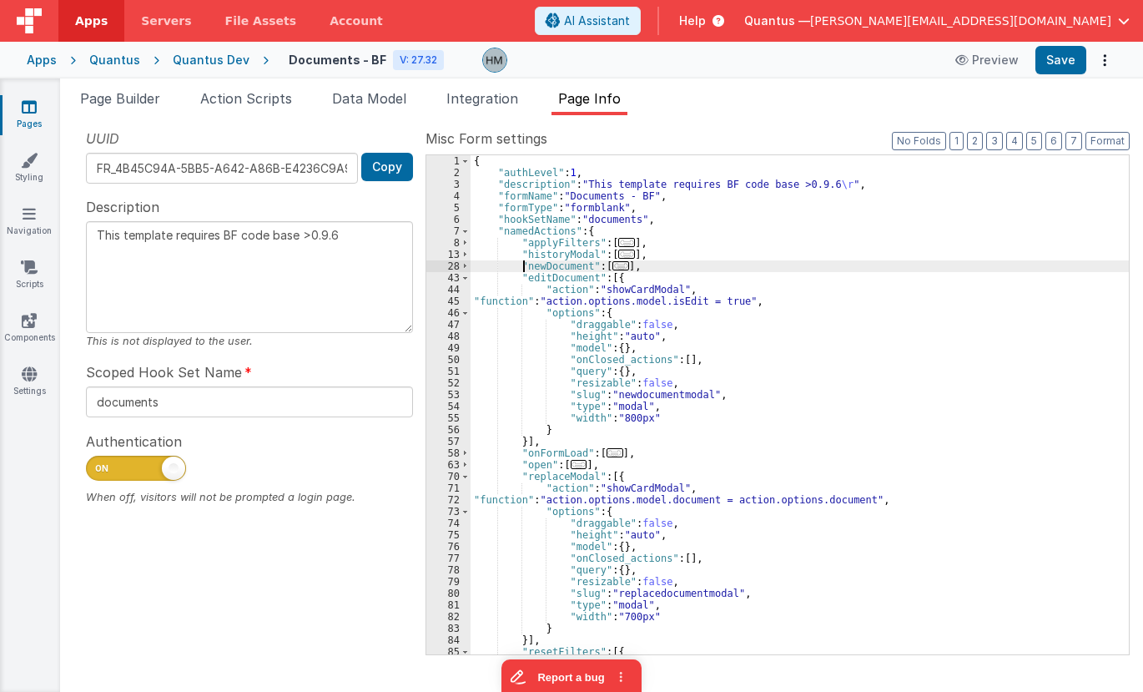
click at [525, 269] on div "{ "authLevel" : 1 , "description" : "This template requires BF code base >0.9.6…" at bounding box center [800, 416] width 658 height 522
click at [539, 277] on div "{ "authLevel" : 1 , "description" : "This template requires BF code base >0.9.6…" at bounding box center [800, 416] width 658 height 522
click at [114, 105] on span "Page Builder" at bounding box center [120, 98] width 80 height 17
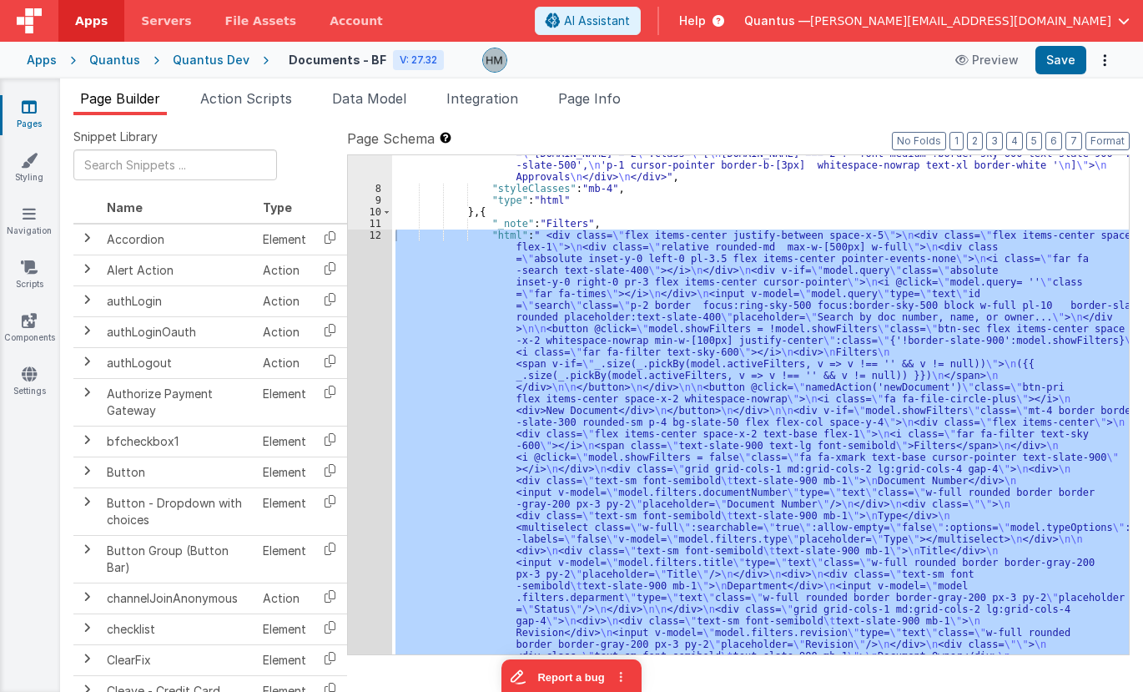
scroll to position [113, 0]
click at [660, 292] on div ""html" : "<div class= \" flex items-center space-x-6 \" > \n <div @click= \" [D…" at bounding box center [760, 404] width 737 height 499
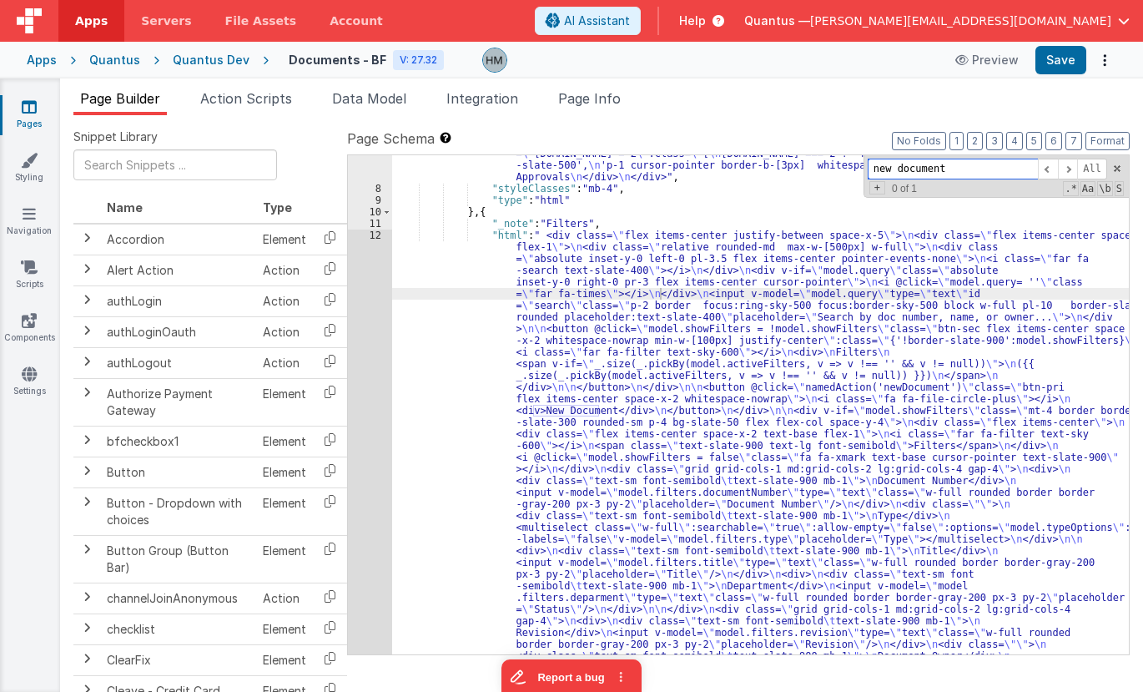
paste input "editD"
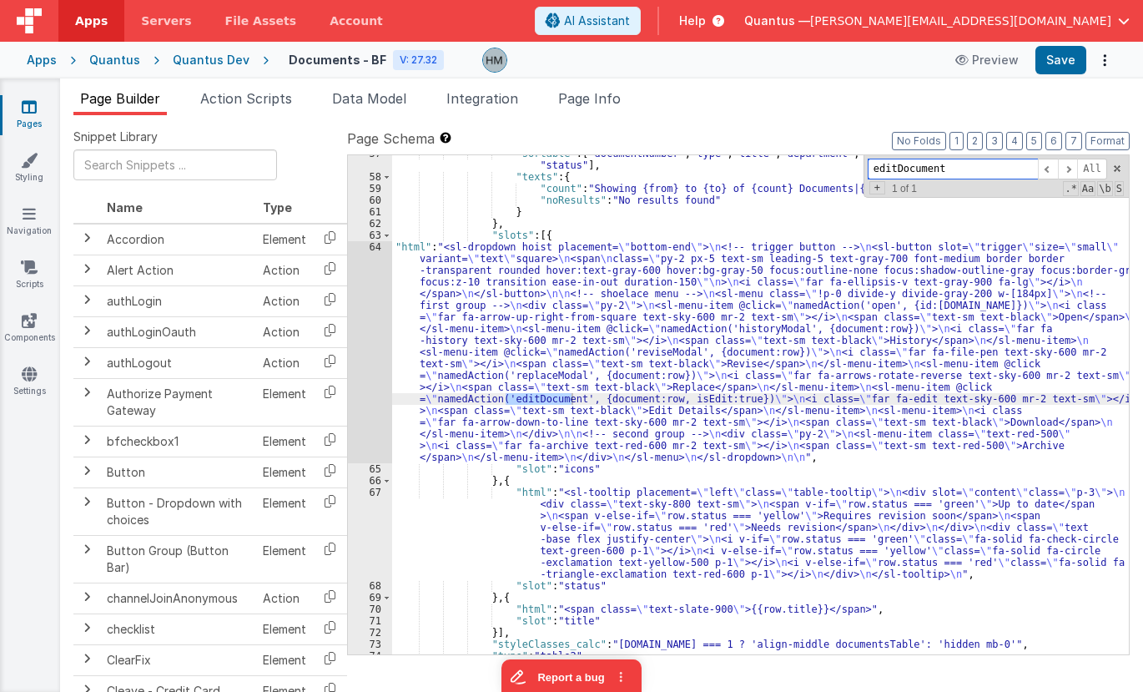
type input "editDocument"
drag, startPoint x: 662, startPoint y: 396, endPoint x: 729, endPoint y: 399, distance: 67.6
click at [729, 399] on div ""sortable" : [ "documentNumber" , "type" , "title" , "department" , "revision" …" at bounding box center [760, 415] width 737 height 534
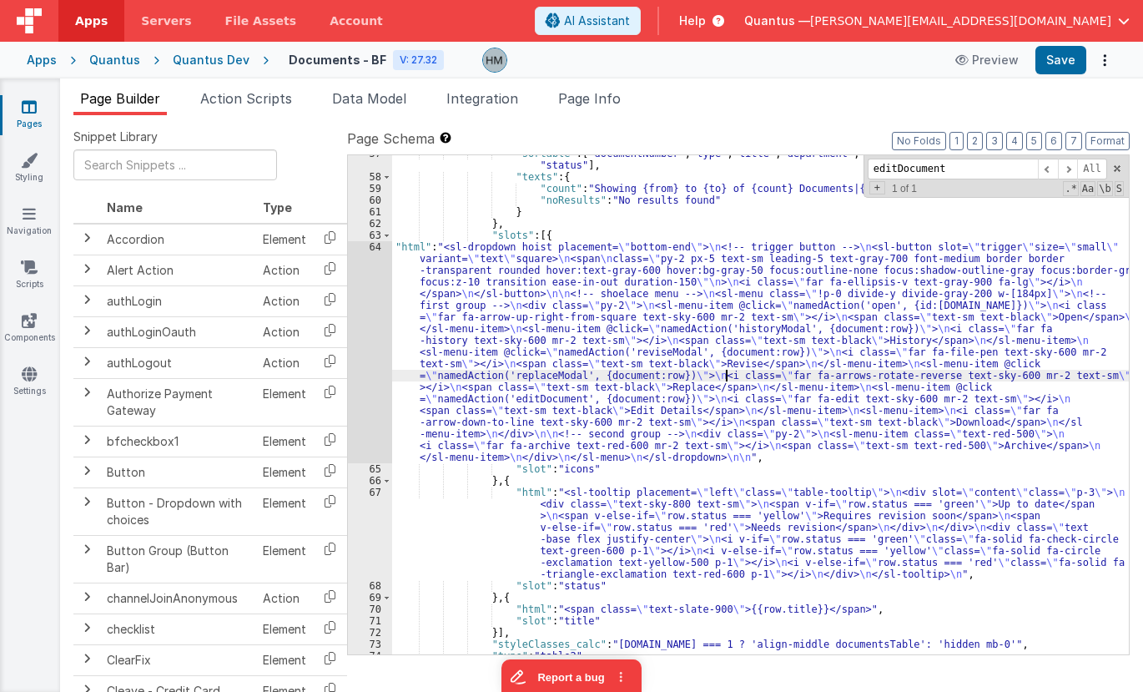
click at [725, 376] on div ""sortable" : [ "documentNumber" , "type" , "title" , "department" , "revision" …" at bounding box center [760, 415] width 737 height 534
click at [780, 64] on button "Save" at bounding box center [1060, 60] width 51 height 28
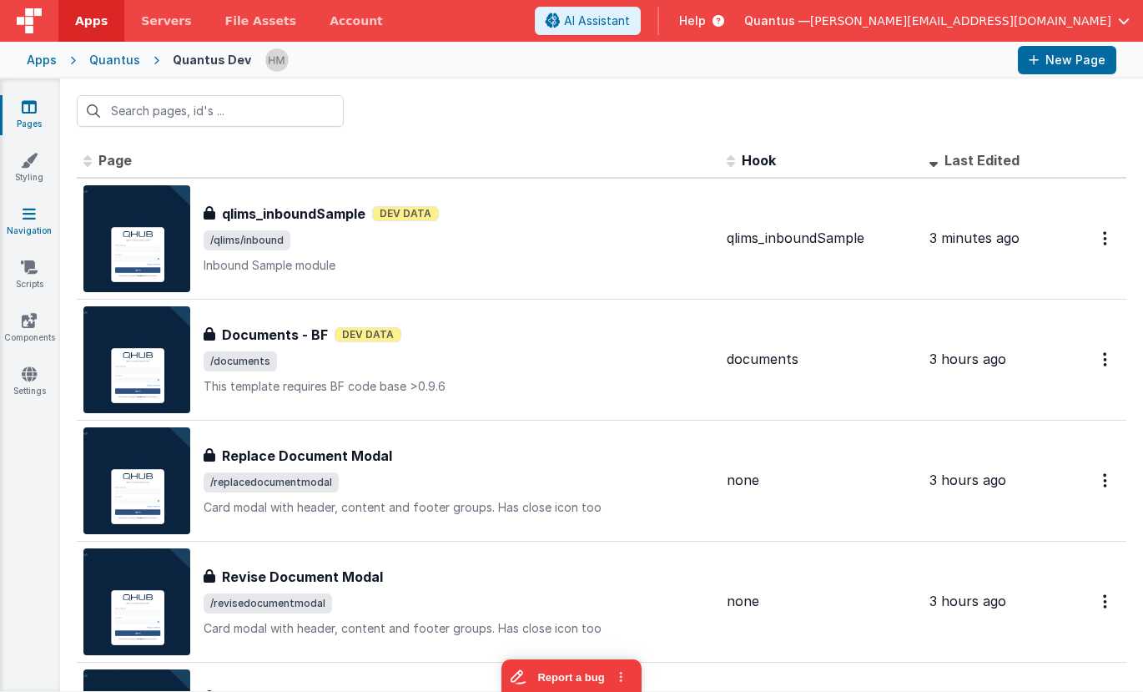
click at [25, 219] on icon at bounding box center [29, 213] width 13 height 17
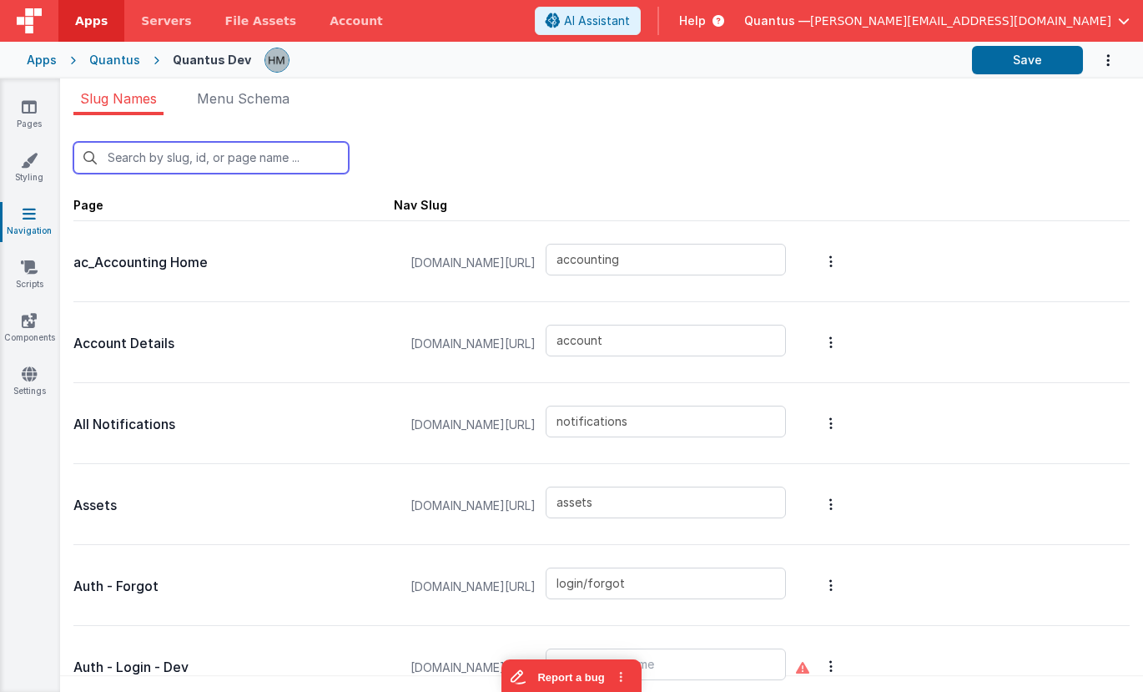
click at [260, 155] on input "text" at bounding box center [210, 158] width 275 height 32
type input "re"
type input "login/reset"
type input "reports"
type input "reports/feedback"
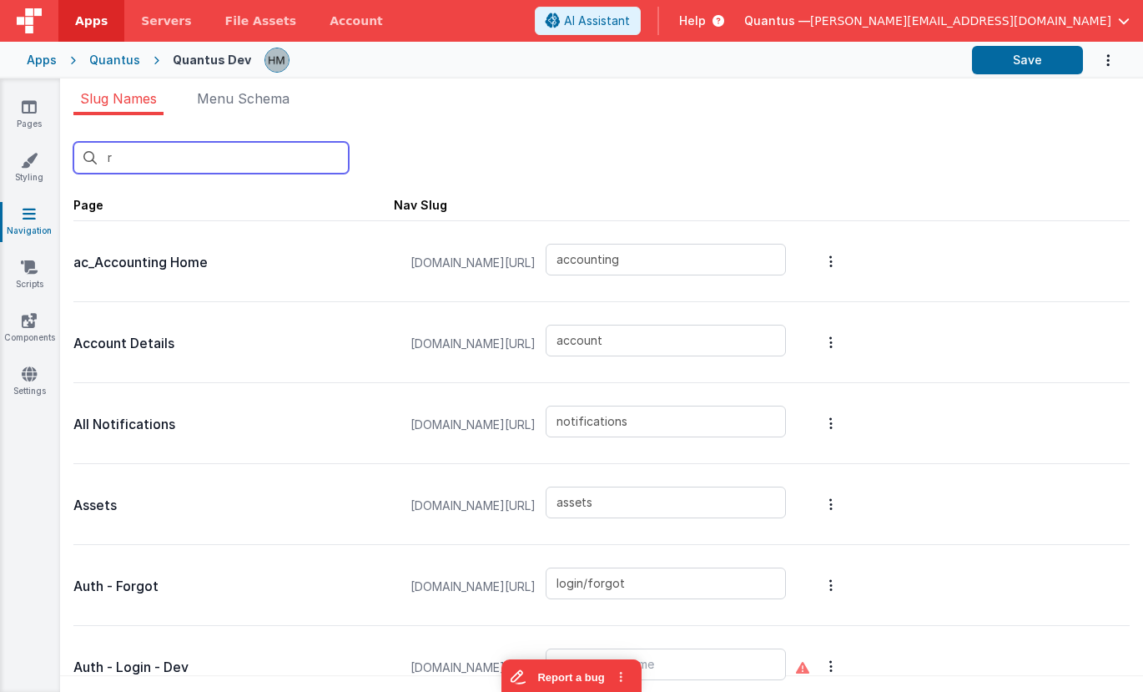
type input "reports/general"
type input "reports/pastDue"
type input "premiumpromo"
type input "qa/ojtReview/detail"
type input "qa/changeControlReview/reviewdetail"
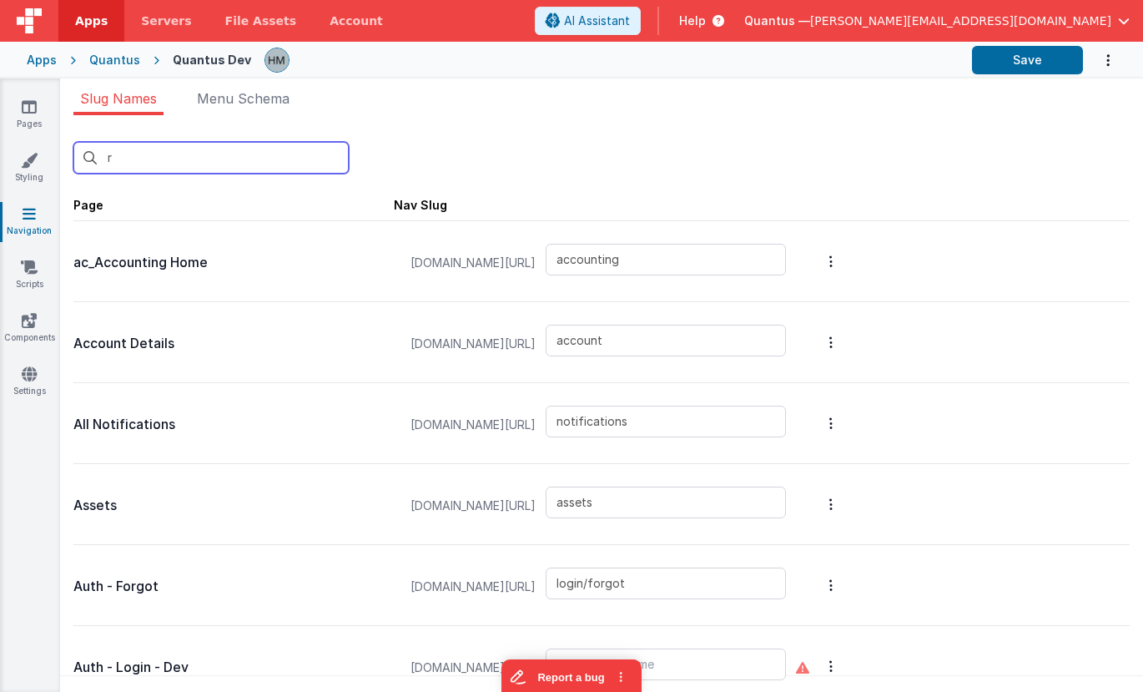
type input "qa/changeControlReview"
type input "qa/ojtReview"
type input "qa/reports"
type input "redir"
type input "login/signup"
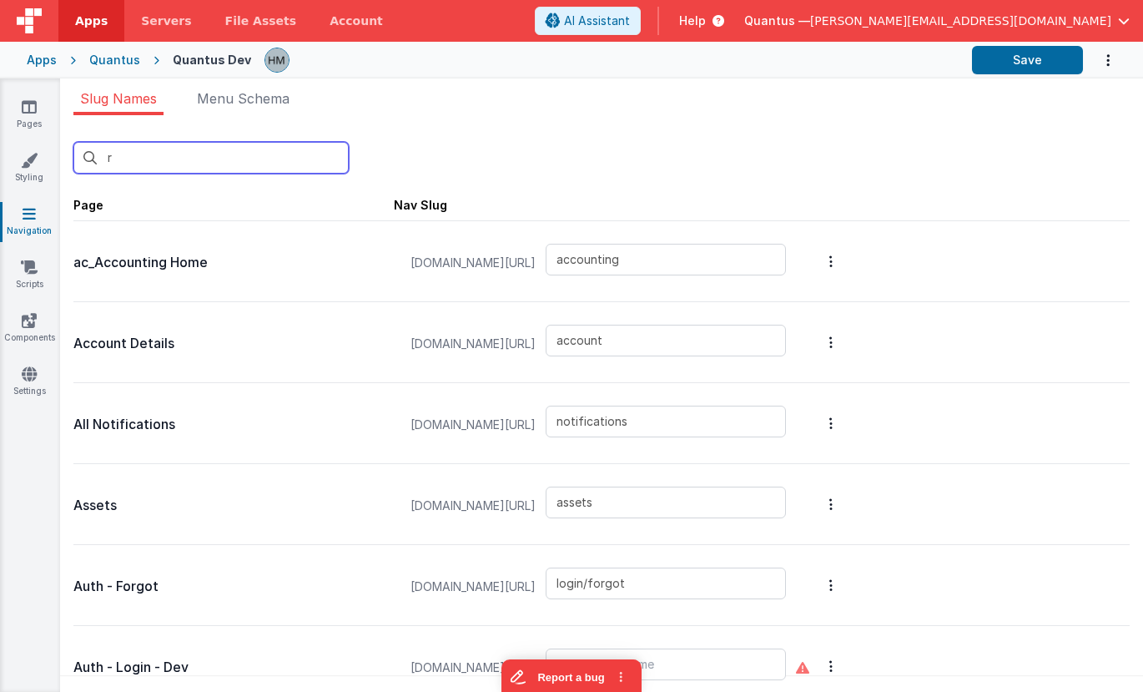
type input "replacedocumentmodal"
type input "reportbot"
type input "reports/masterList"
type input "revisedocumentmodal"
type input "labreports"
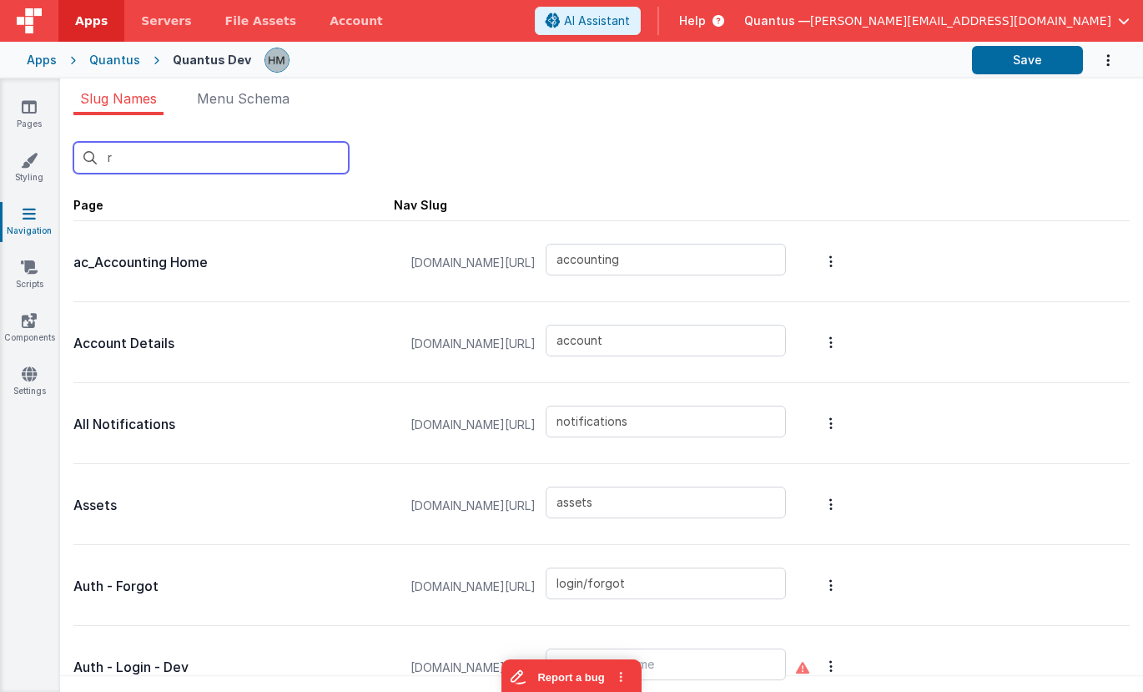
type input "workorder"
type input "login/reset"
type input "reports"
type input "reports/feedback"
type input "reports/general"
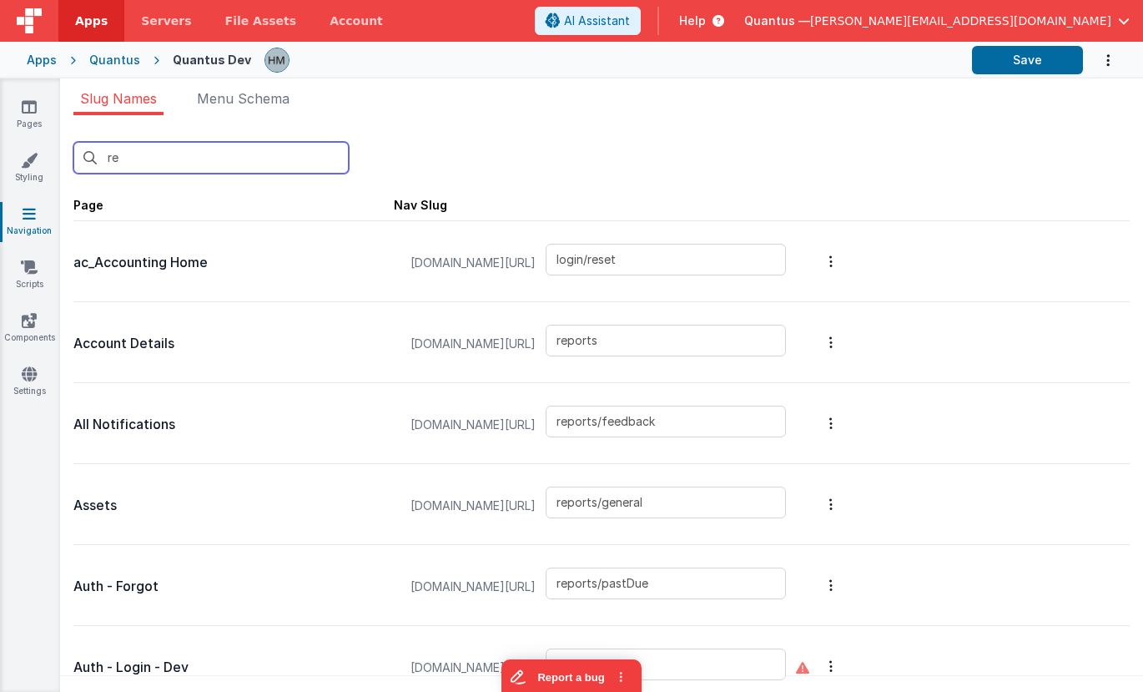
type input "reports/pastDue"
type input "premiumpromo"
type input "qa/ojtReview/detail"
type input "qa/changeControlReview/reviewdetail"
type input "qa/changeControlReview"
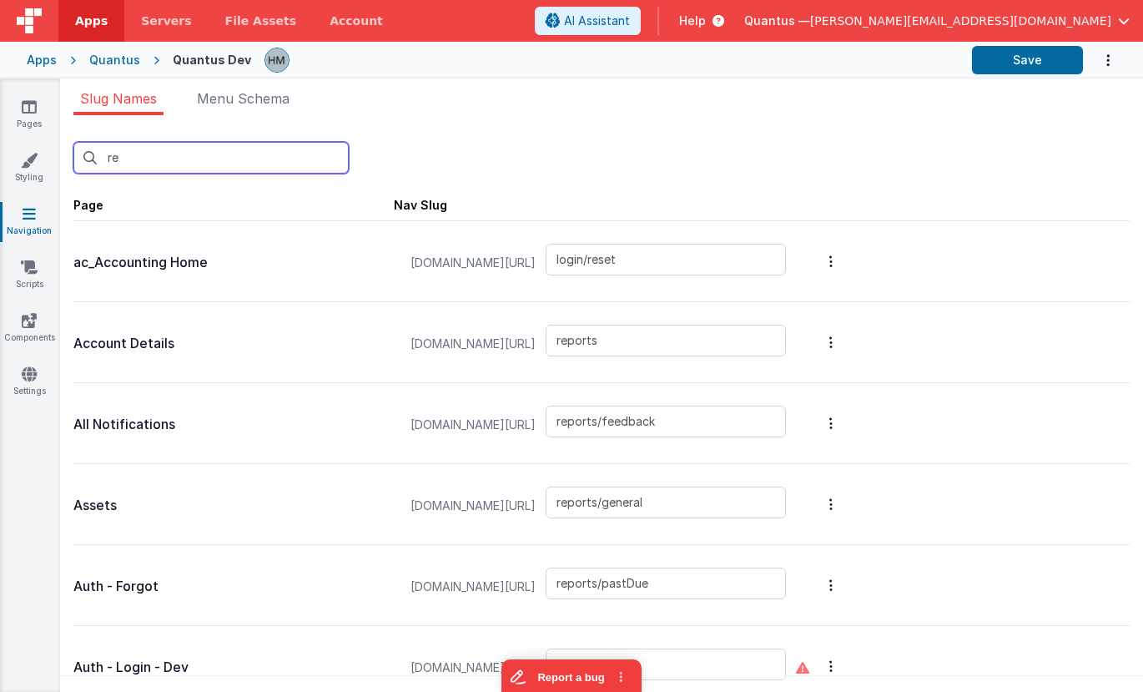
type input "qa/ojtReview"
type input "qa/reports"
type input "redir"
type input "login/signup"
type input "replacedocumentmodal"
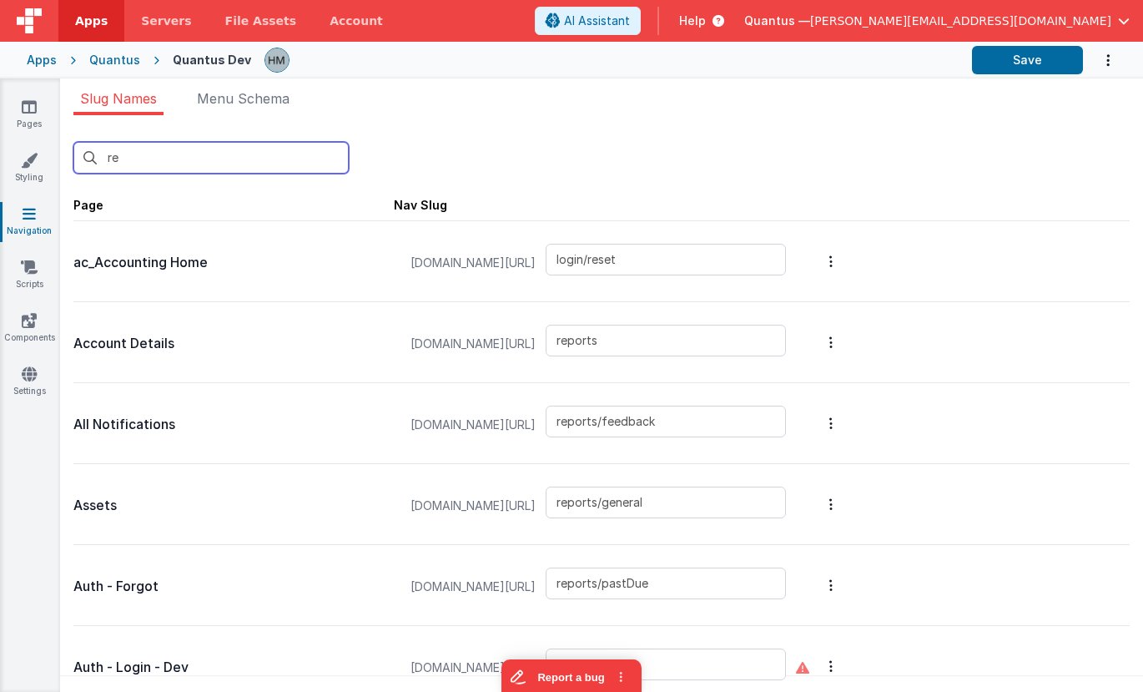
type input "reportbot"
type input "reports/masterList"
type input "revisedocumentmodal"
type input "labreports"
type input "workorder"
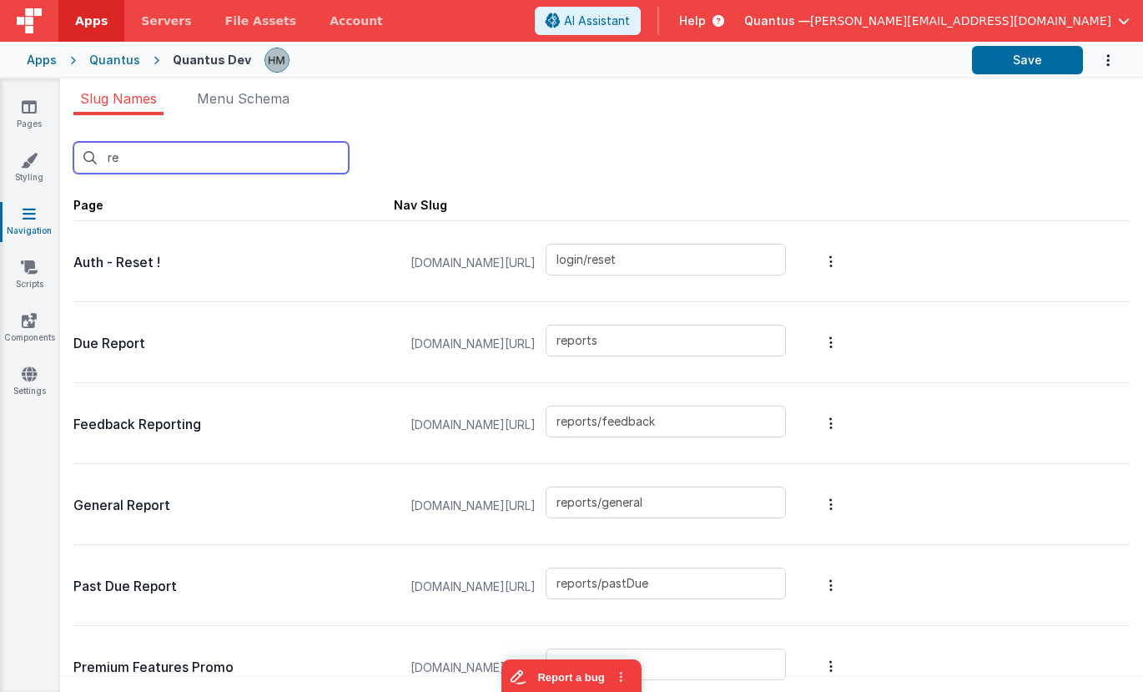
type input "rep"
type input "reports"
type input "reports/feedback"
type input "reports/general"
type input "reports/pastDue"
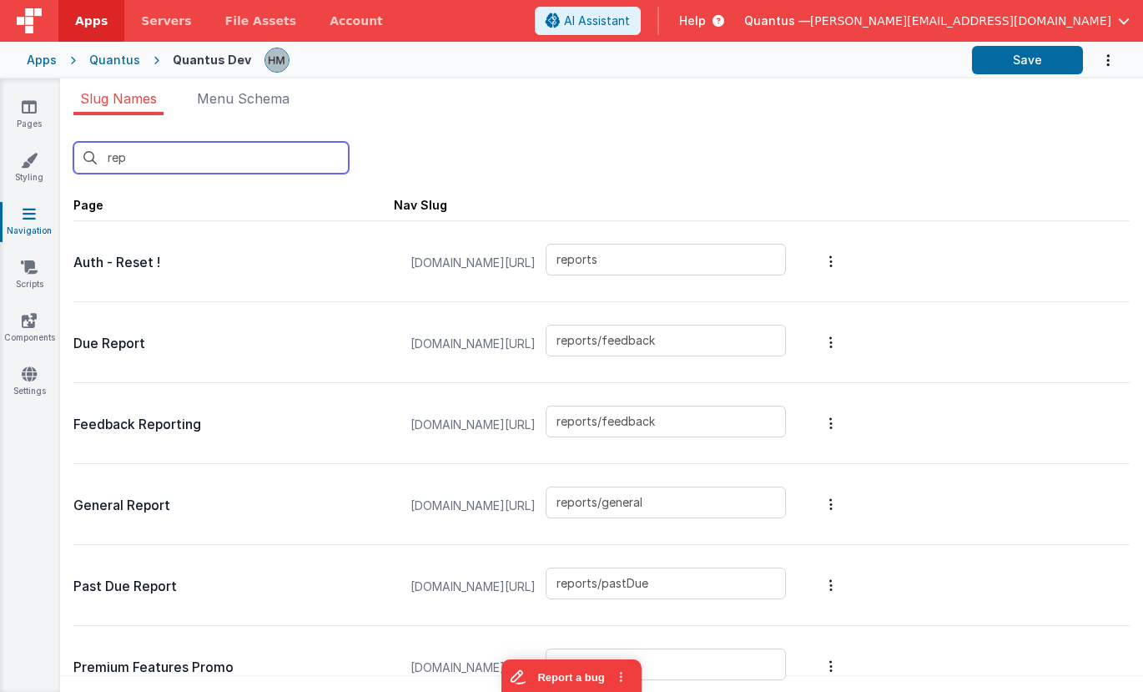
type input "qa/reports"
type input "replacedocumentmodal"
type input "reportbot"
type input "reports/masterList"
type input "labreports"
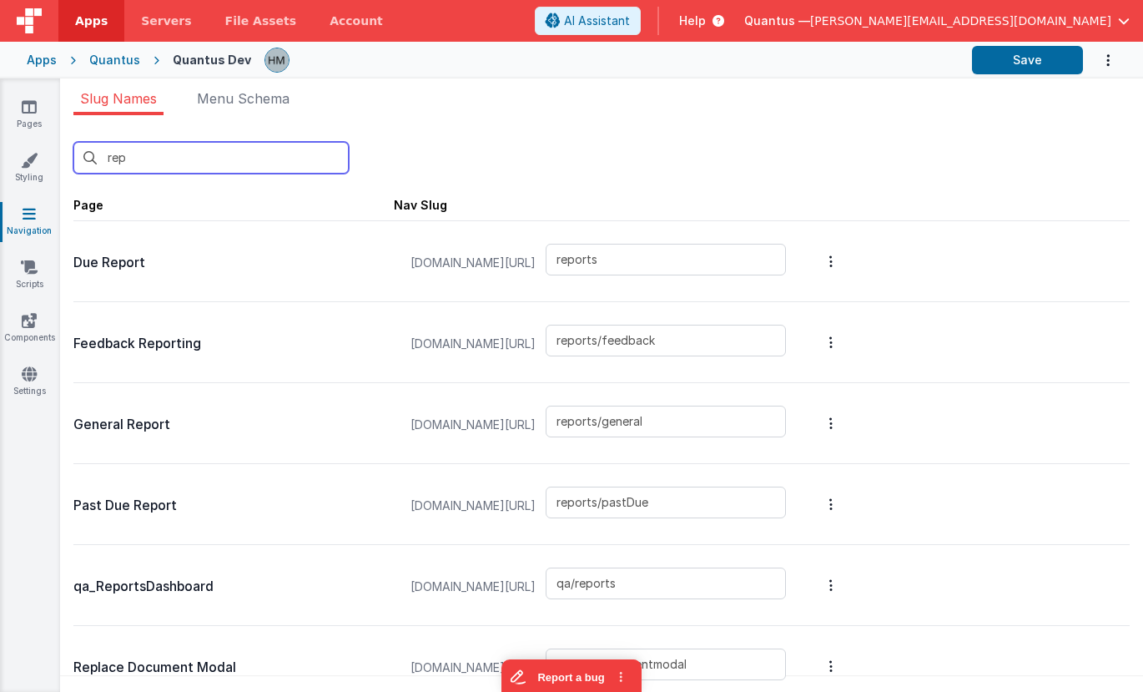
type input "repl"
type input "replacedocumentmodal"
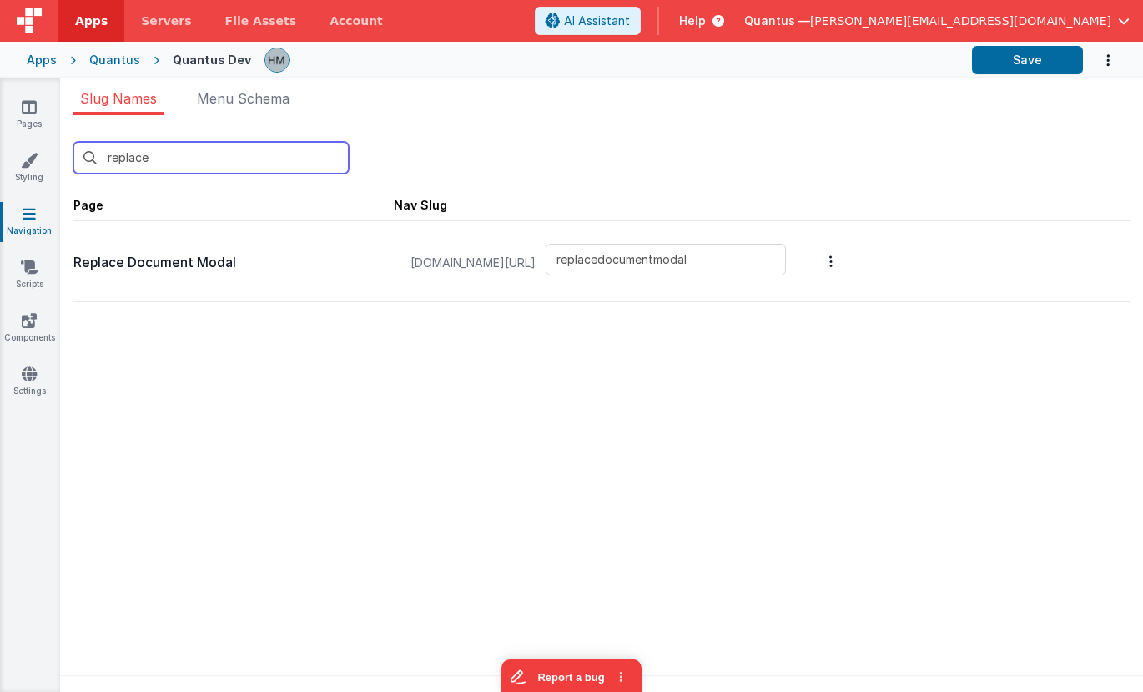
type input "replace"
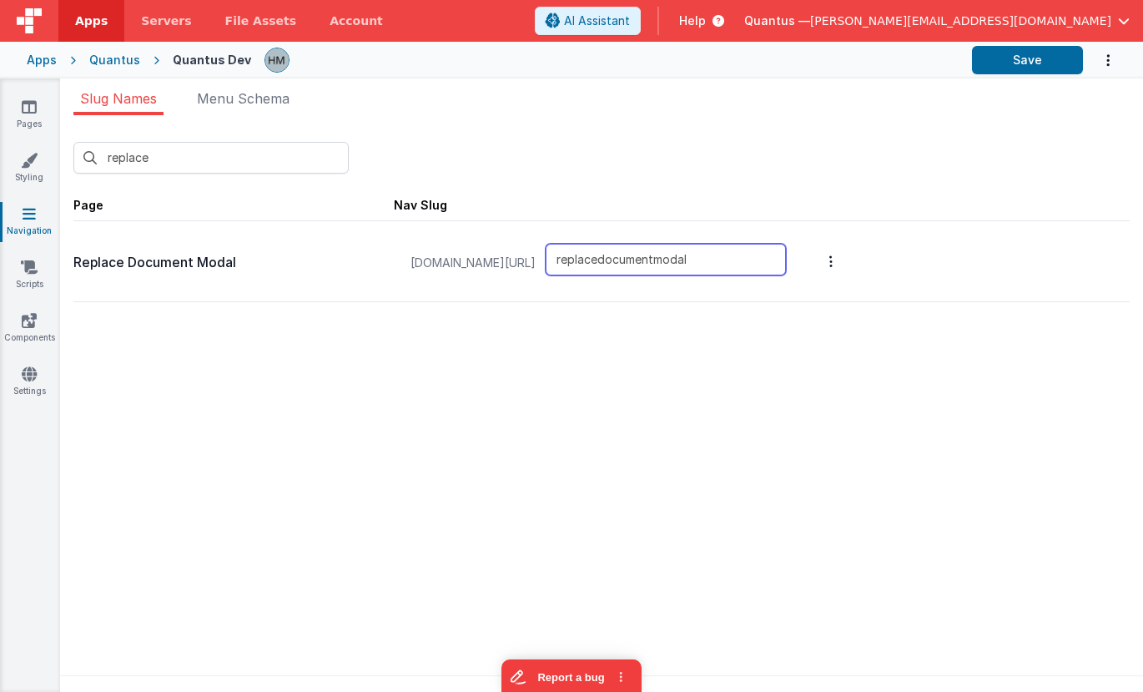
click at [704, 258] on input "replacedocumentmodal" at bounding box center [666, 260] width 240 height 32
click at [668, 257] on input "replacedocumentmodal" at bounding box center [666, 260] width 240 height 32
click at [688, 264] on input "replacedocumentmodal" at bounding box center [666, 260] width 240 height 32
click at [689, 264] on input "replacedocumentmodal" at bounding box center [666, 260] width 240 height 32
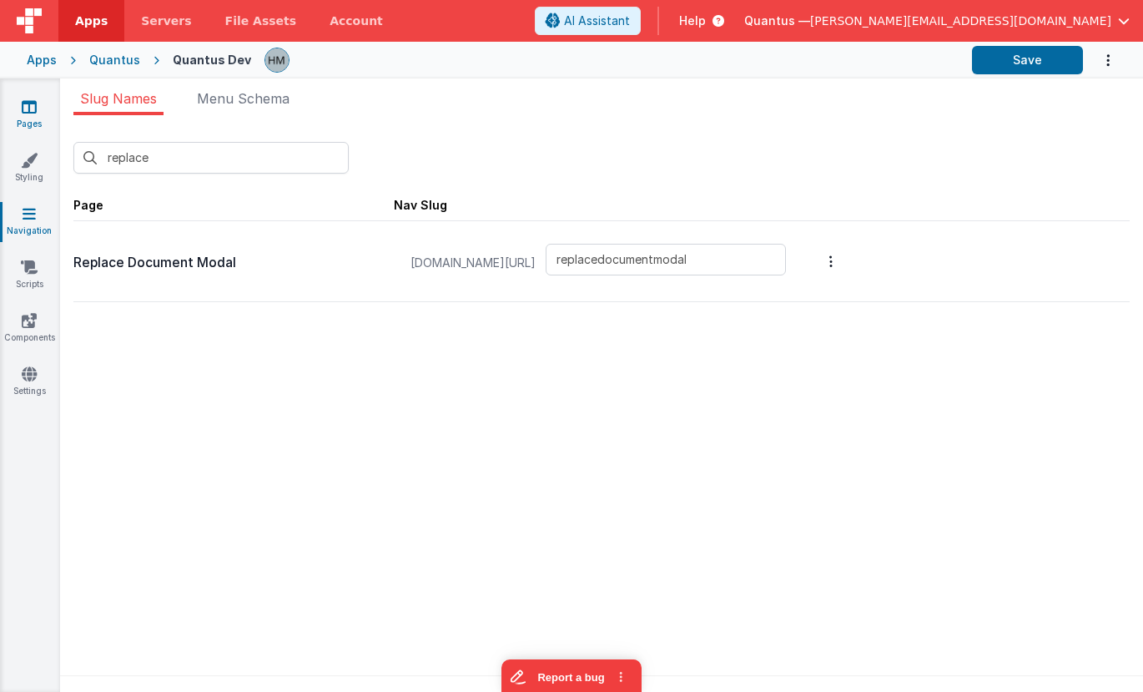
click at [38, 122] on link "Pages" at bounding box center [29, 114] width 60 height 33
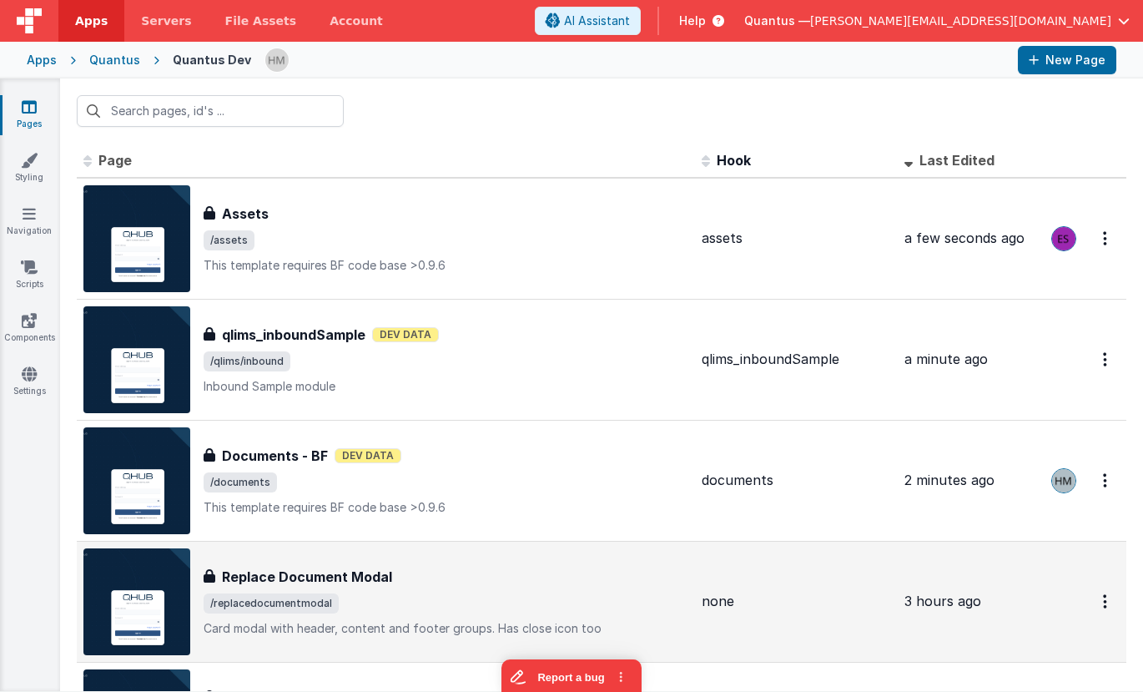
click at [479, 565] on div "Replace Document Modal Replace Document Modal /replacedocumentmodal Card modal …" at bounding box center [385, 601] width 605 height 107
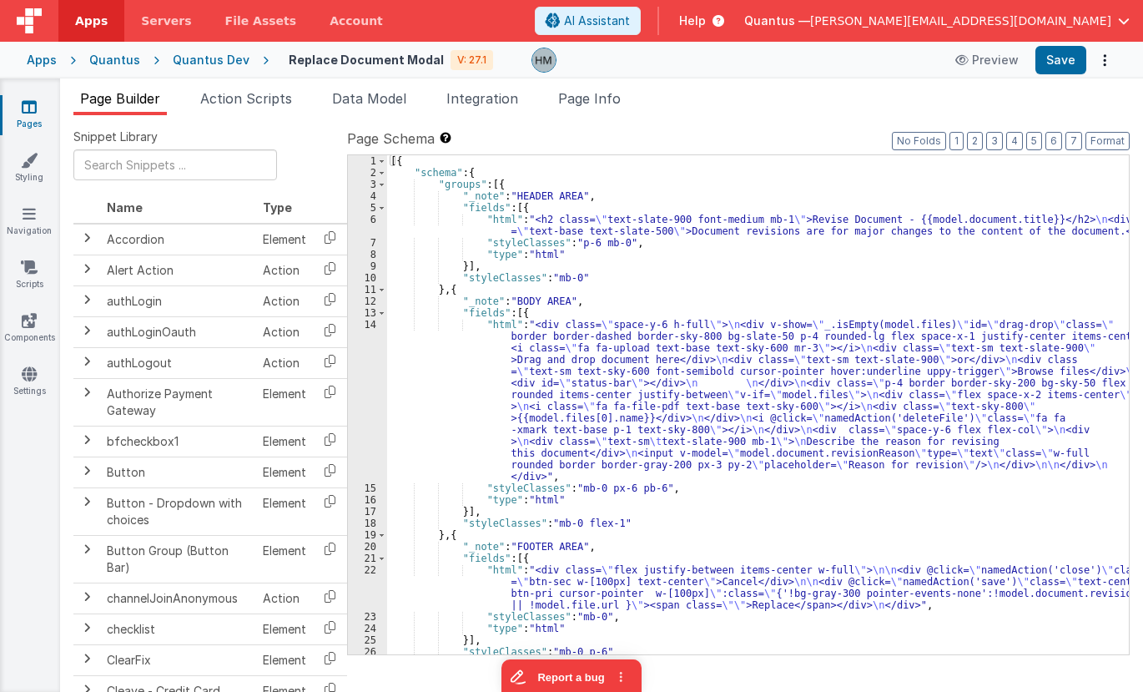
click at [561, 350] on div "[{ "schema" : { "groups" : [{ "_note" : "HEADER AREA" , "fields" : [{ "html" : …" at bounding box center [758, 416] width 742 height 522
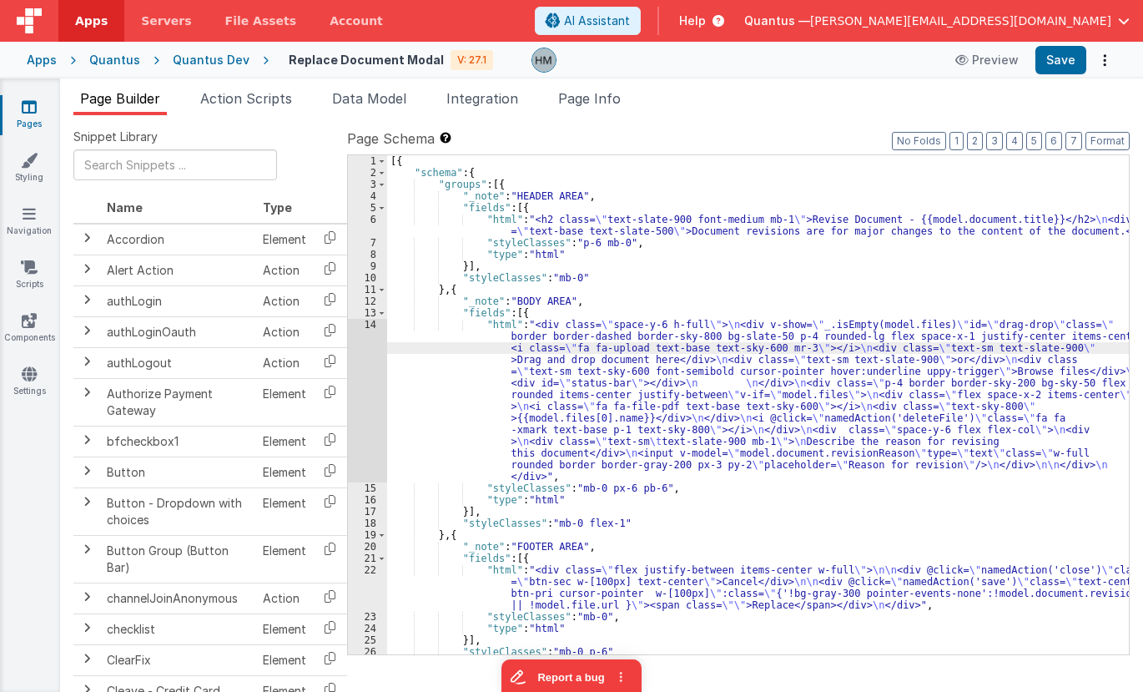
click at [365, 325] on div "14" at bounding box center [367, 401] width 39 height 164
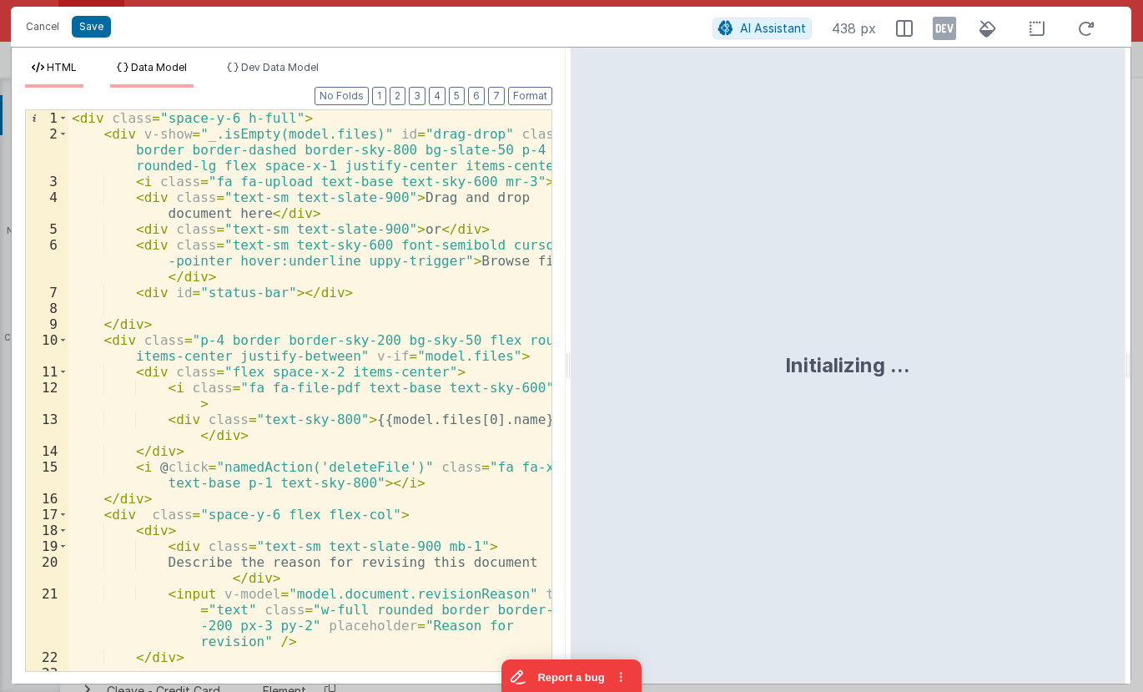
click at [155, 64] on span "Data Model" at bounding box center [159, 67] width 56 height 13
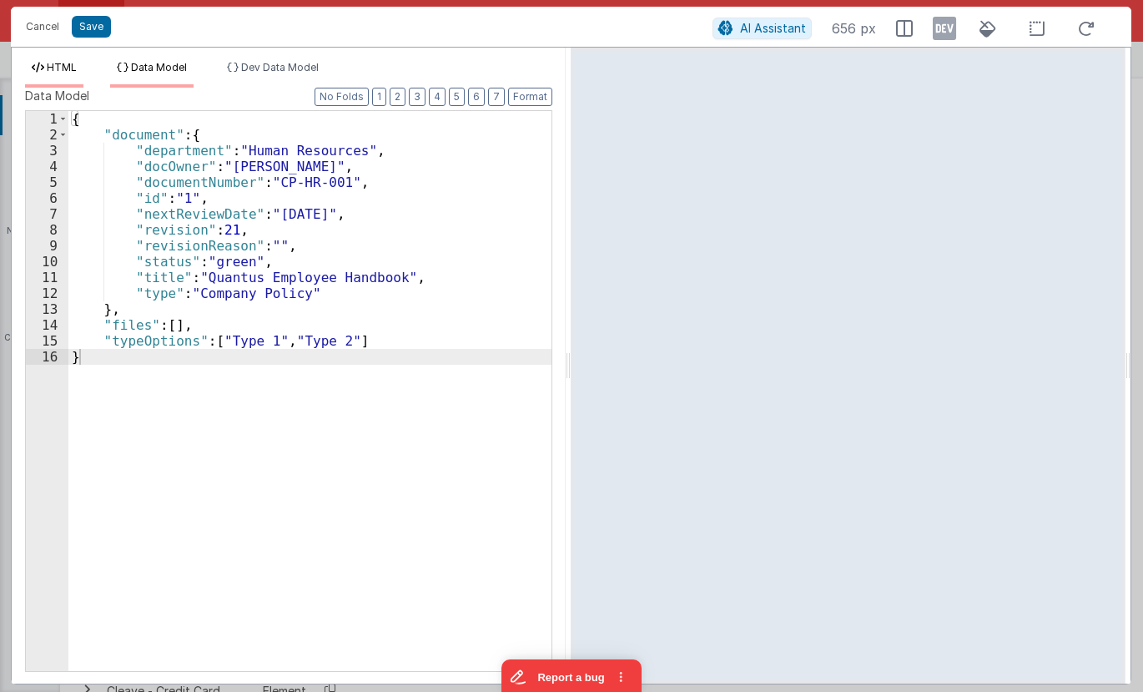
click at [61, 77] on li "HTML" at bounding box center [54, 74] width 58 height 27
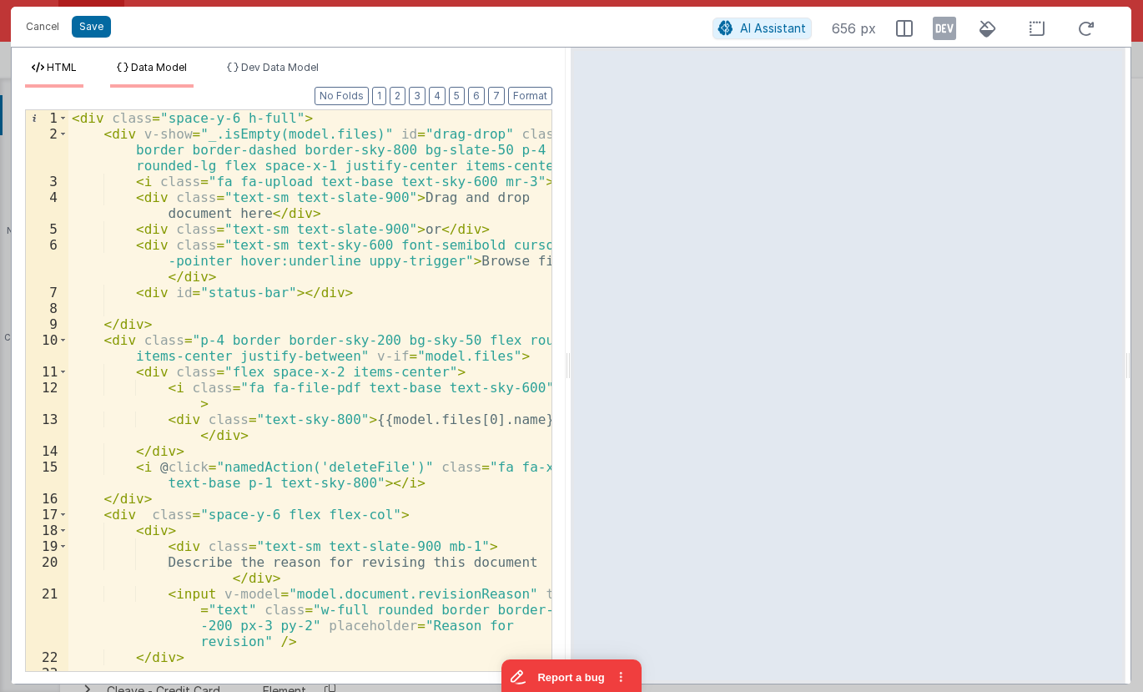
click at [141, 68] on span "Data Model" at bounding box center [159, 67] width 56 height 13
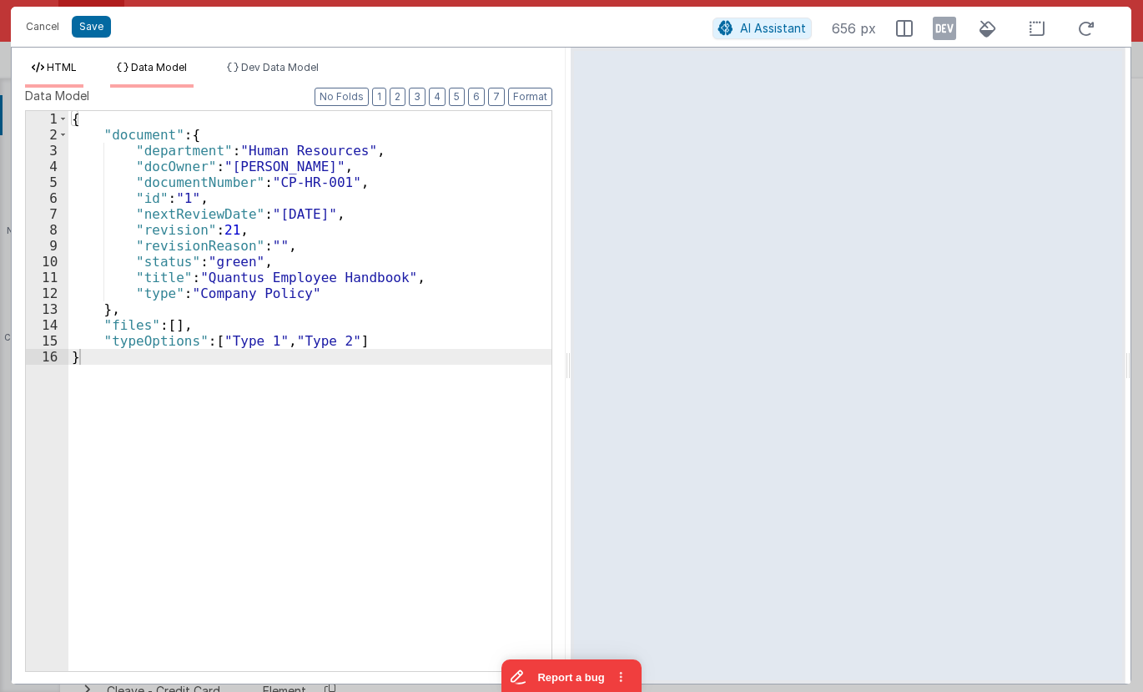
click at [71, 78] on li "HTML" at bounding box center [54, 74] width 58 height 27
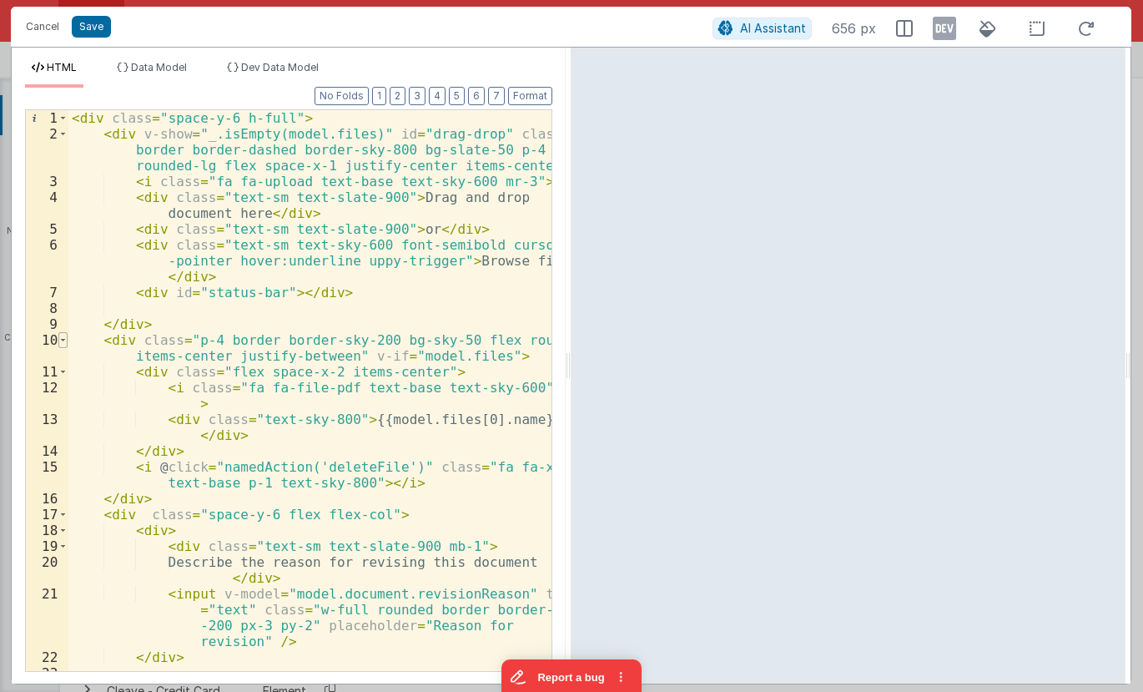
click at [64, 342] on span at bounding box center [62, 340] width 9 height 16
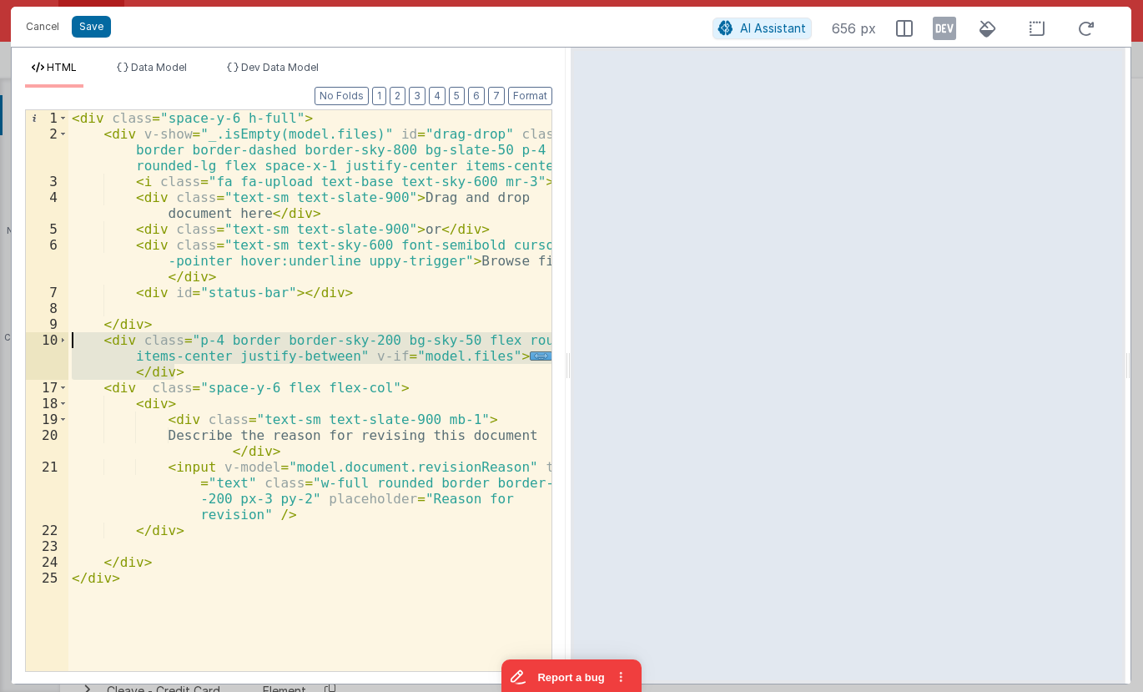
drag, startPoint x: 186, startPoint y: 371, endPoint x: 13, endPoint y: 345, distance: 174.6
click at [68, 345] on div "< div class = "space-y-6 h-full" > < div v-show = "_.isEmpty(model.files)" id =…" at bounding box center [309, 390] width 483 height 561
click at [498, 359] on div "< div class = "space-y-6 h-full" > < div v-show = "_.isEmpty(model.files)" id =…" at bounding box center [309, 390] width 483 height 561
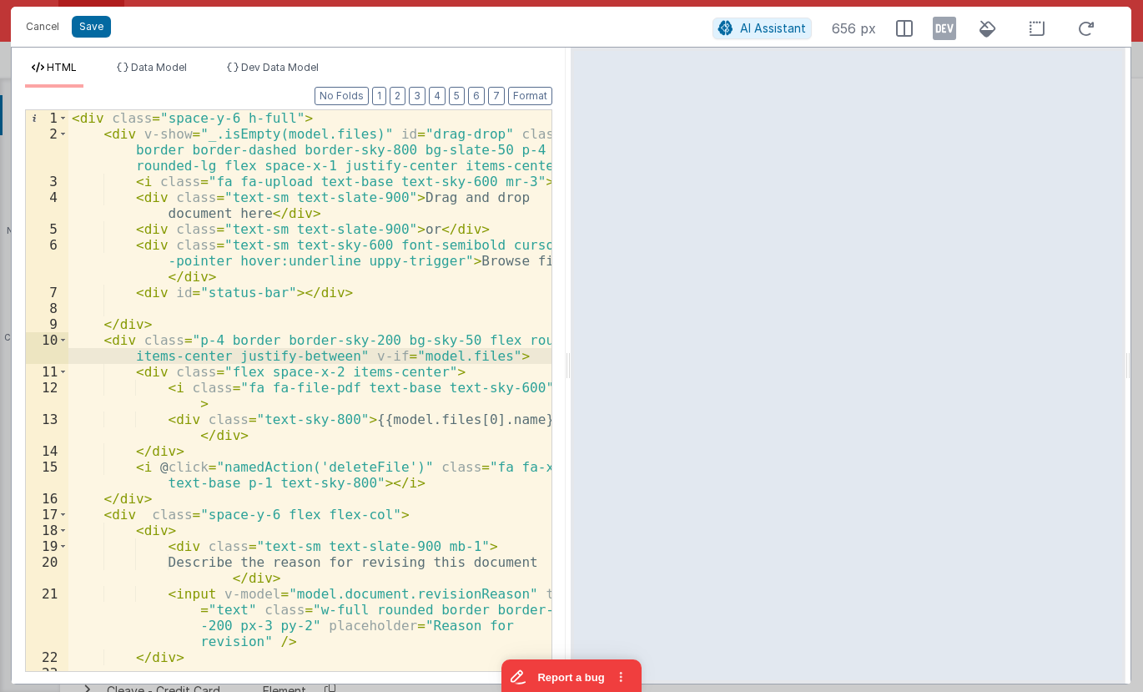
click at [454, 359] on div "< div class = "space-y-6 h-full" > < div v-show = "_.isEmpty(model.files)" id =…" at bounding box center [309, 406] width 483 height 592
click at [455, 359] on div "< div class = "space-y-6 h-full" > < div v-show = "_.isEmpty(model.files)" id =…" at bounding box center [309, 406] width 483 height 592
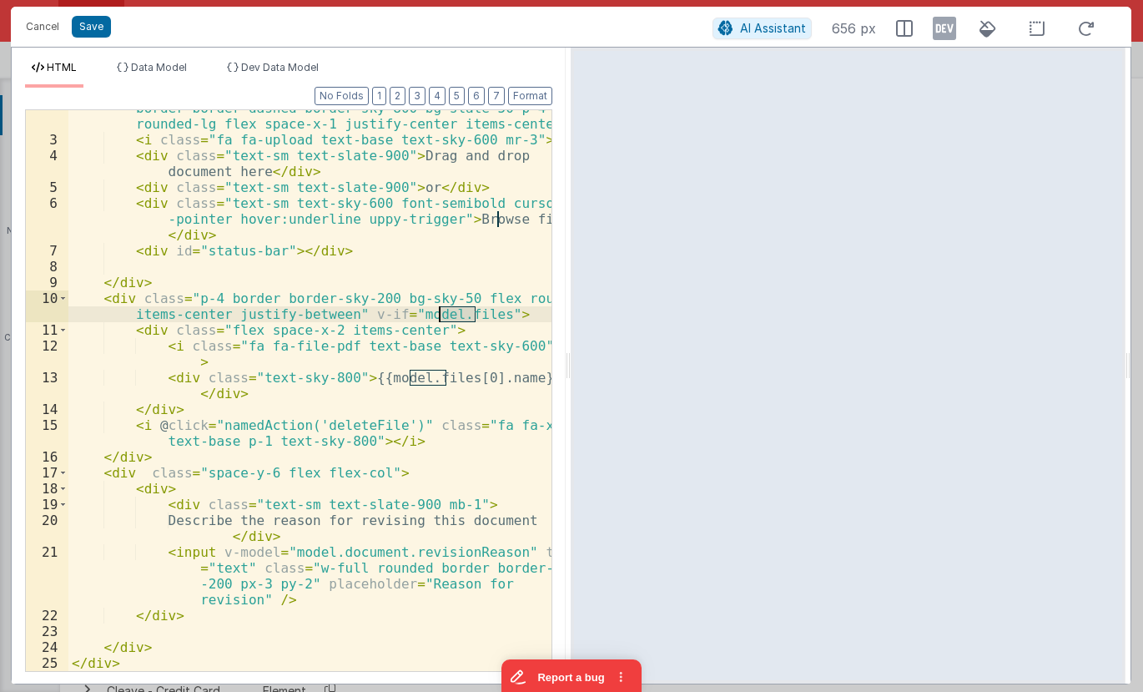
scroll to position [42, 0]
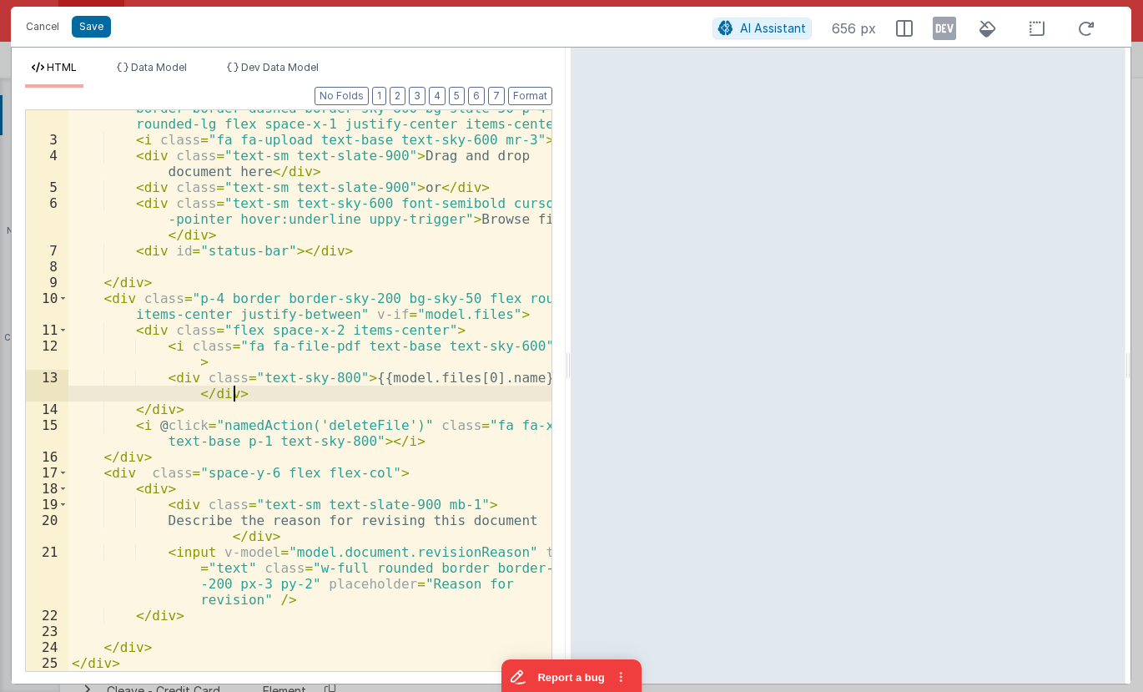
click at [494, 390] on div "< div v-show = "_.isEmpty(model.files)" id = "drag-drop" class = " border borde…" at bounding box center [309, 396] width 483 height 624
click at [488, 382] on div "< div v-show = "_.isEmpty(model.files)" id = "drag-drop" class = " border borde…" at bounding box center [309, 396] width 483 height 624
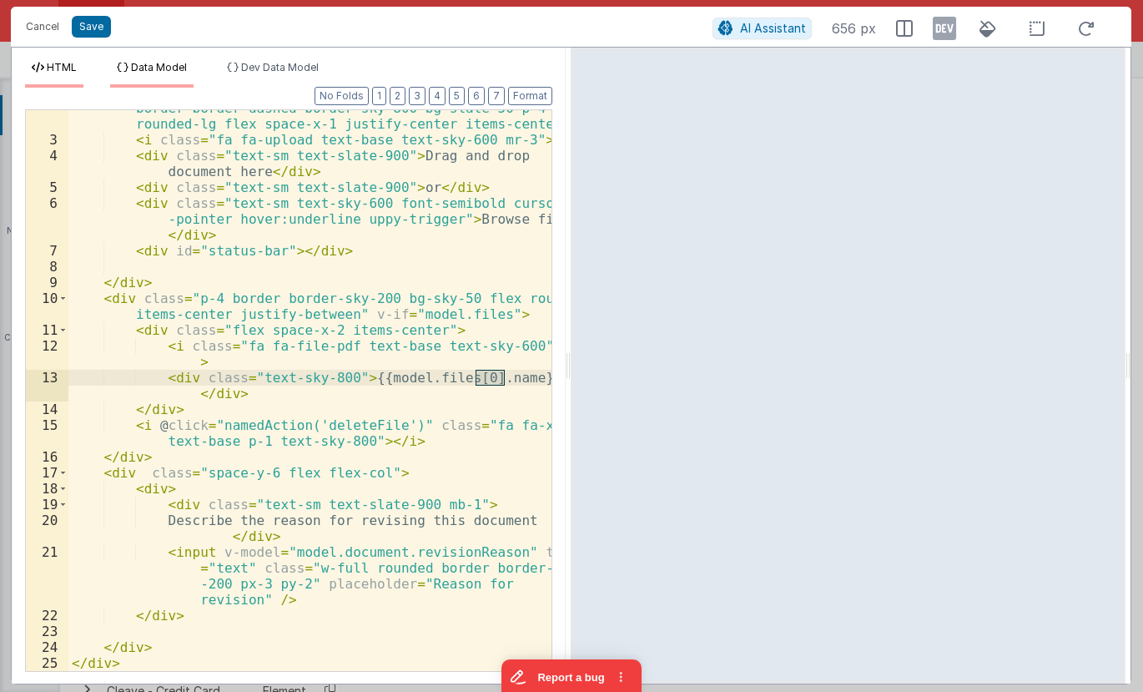
click at [169, 67] on span "Data Model" at bounding box center [159, 67] width 56 height 13
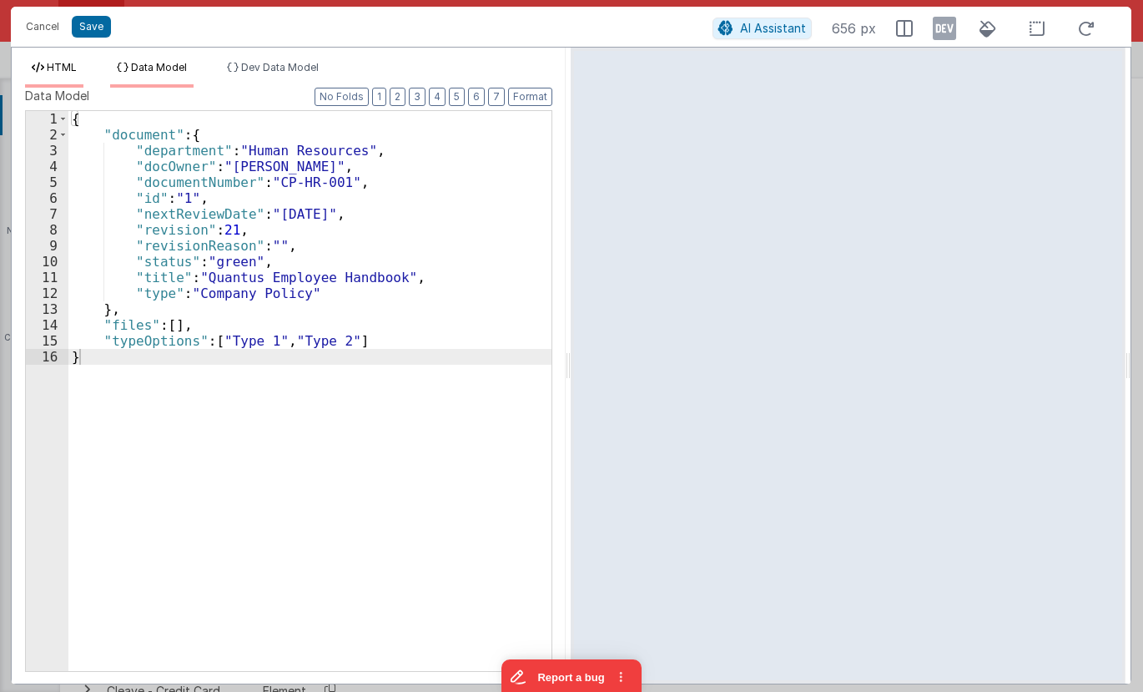
click at [68, 72] on span "HTML" at bounding box center [62, 67] width 30 height 13
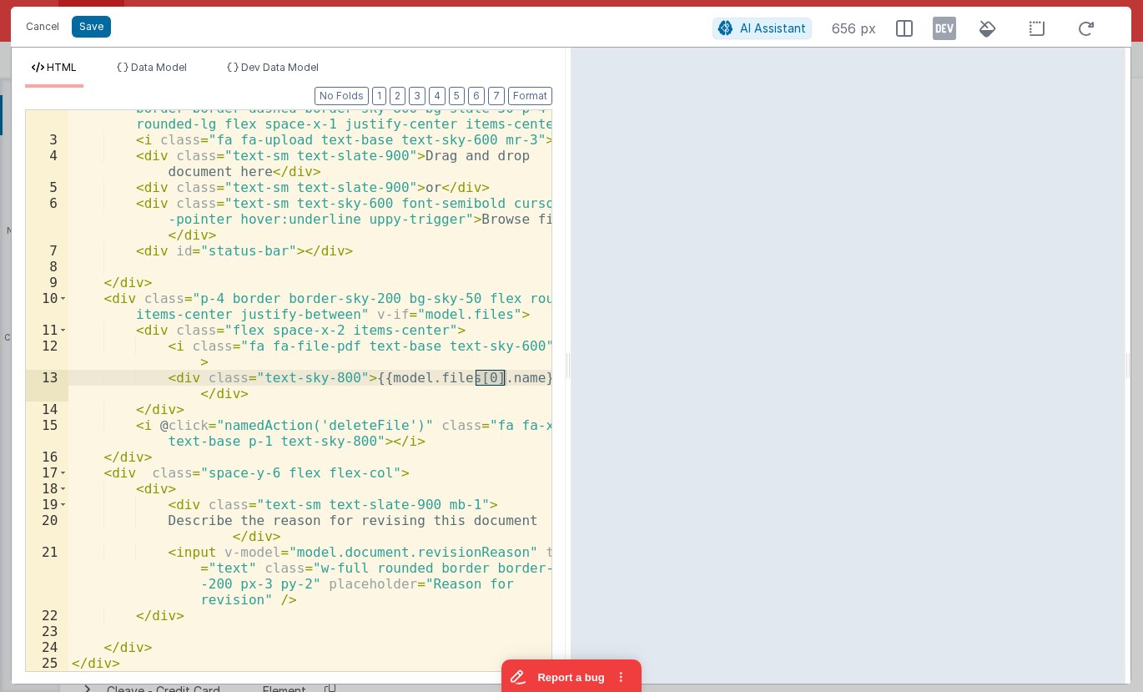
click at [362, 377] on div "< div v-show = "_.isEmpty(model.files)" id = "drag-drop" class = " border borde…" at bounding box center [309, 396] width 483 height 624
click at [402, 379] on div "< div v-show = "_.isEmpty(model.files)" id = "drag-drop" class = " border borde…" at bounding box center [309, 396] width 483 height 624
click at [474, 380] on div "< div v-show = "_.isEmpty(model.files)" id = "drag-drop" class = " border borde…" at bounding box center [309, 396] width 483 height 624
click at [494, 351] on div "< div v-show = "_.isEmpty(model.files)" id = "drag-drop" class = " border borde…" at bounding box center [309, 396] width 483 height 624
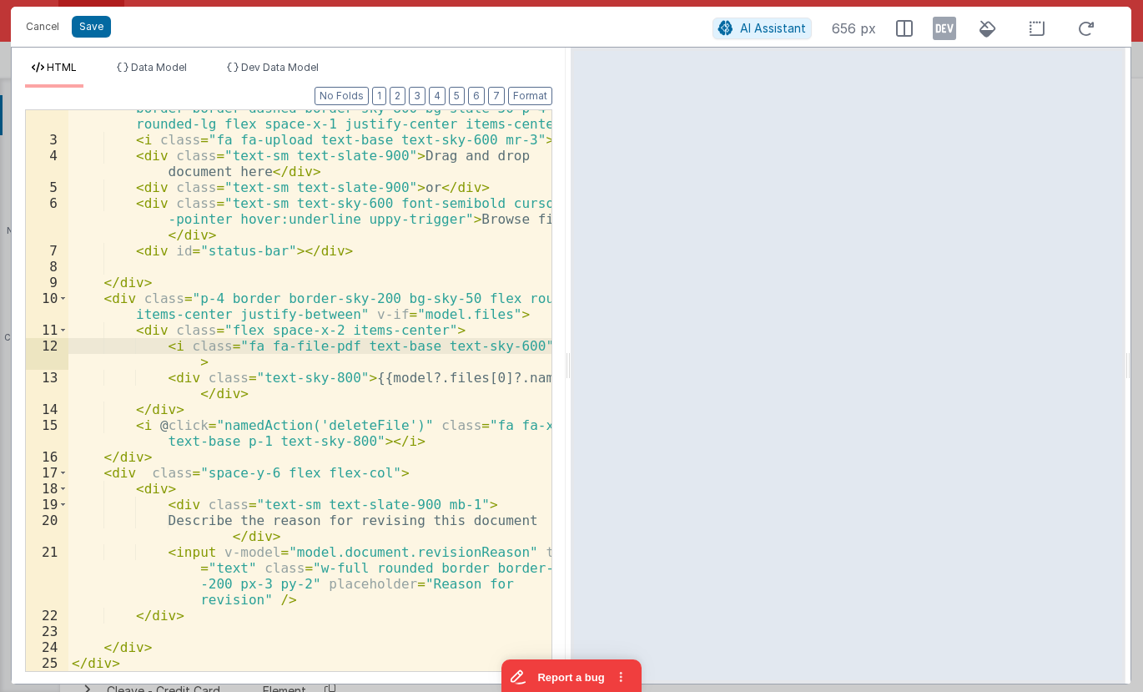
click at [491, 368] on div "< div v-show = "_.isEmpty(model.files)" id = "drag-drop" class = " border borde…" at bounding box center [309, 396] width 483 height 624
click at [129, 460] on div "< div v-show = "_.isEmpty(model.files)" id = "drag-drop" class = " border borde…" at bounding box center [309, 396] width 483 height 624
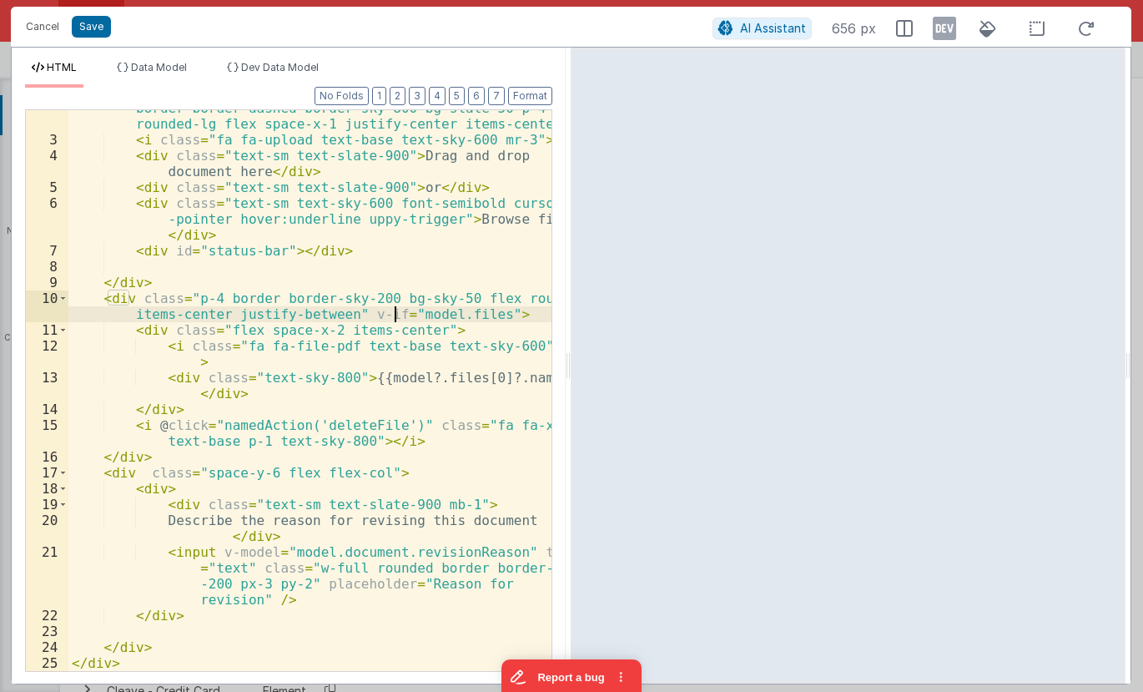
click at [396, 309] on div "< div v-show = "_.isEmpty(model.files)" id = "drag-drop" class = " border borde…" at bounding box center [309, 396] width 483 height 624
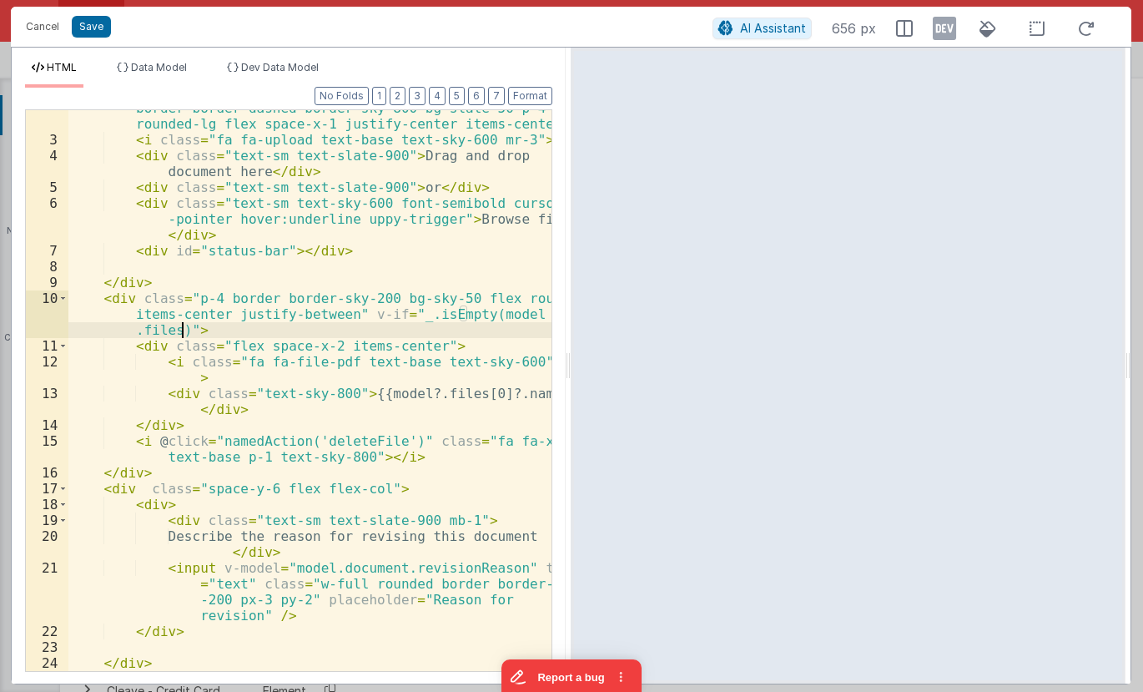
click at [395, 316] on div "< div v-show = "_.isEmpty(model.files)" id = "drag-drop" class = " border borde…" at bounding box center [309, 396] width 483 height 624
click at [420, 298] on div "< div v-show = "_.isEmpty(model.files)" id = "drag-drop" class = " border borde…" at bounding box center [309, 396] width 483 height 624
drag, startPoint x: 190, startPoint y: 330, endPoint x: 353, endPoint y: 308, distance: 164.1
click at [353, 308] on div "< div v-show = "_.isEmpty(model.files)" id = "drag-drop" class = " border borde…" at bounding box center [309, 396] width 483 height 624
click at [387, 281] on div "< div v-show = "_.isEmpty(model.files)" id = "drag-drop" class = " border borde…" at bounding box center [309, 396] width 483 height 624
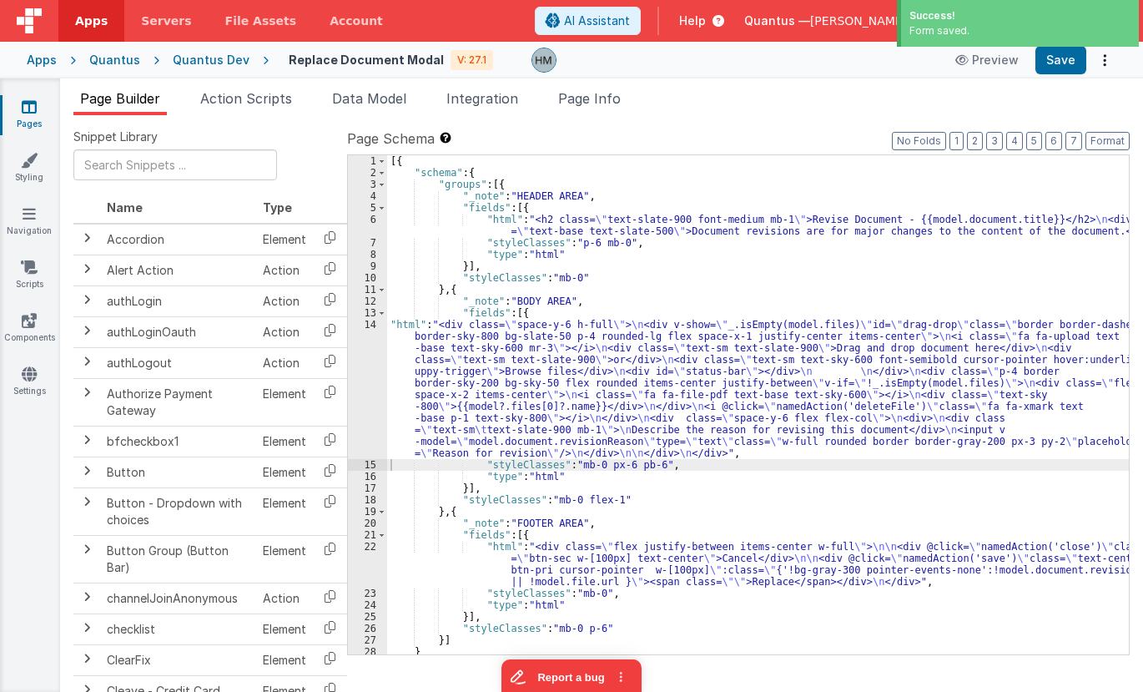
click at [200, 63] on div "Quantus Dev" at bounding box center [211, 60] width 77 height 17
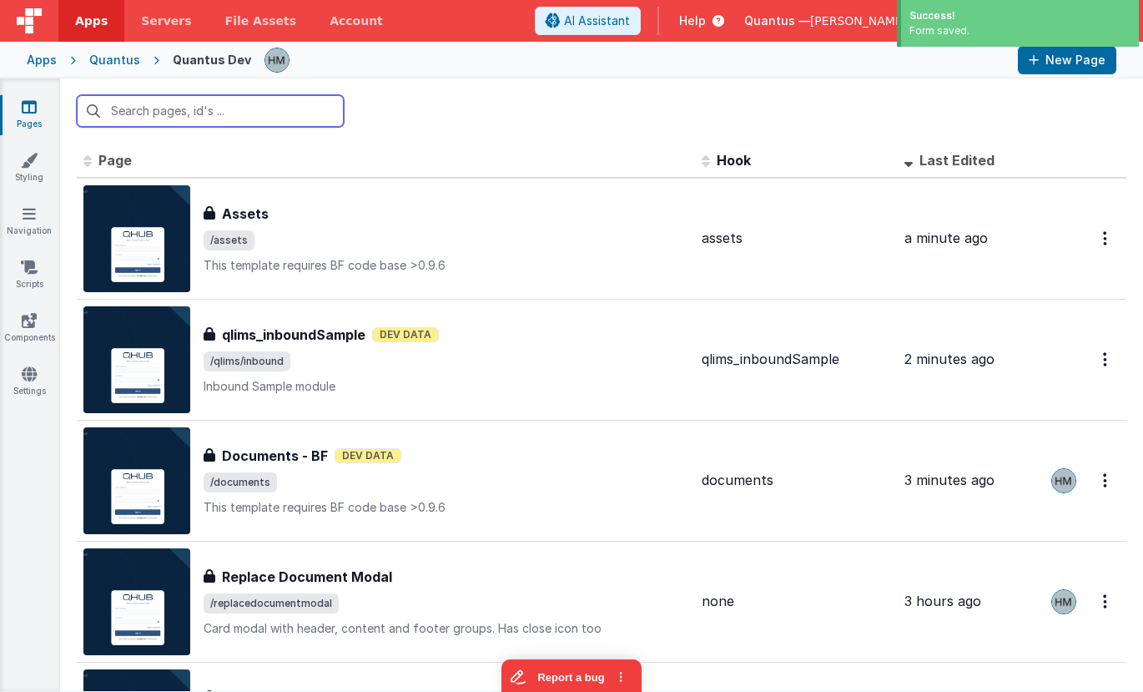
click at [285, 122] on input "text" at bounding box center [210, 111] width 267 height 32
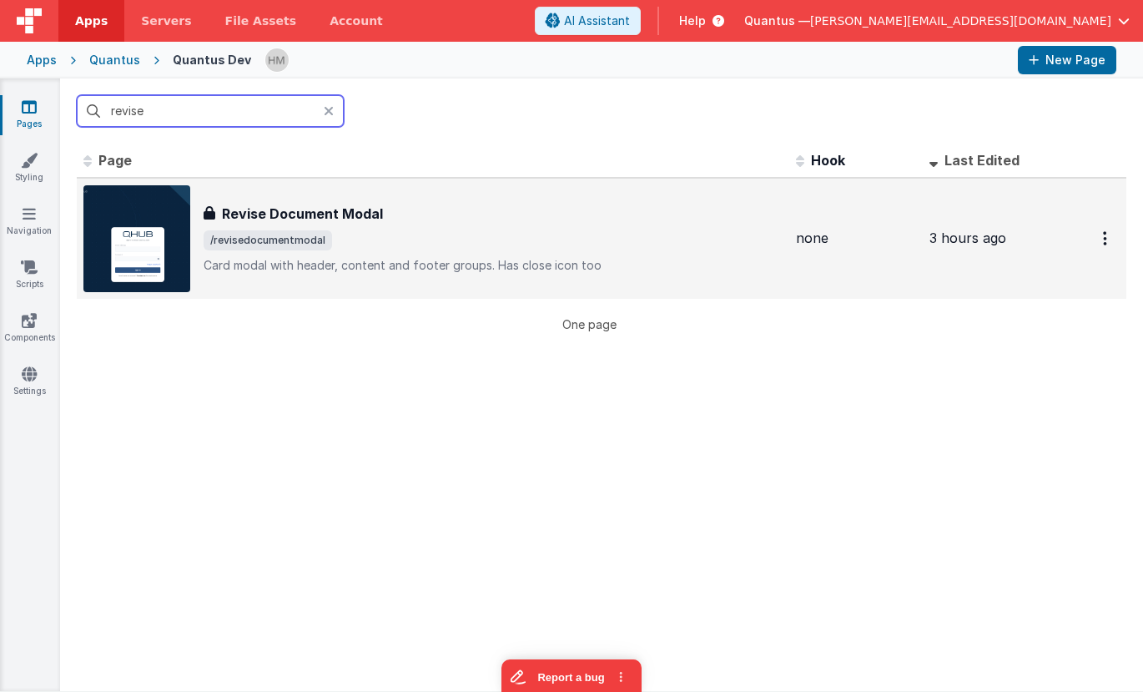
type input "revise"
click at [465, 206] on div "Revise Document Modal" at bounding box center [493, 214] width 579 height 20
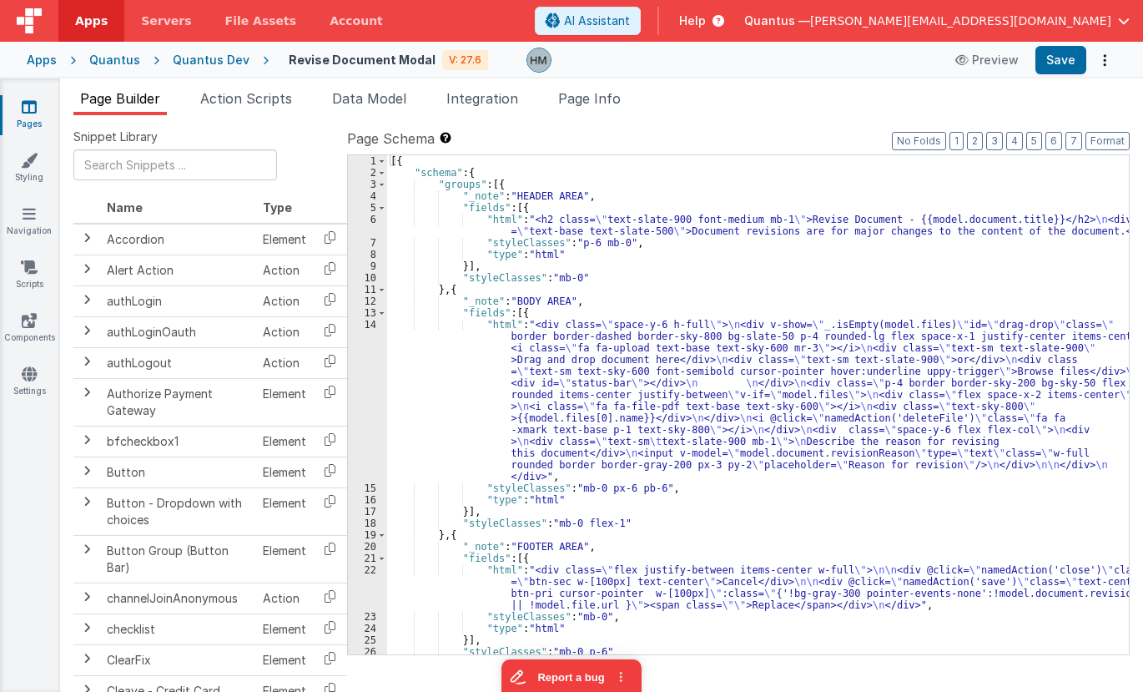
click at [551, 360] on div "[{ "schema" : { "groups" : [{ "_note" : "HEADER AREA" , "fields" : [{ "html" : …" at bounding box center [758, 416] width 742 height 522
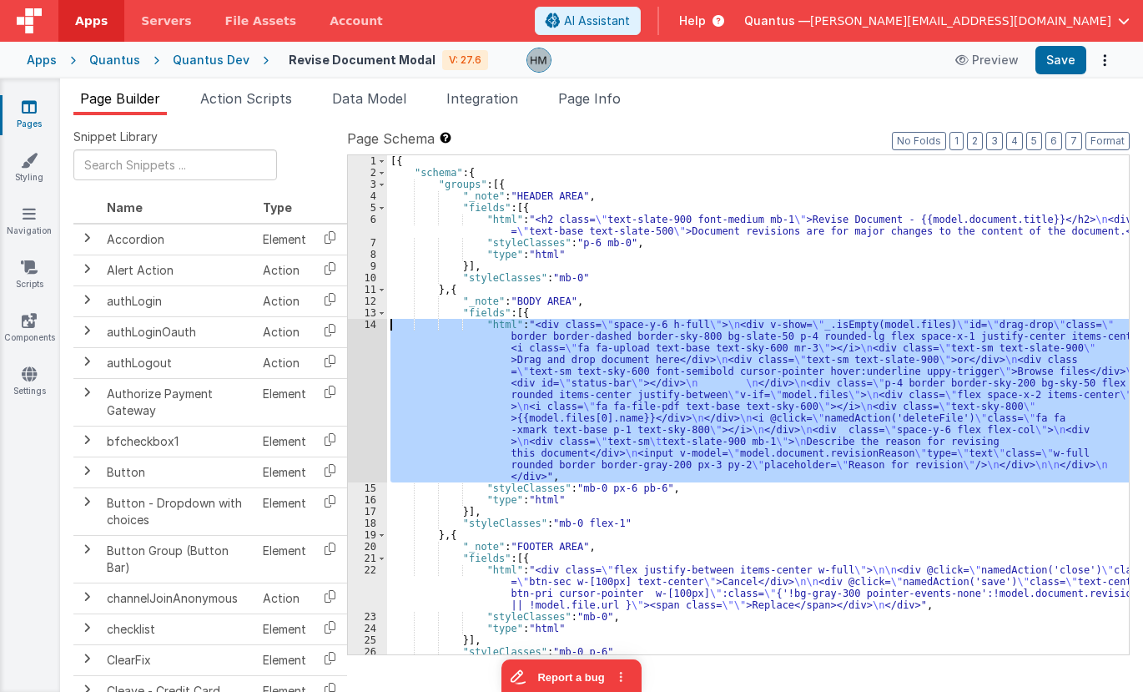
click at [368, 325] on div "14" at bounding box center [367, 401] width 39 height 164
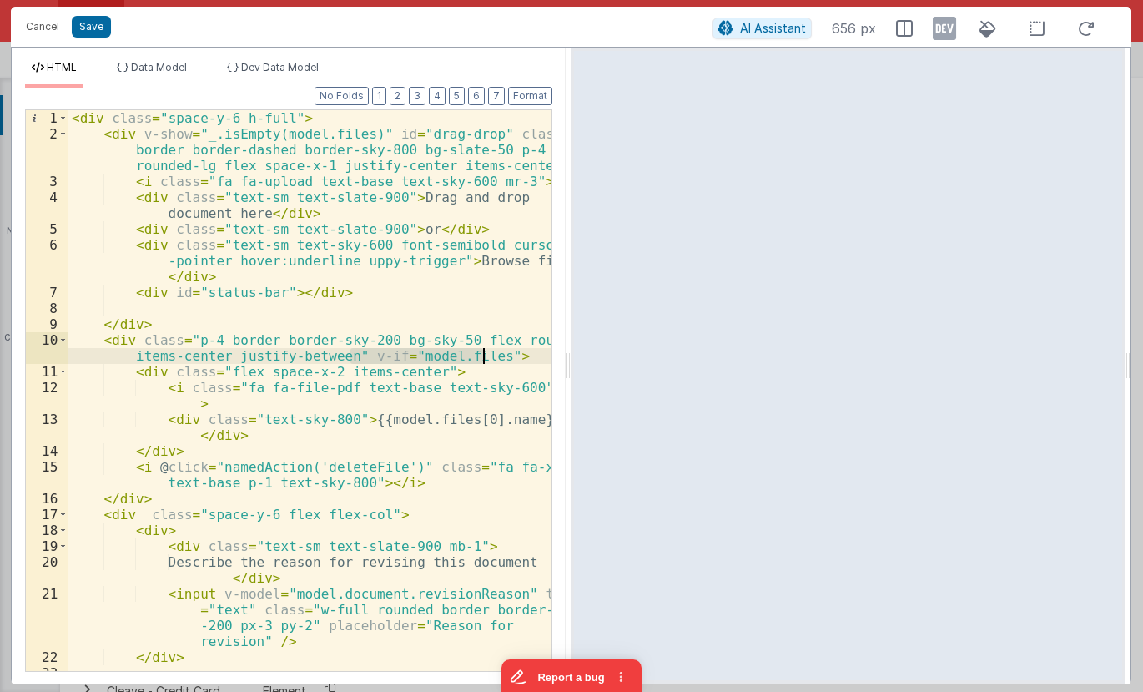
drag, startPoint x: 347, startPoint y: 359, endPoint x: 481, endPoint y: 356, distance: 134.3
click at [481, 356] on div "< div class = "space-y-6 h-full" > < div v-show = "_.isEmpty(model.files)" id =…" at bounding box center [309, 406] width 483 height 592
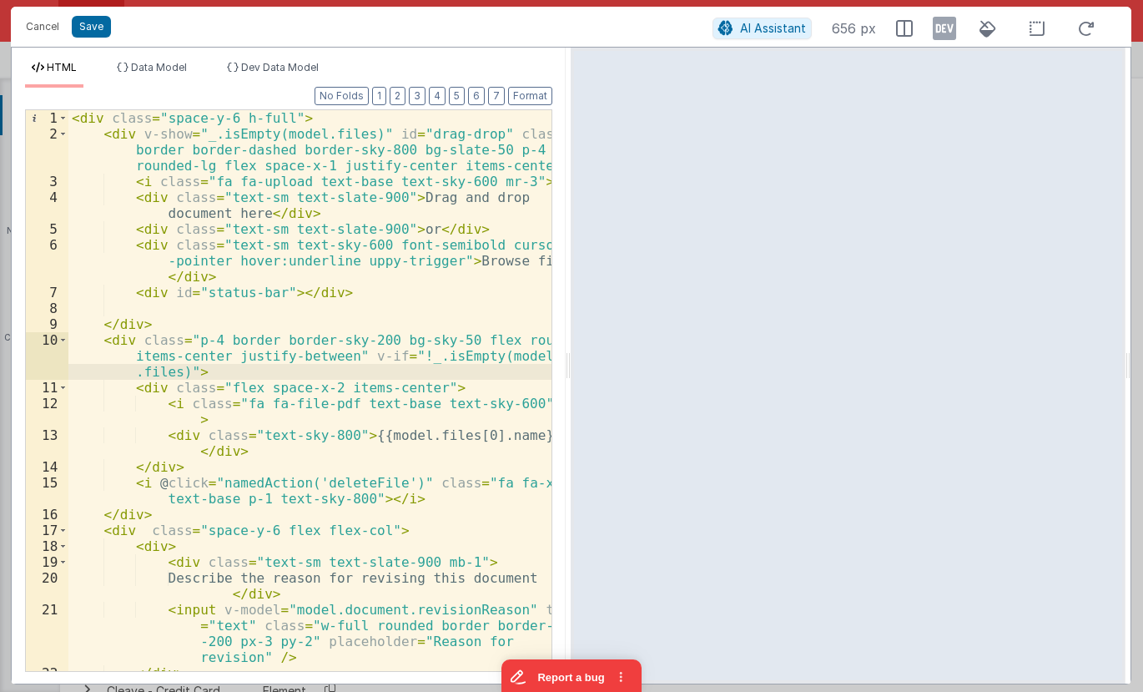
click at [400, 435] on div "< div class = "space-y-6 h-full" > < div v-show = "_.isEmpty(model.files)" id =…" at bounding box center [309, 406] width 483 height 592
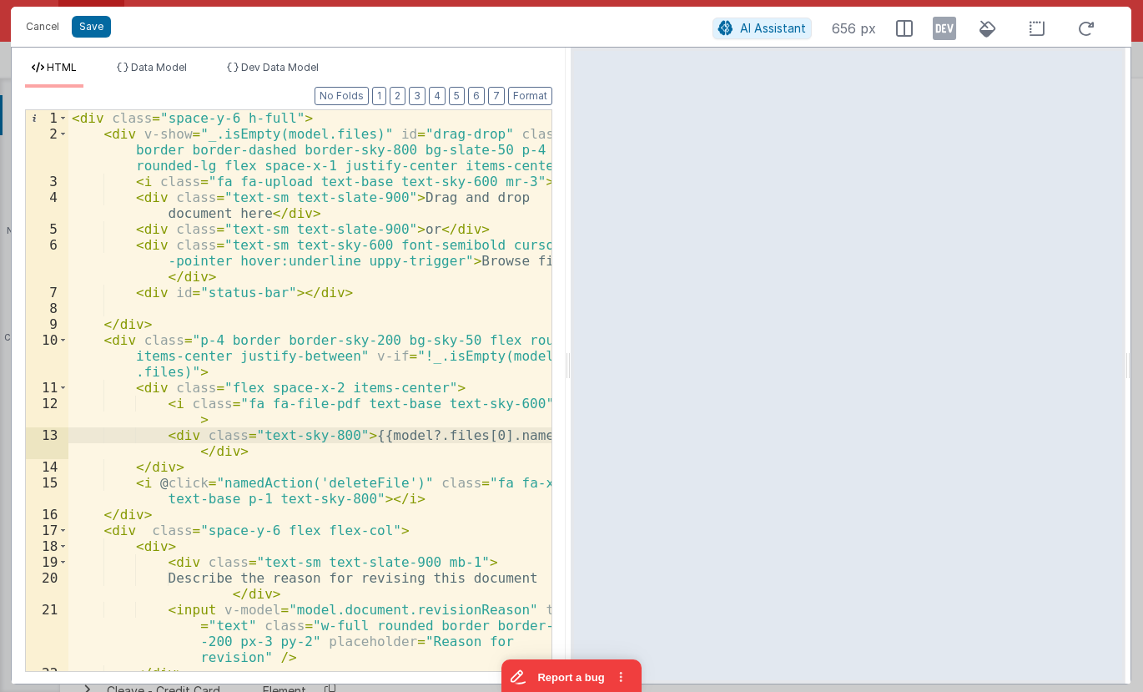
click at [474, 435] on div "< div class = "space-y-6 h-full" > < div v-show = "_.isEmpty(model.files)" id =…" at bounding box center [309, 406] width 483 height 592
click at [514, 380] on div "< div class = "space-y-6 h-full" > < div v-show = "_.isEmpty(model.files)" id =…" at bounding box center [309, 406] width 483 height 592
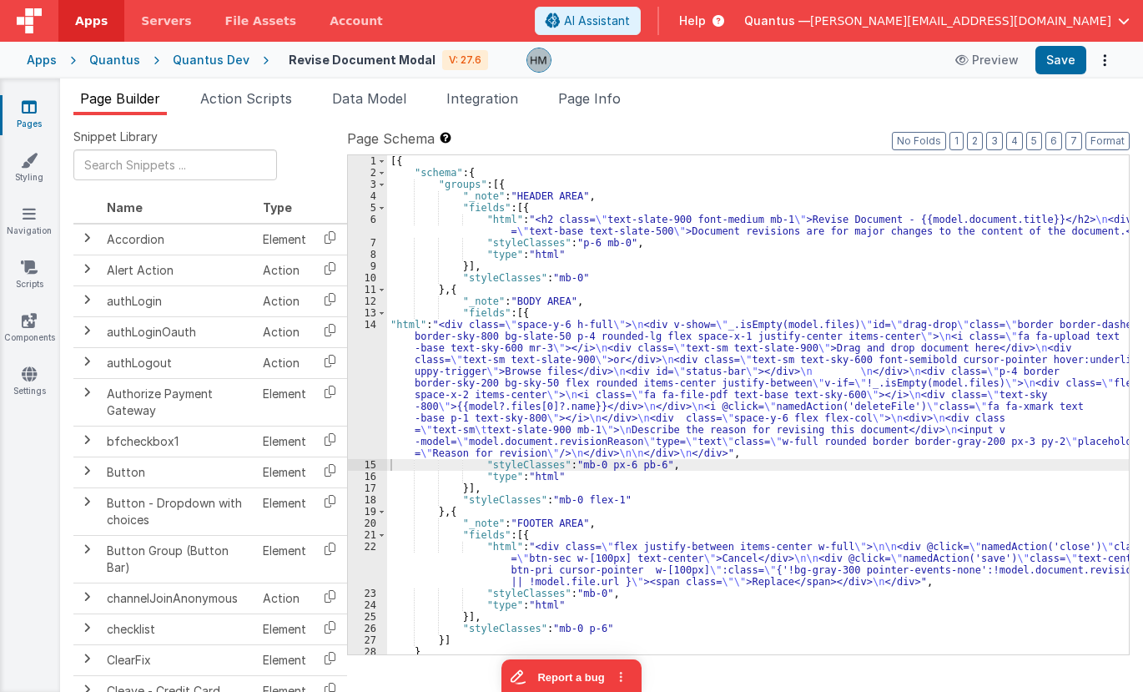
click at [195, 63] on div "Quantus Dev" at bounding box center [211, 60] width 77 height 17
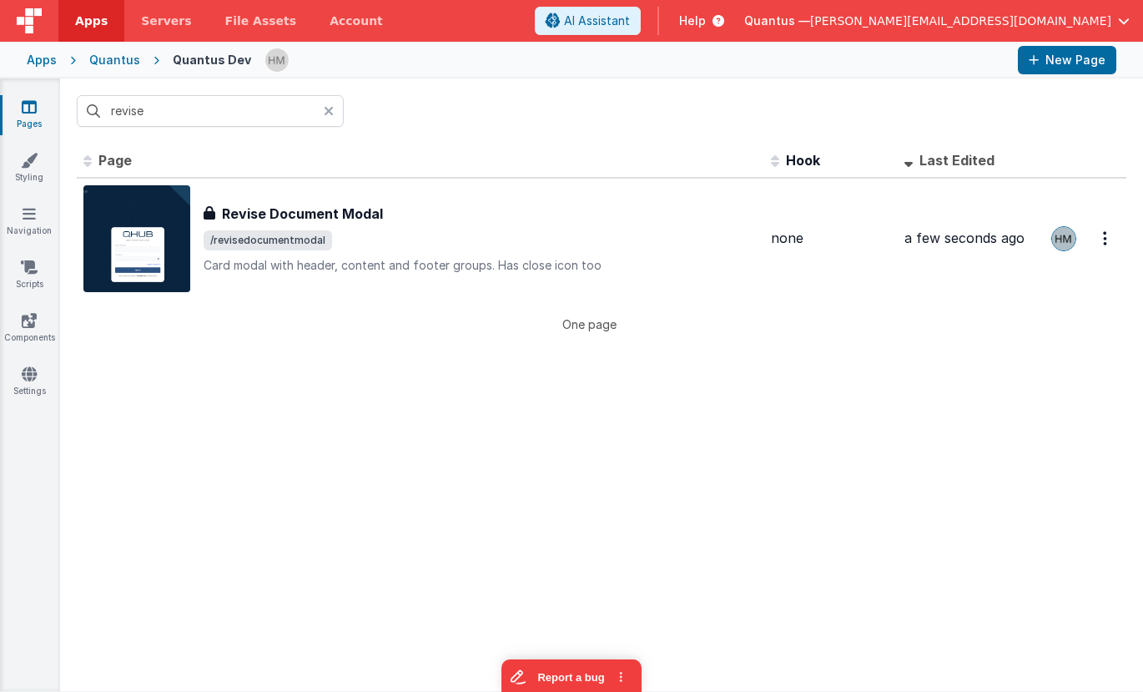
click at [325, 118] on div at bounding box center [334, 111] width 20 height 32
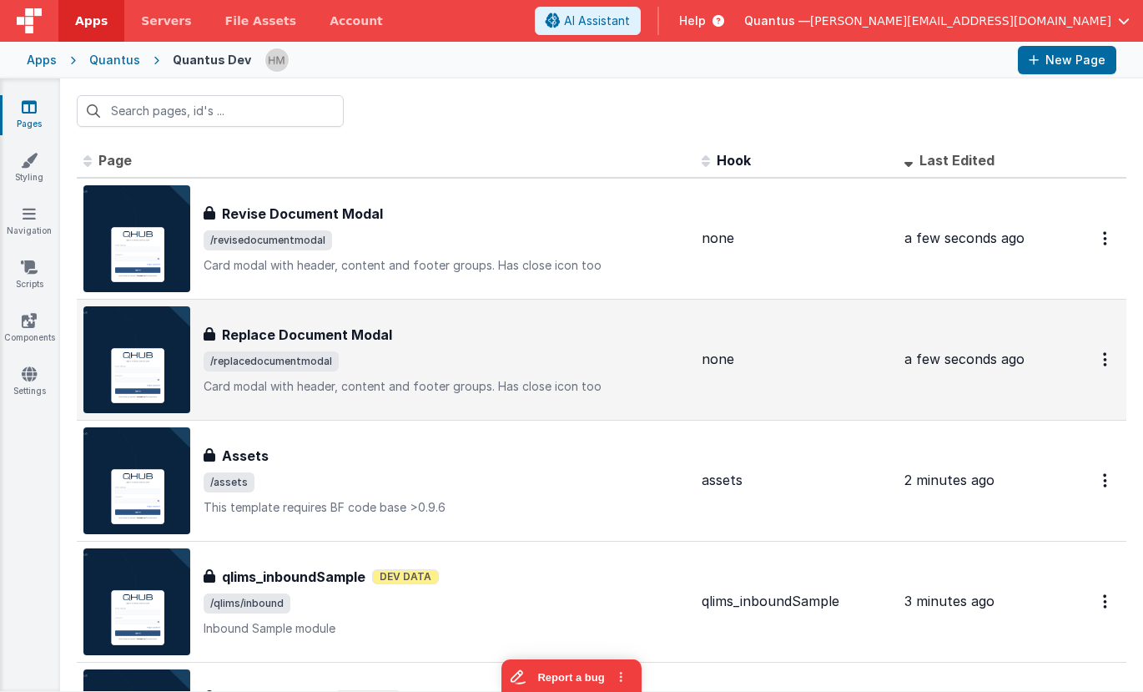
click at [536, 322] on div "Replace Document Modal Replace Document Modal /replacedocumentmodal Card modal …" at bounding box center [385, 359] width 605 height 107
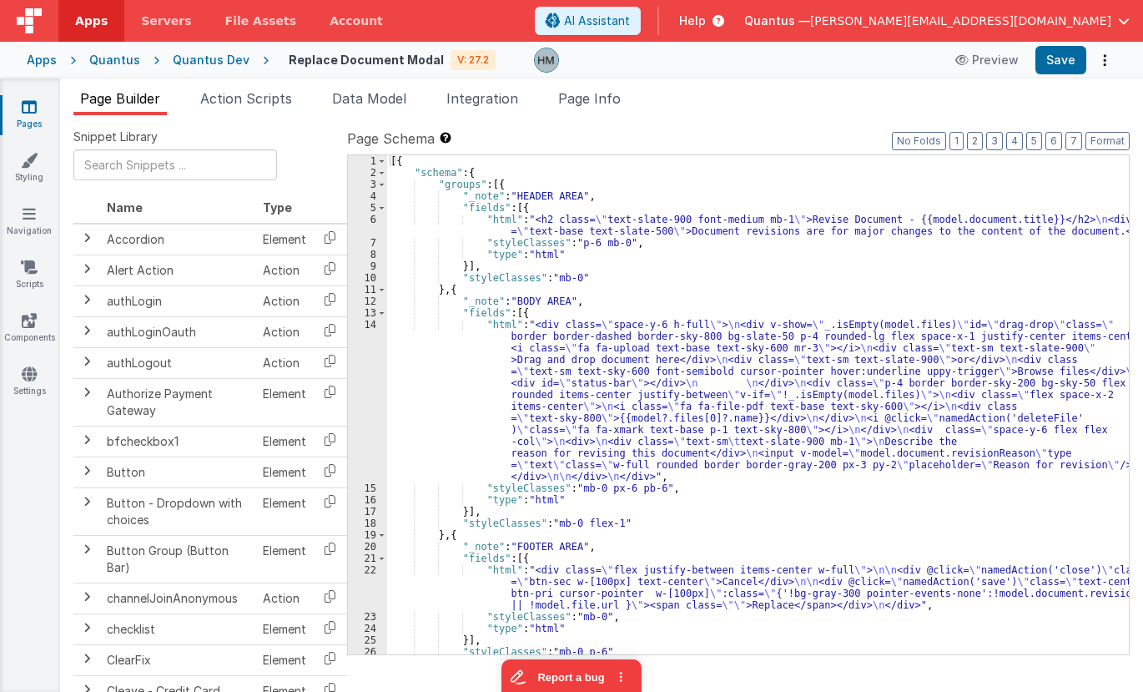
click at [466, 348] on div "[{ "schema" : { "groups" : [{ "_note" : "HEADER AREA" , "fields" : [{ "html" : …" at bounding box center [758, 416] width 742 height 522
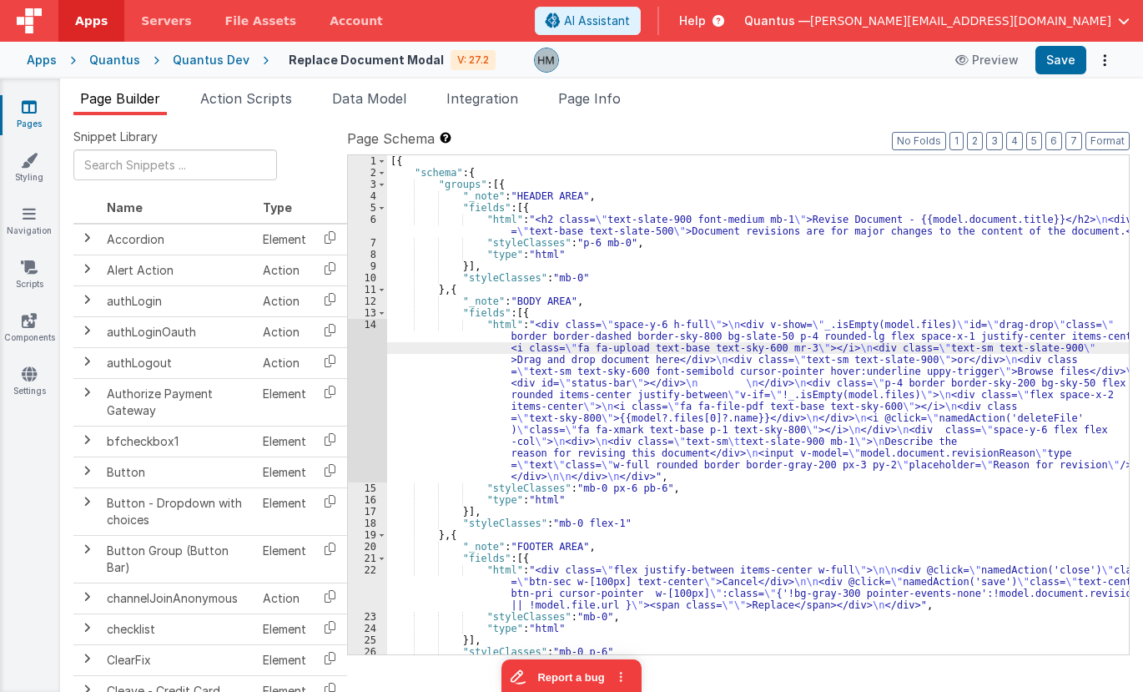
click at [369, 326] on div "14" at bounding box center [367, 401] width 39 height 164
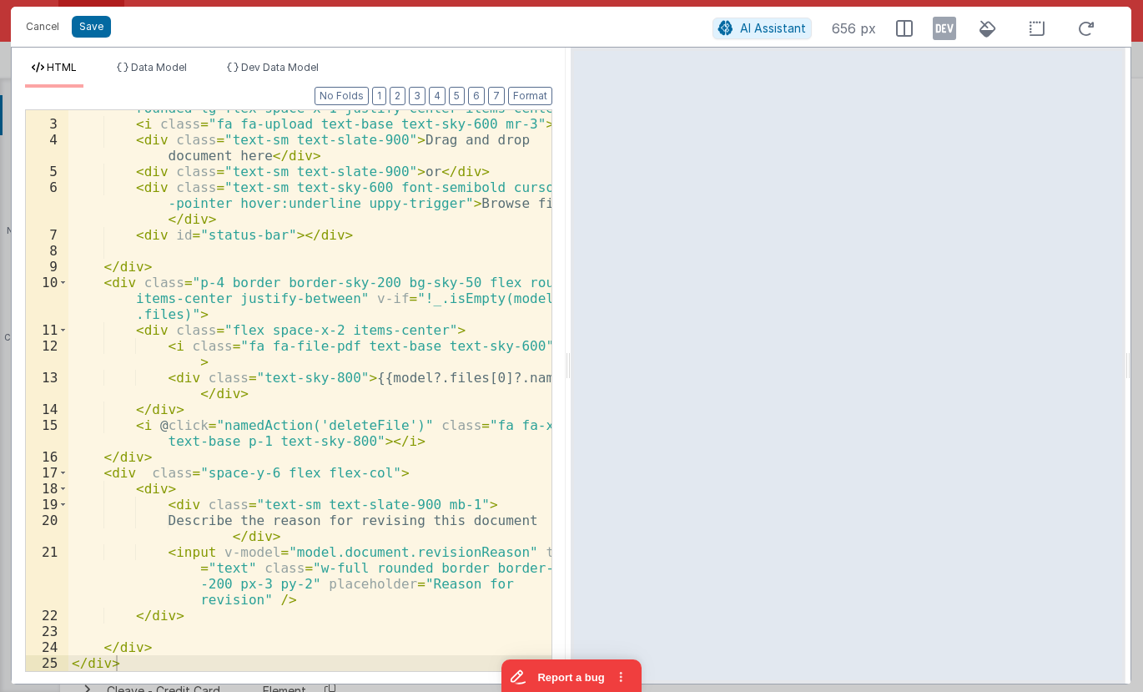
scroll to position [58, 0]
click at [182, 553] on div "< div v-show = "_.isEmpty(model.files)" id = "drag-drop" class = " border borde…" at bounding box center [309, 380] width 483 height 624
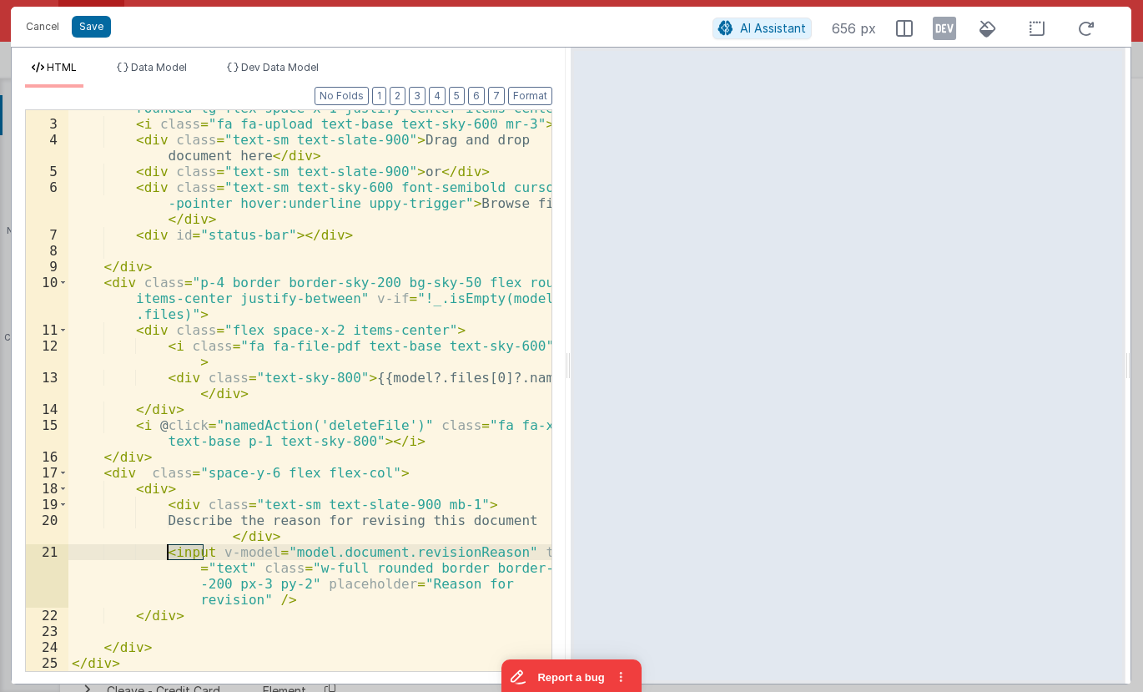
click at [182, 553] on div "< div v-show = "_.isEmpty(model.files)" id = "drag-drop" class = " border borde…" at bounding box center [309, 380] width 483 height 624
click at [191, 552] on div "< div v-show = "_.isEmpty(model.files)" id = "drag-drop" class = " border borde…" at bounding box center [309, 380] width 483 height 624
drag, startPoint x: 191, startPoint y: 552, endPoint x: 230, endPoint y: 566, distance: 41.4
click at [192, 552] on div "< div v-show = "_.isEmpty(model.files)" id = "drag-drop" class = " border borde…" at bounding box center [309, 380] width 483 height 624
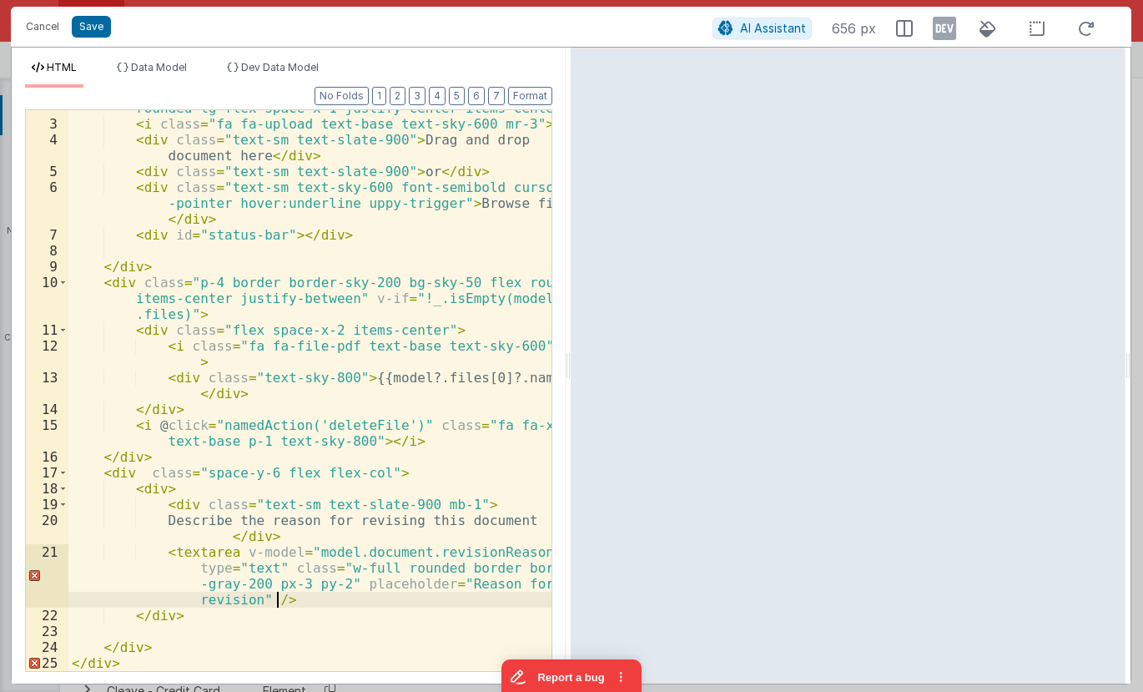
click at [293, 596] on div "< div v-show = "_.isEmpty(model.files)" id = "drag-drop" class = " border borde…" at bounding box center [309, 380] width 483 height 624
click at [260, 567] on div "< div v-show = "_.isEmpty(model.files)" id = "drag-drop" class = " border borde…" at bounding box center [309, 380] width 483 height 624
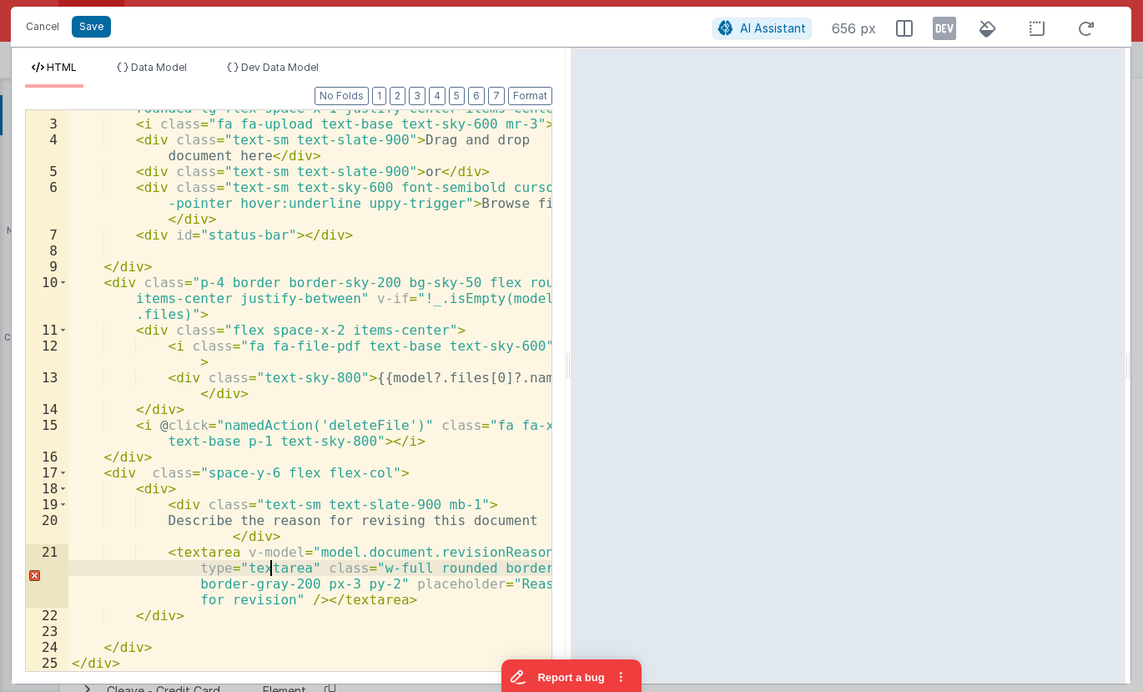
click at [274, 566] on div "< div v-show = "_.isEmpty(model.files)" id = "drag-drop" class = " border borde…" at bounding box center [309, 380] width 483 height 624
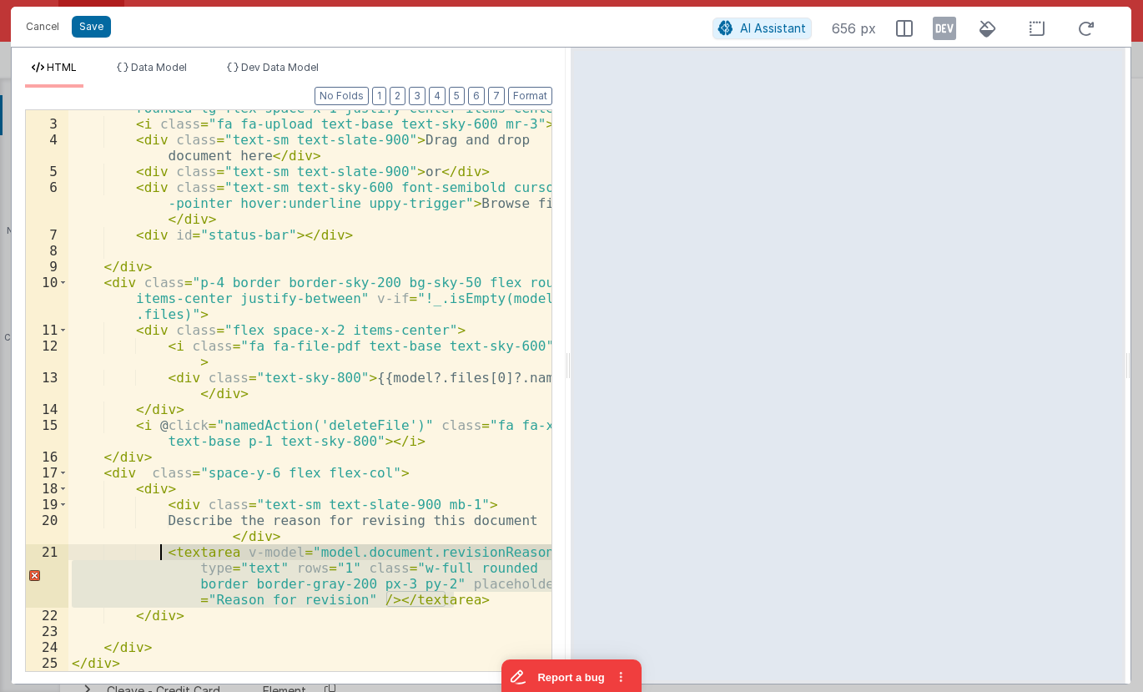
drag, startPoint x: 456, startPoint y: 597, endPoint x: 163, endPoint y: 546, distance: 297.4
click at [163, 546] on div "< div v-show = "_.isEmpty(model.files)" id = "drag-drop" class = " border borde…" at bounding box center [309, 380] width 483 height 624
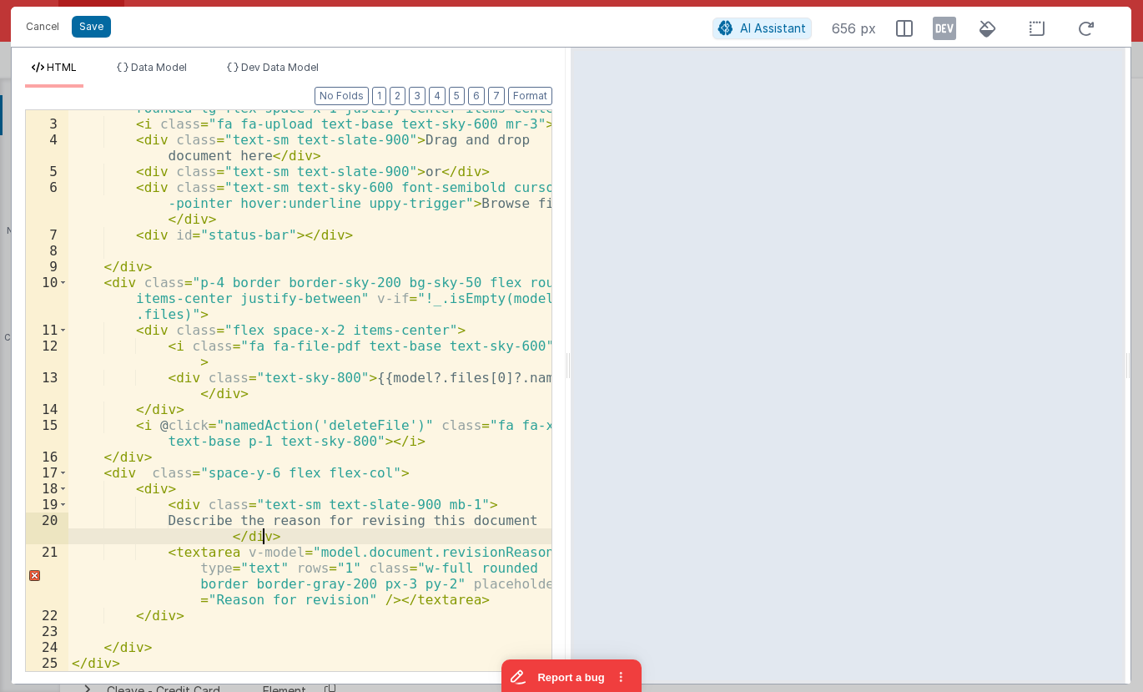
click at [412, 542] on div "< div v-show = "_.isEmpty(model.files)" id = "drag-drop" class = " border borde…" at bounding box center [309, 380] width 483 height 624
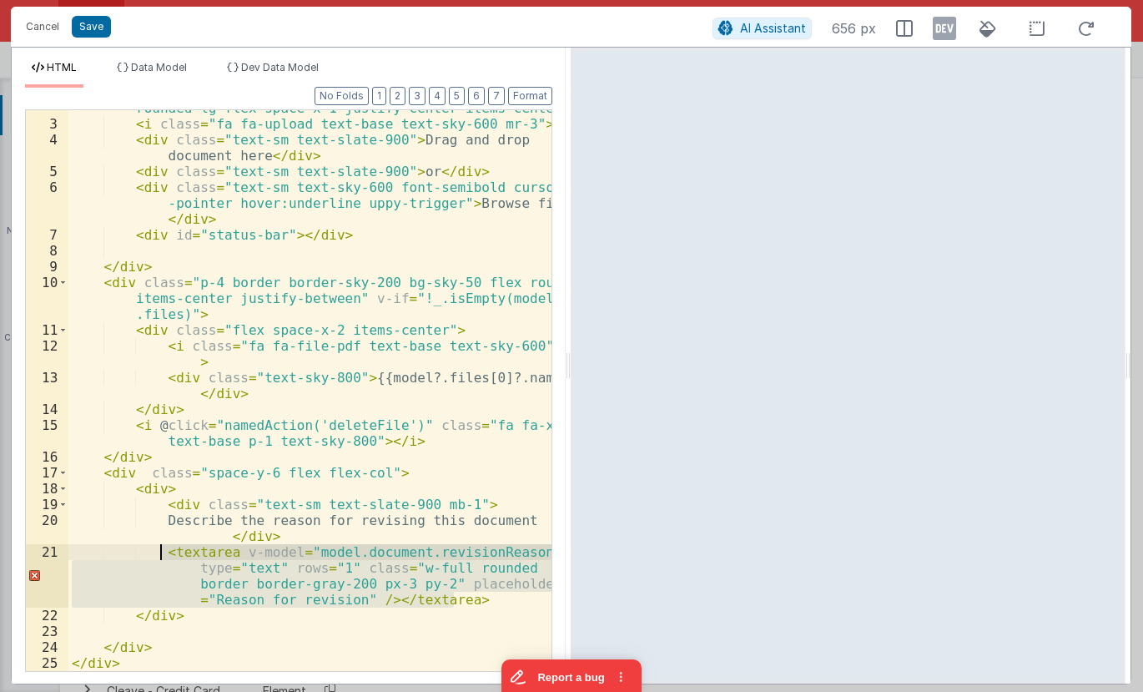
drag, startPoint x: 451, startPoint y: 602, endPoint x: 161, endPoint y: 551, distance: 294.7
click at [161, 551] on div "< div v-show = "_.isEmpty(model.files)" id = "drag-drop" class = " border borde…" at bounding box center [309, 380] width 483 height 624
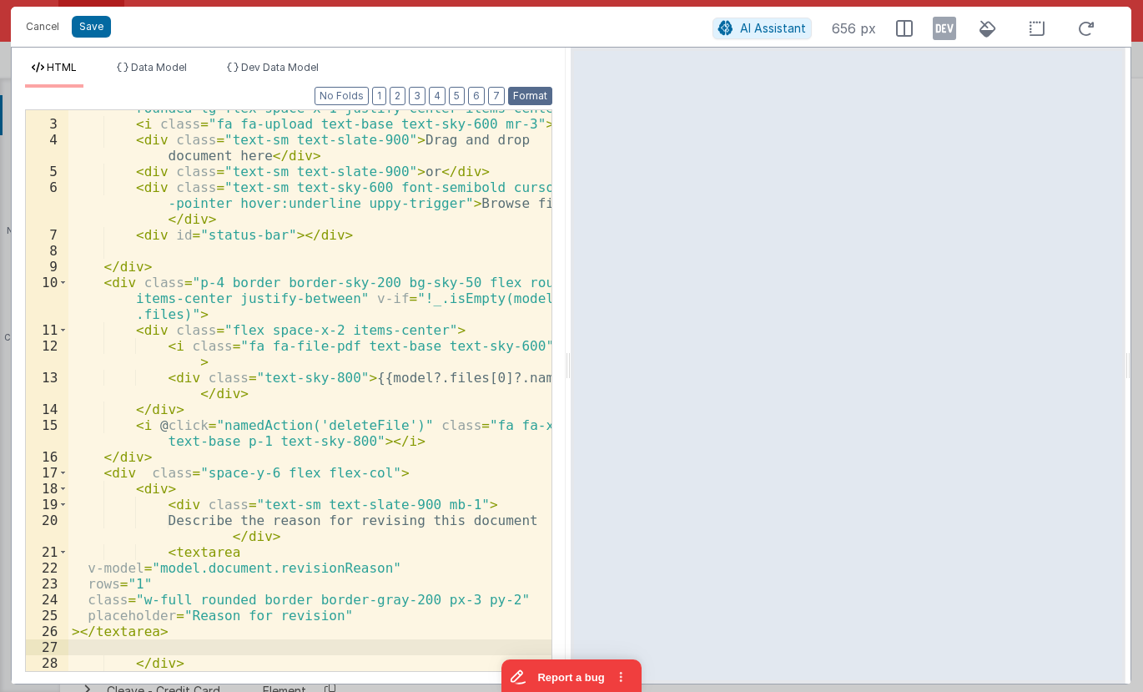
click at [527, 99] on button "Format" at bounding box center [530, 96] width 44 height 18
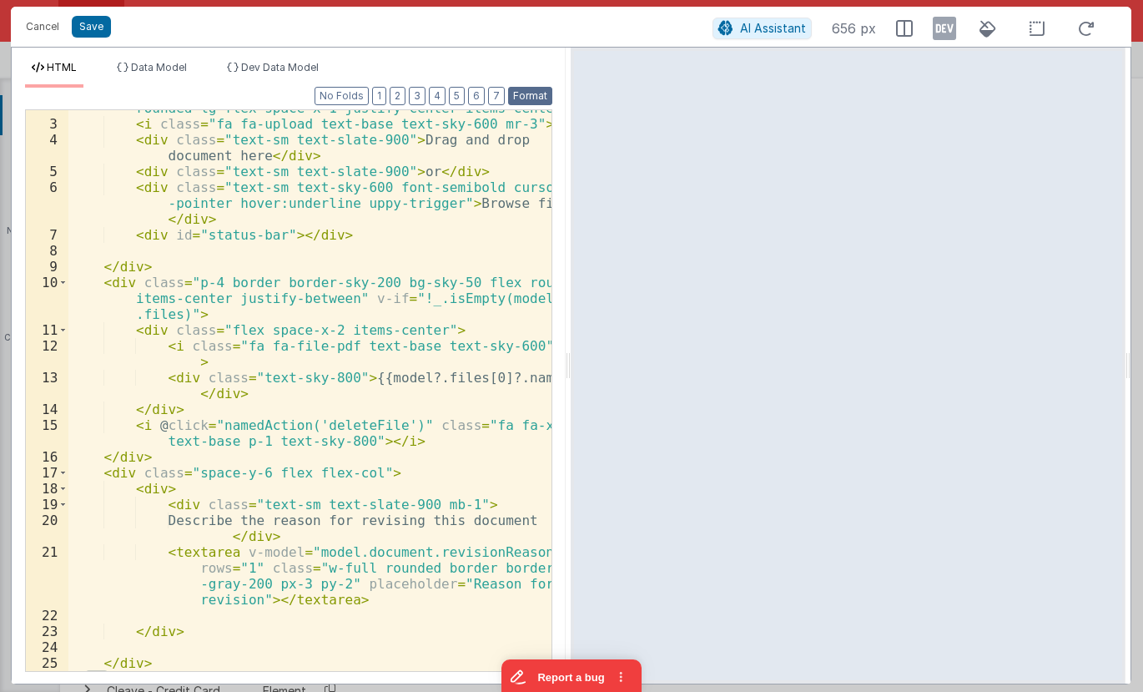
scroll to position [73, 0]
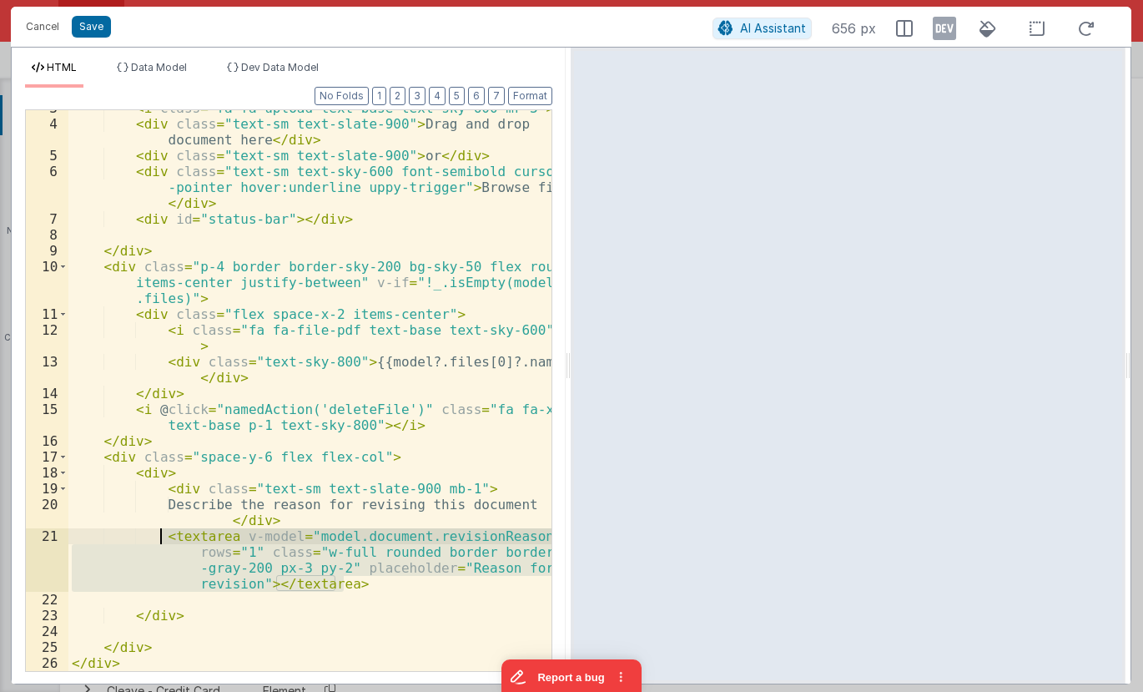
drag, startPoint x: 355, startPoint y: 587, endPoint x: 164, endPoint y: 537, distance: 198.3
click at [164, 537] on div "< i class = "fa fa-upload text-base text-sky-600 mr-3" > </ i > < div class = "…" at bounding box center [309, 396] width 483 height 592
click at [315, 496] on div "< i class = "fa fa-upload text-base text-sky-600 mr-3" > </ i > < div class = "…" at bounding box center [309, 396] width 483 height 592
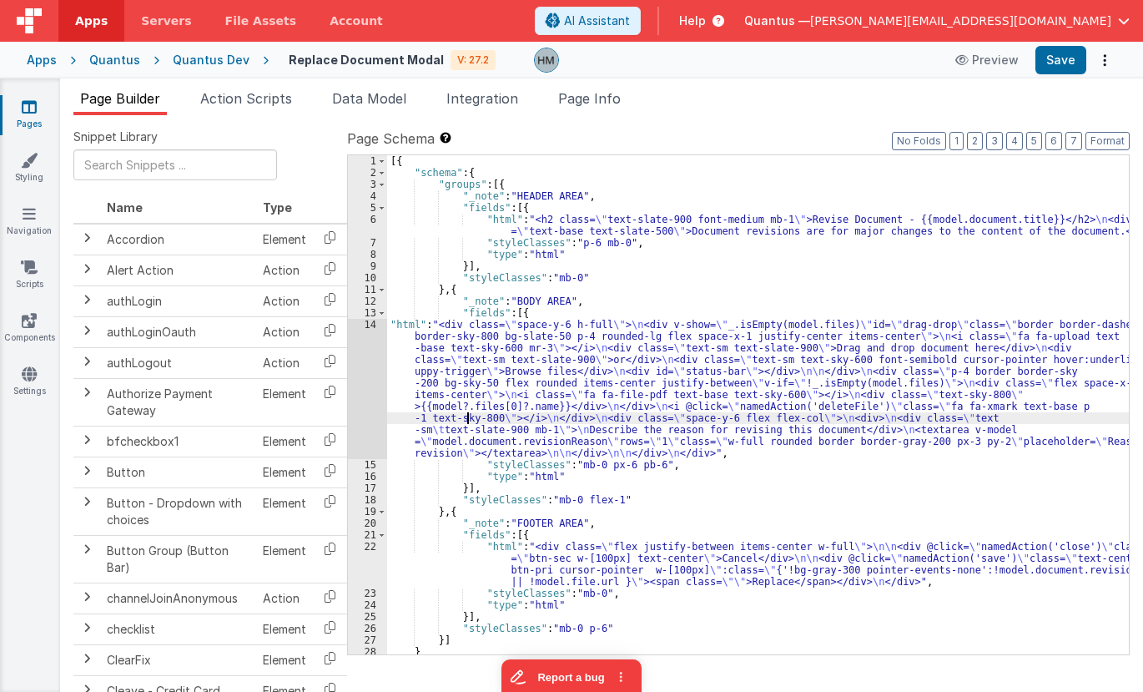
drag, startPoint x: 469, startPoint y: 415, endPoint x: 422, endPoint y: 382, distance: 56.9
click at [466, 415] on div "[{ "schema" : { "groups" : [{ "_note" : "HEADER AREA" , "fields" : [{ "html" : …" at bounding box center [758, 416] width 742 height 522
click at [365, 325] on div "14" at bounding box center [367, 389] width 39 height 140
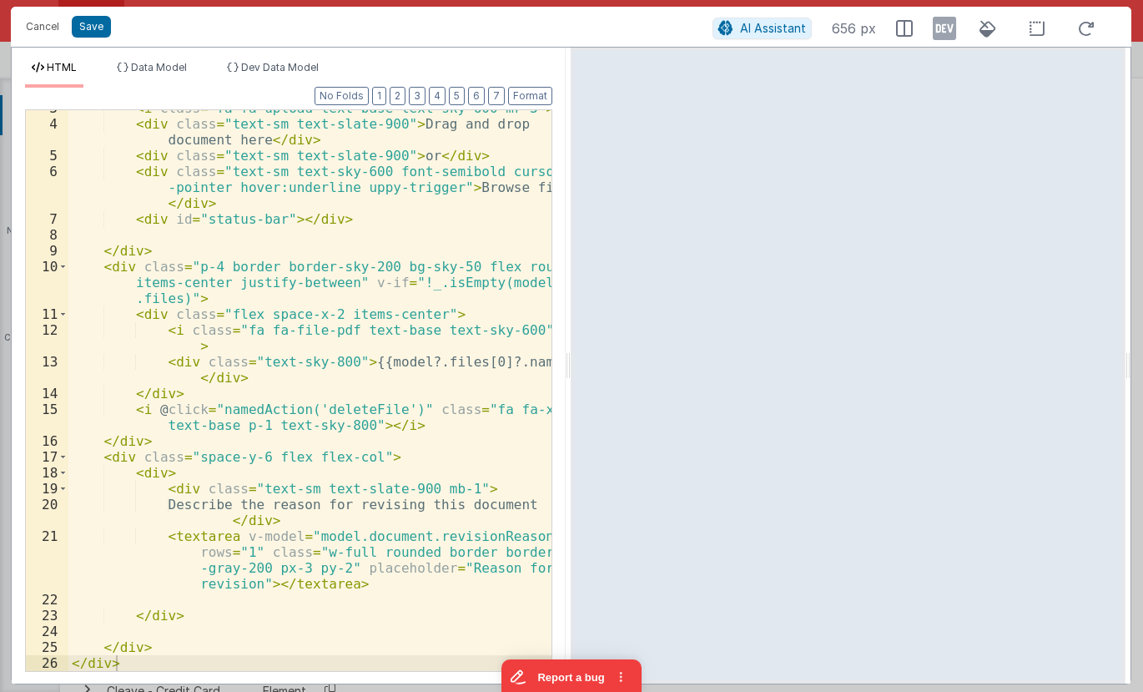
click at [224, 506] on div "< i class = "fa fa-upload text-base text-sky-600 mr-3" > </ i > < div class = "…" at bounding box center [309, 396] width 483 height 592
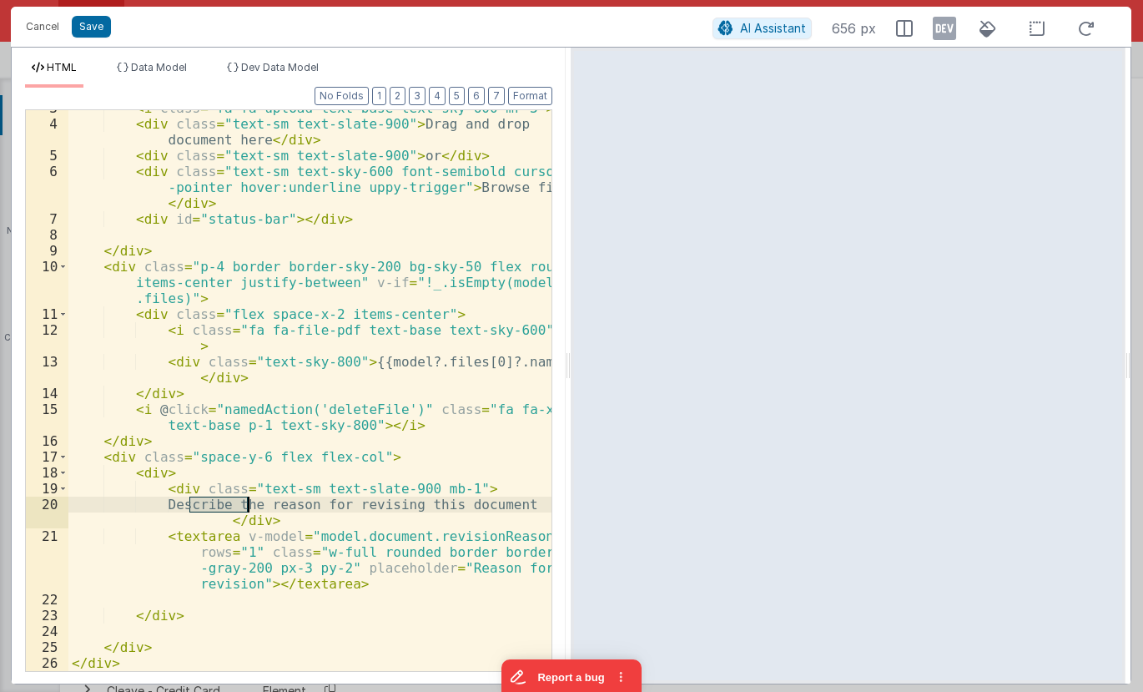
click at [224, 506] on div "< i class = "fa fa-upload text-base text-sky-600 mr-3" > </ i > < div class = "…" at bounding box center [309, 396] width 483 height 592
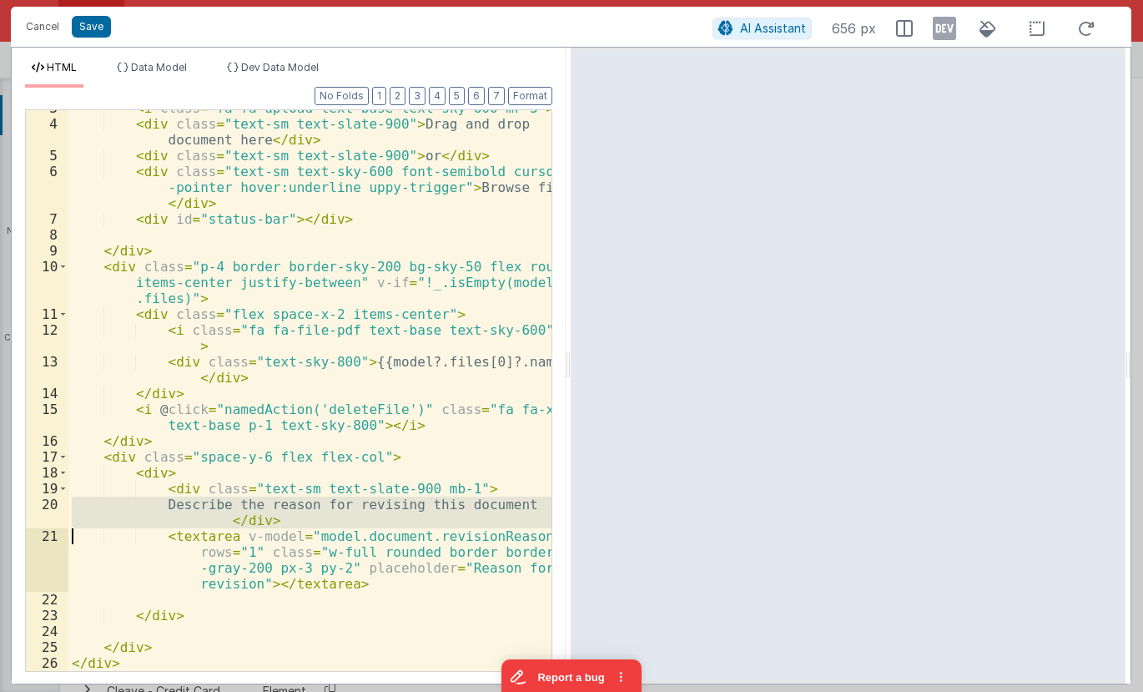
click at [241, 502] on div "< i class = "fa fa-upload text-base text-sky-600 mr-3" > </ i > < div class = "…" at bounding box center [309, 390] width 483 height 561
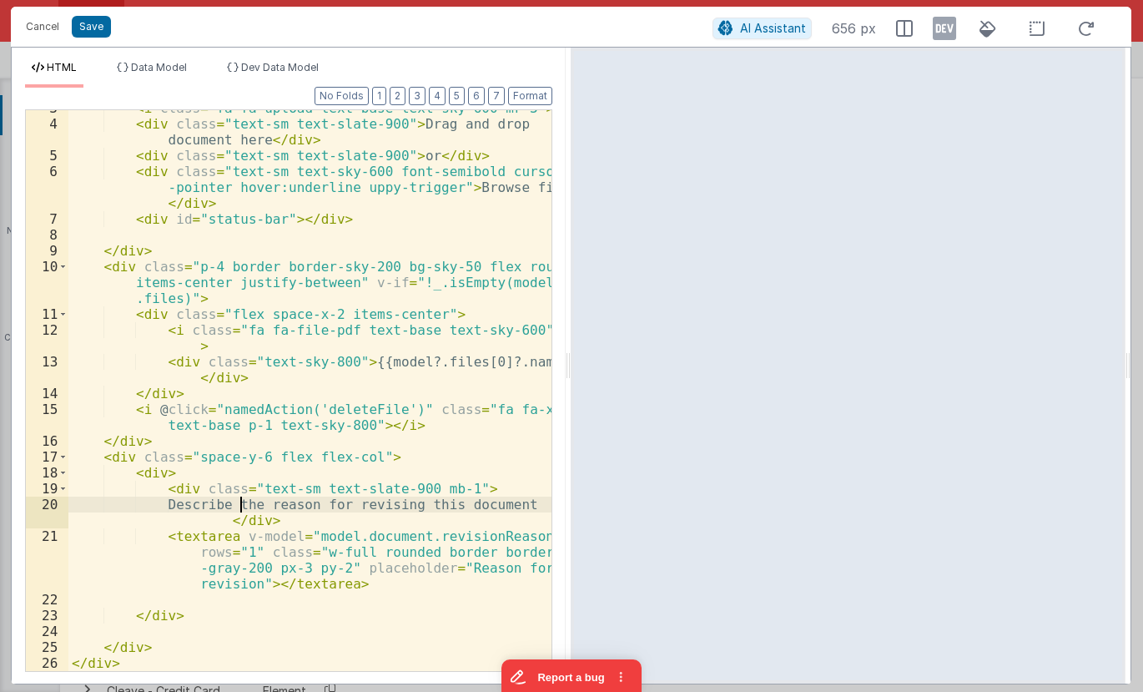
click at [241, 502] on div "< i class = "fa fa-upload text-base text-sky-600 mr-3" > </ i > < div class = "…" at bounding box center [309, 396] width 483 height 592
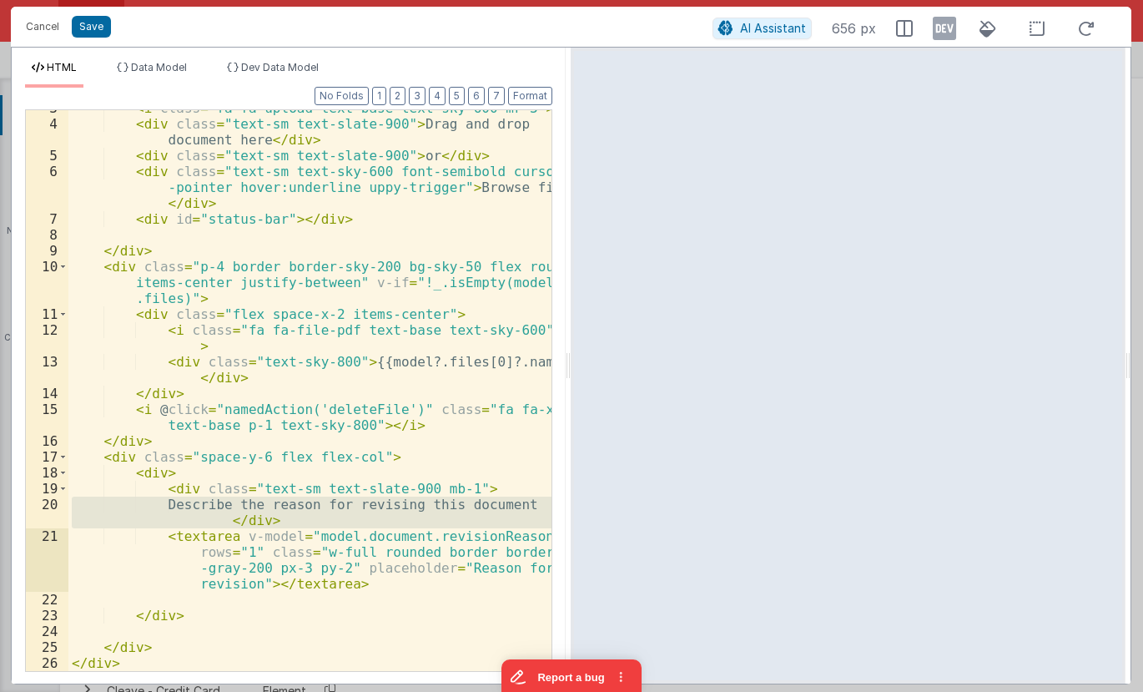
click at [221, 513] on div "< i class = "fa fa-upload text-base text-sky-600 mr-3" > </ i > < div class = "…" at bounding box center [309, 390] width 483 height 561
drag, startPoint x: 219, startPoint y: 521, endPoint x: 189, endPoint y: 504, distance: 33.6
click at [189, 504] on div "< i class = "fa fa-upload text-base text-sky-600 mr-3" > </ i > < div class = "…" at bounding box center [309, 396] width 483 height 592
paste textarea
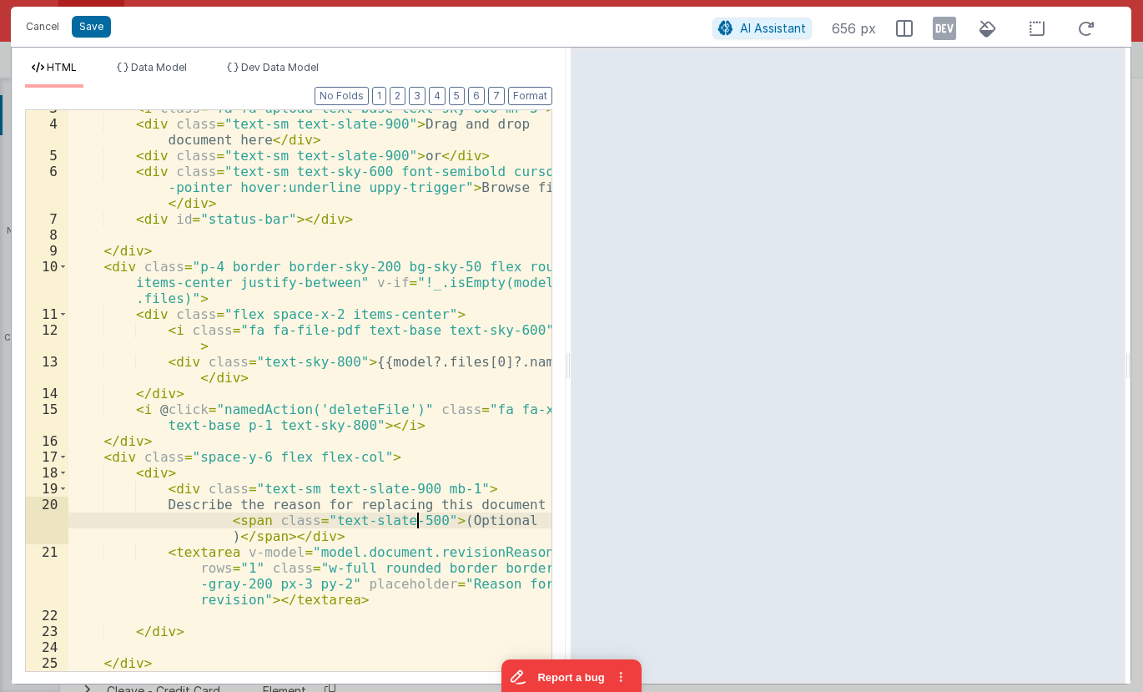
click at [419, 517] on div "< i class = "fa fa-upload text-base text-sky-600 mr-3" > </ i > < div class = "…" at bounding box center [309, 396] width 483 height 592
click at [223, 604] on div "< i class = "fa fa-upload text-base text-sky-600 mr-3" > </ i > < div class = "…" at bounding box center [309, 396] width 483 height 592
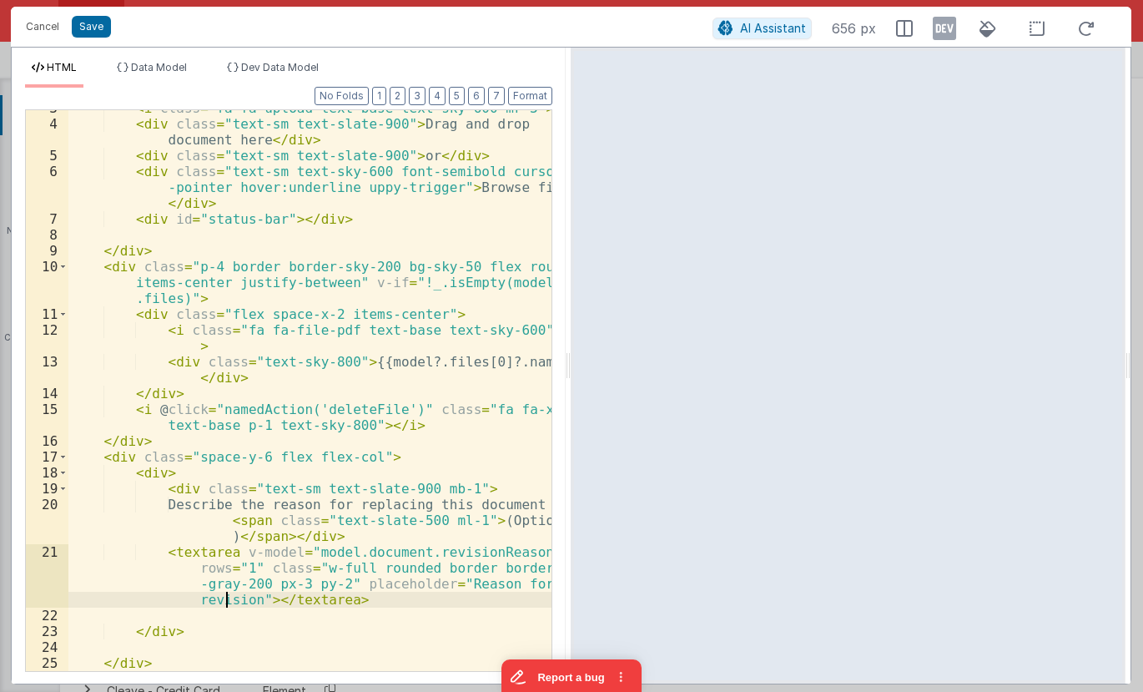
click at [222, 604] on div "< i class = "fa fa-upload text-base text-sky-600 mr-3" > </ i > < div class = "…" at bounding box center [309, 396] width 483 height 592
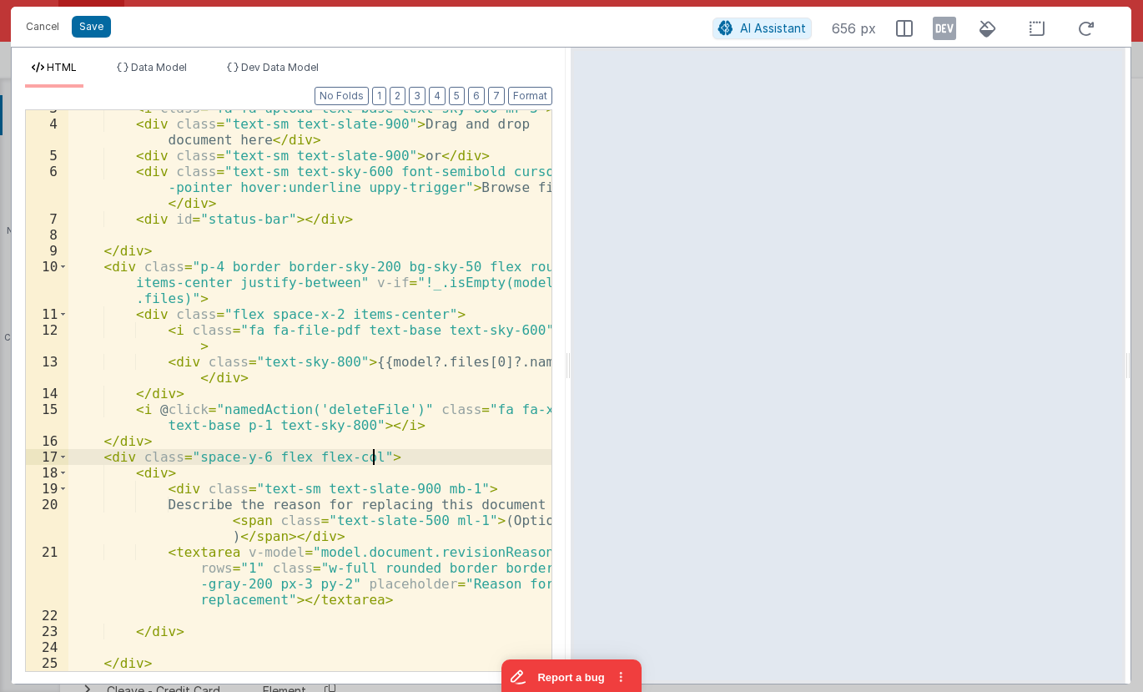
click at [391, 454] on div "< i class = "fa fa-upload text-base text-sky-600 mr-3" > </ i > < div class = "…" at bounding box center [309, 396] width 483 height 592
click at [506, 552] on div "< i class = "fa fa-upload text-base text-sky-600 mr-3" > </ i > < div class = "…" at bounding box center [309, 396] width 483 height 592
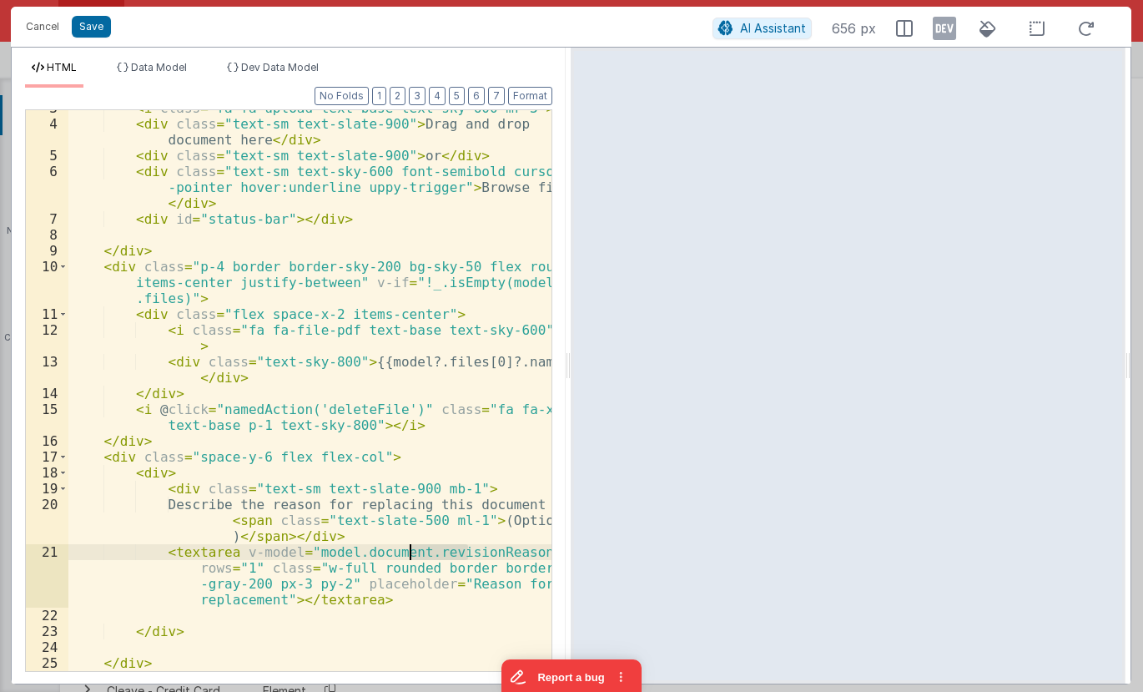
drag, startPoint x: 469, startPoint y: 551, endPoint x: 413, endPoint y: 546, distance: 56.1
click at [413, 546] on div "< i class = "fa fa-upload text-base text-sky-600 mr-3" > </ i > < div class = "…" at bounding box center [309, 396] width 483 height 592
click at [474, 546] on div "< i class = "fa fa-upload text-base text-sky-600 mr-3" > </ i > < div class = "…" at bounding box center [309, 396] width 483 height 592
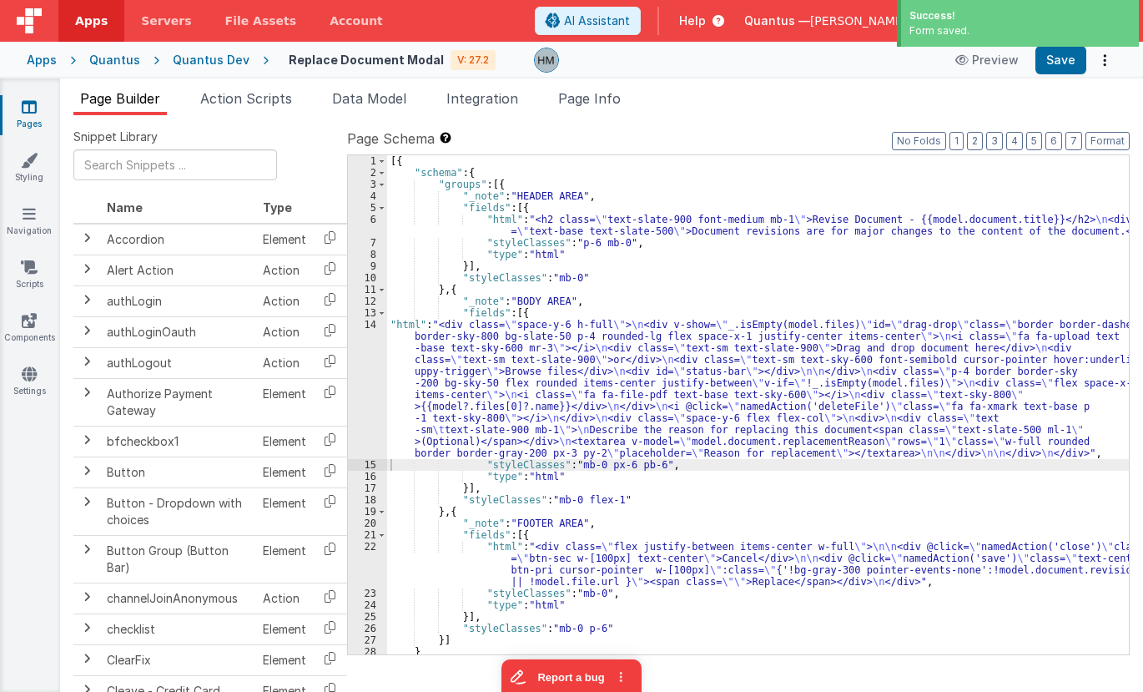
click at [443, 568] on div "[{ "schema" : { "groups" : [{ "_note" : "HEADER AREA" , "fields" : [{ "html" : …" at bounding box center [758, 416] width 742 height 522
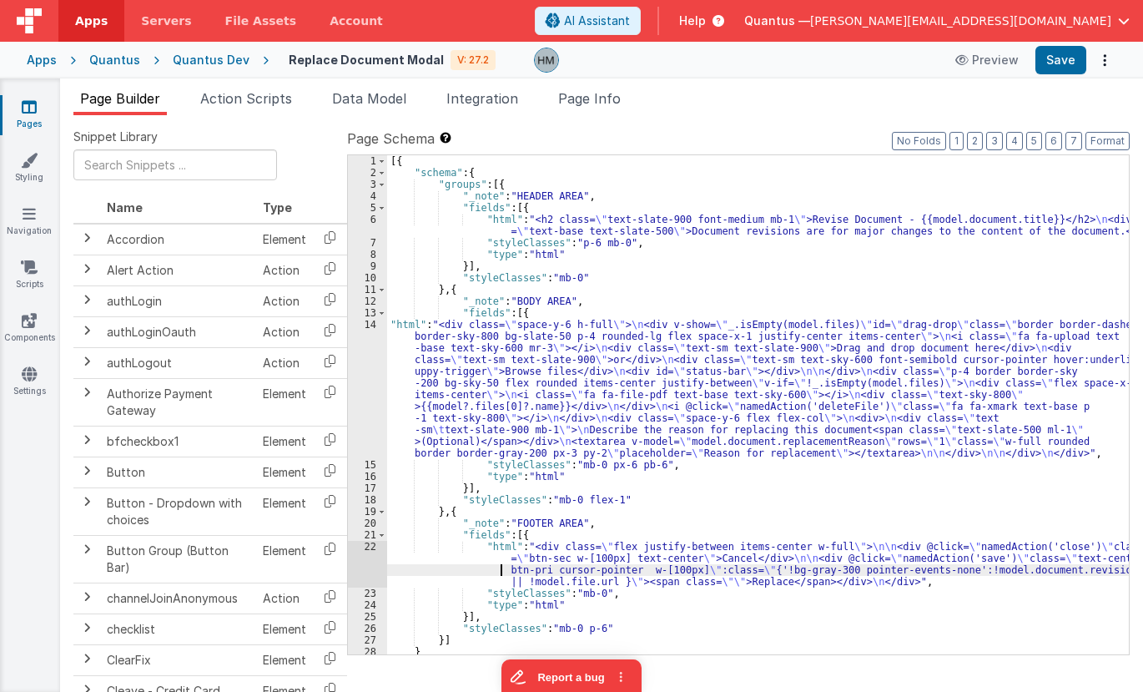
click at [370, 548] on div "22" at bounding box center [367, 564] width 39 height 47
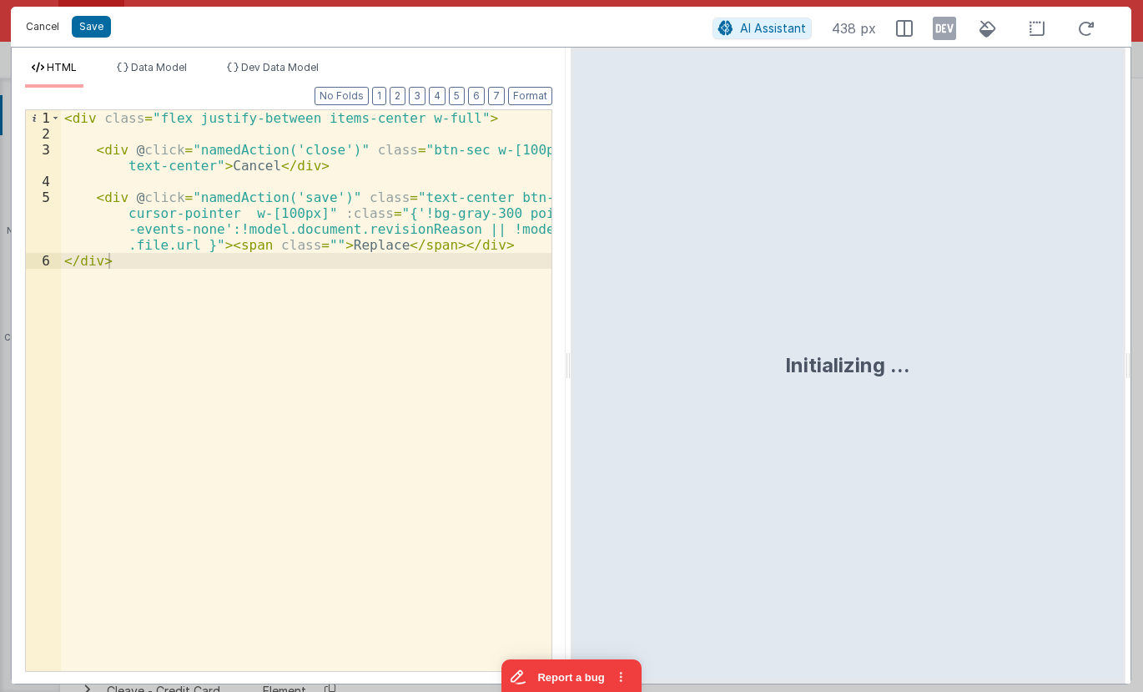
click at [41, 30] on button "Cancel" at bounding box center [43, 26] width 50 height 23
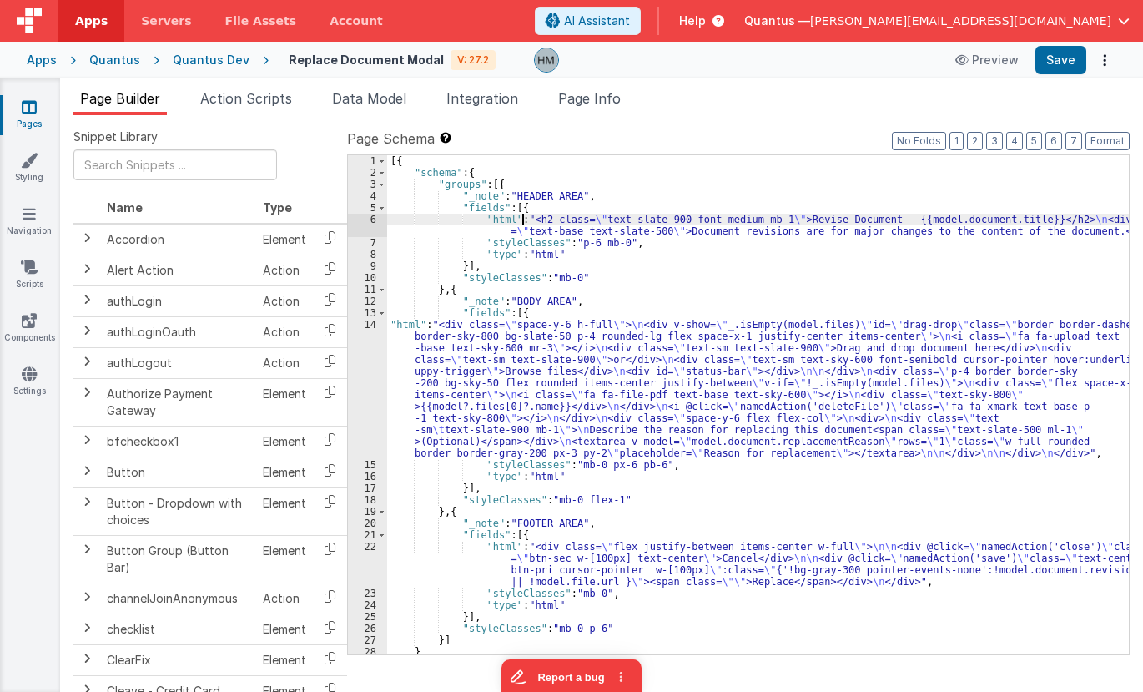
drag, startPoint x: 523, startPoint y: 222, endPoint x: 406, endPoint y: 219, distance: 116.8
click at [522, 222] on div "[{ "schema" : { "groups" : [{ "_note" : "HEADER AREA" , "fields" : [{ "html" : …" at bounding box center [758, 416] width 742 height 522
click at [371, 220] on div "6" at bounding box center [367, 225] width 39 height 23
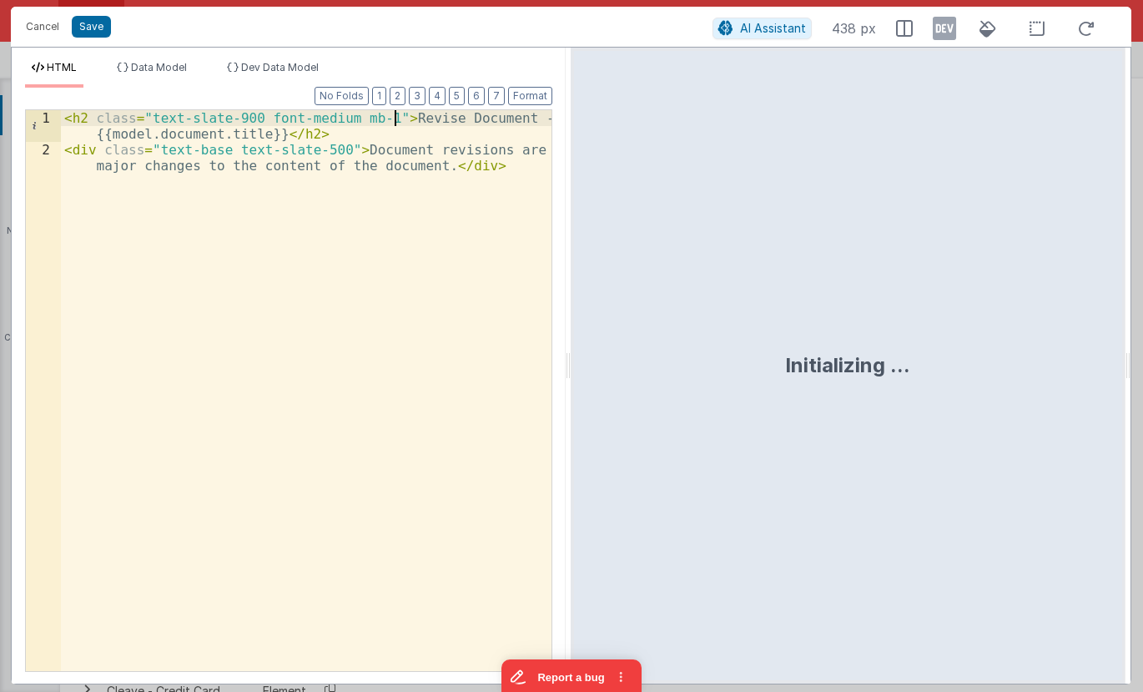
click at [395, 119] on div "< h2 class = "text-slate-900 font-medium mb-1" > Revise Document - {{model.docu…" at bounding box center [306, 422] width 491 height 624
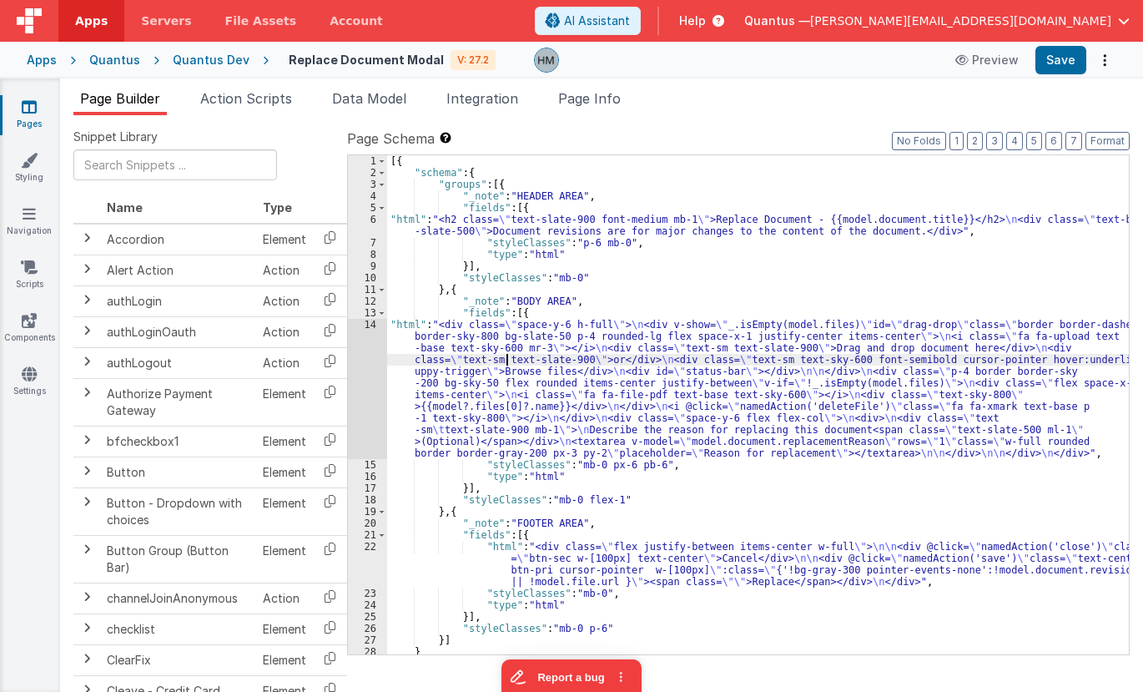
click at [507, 355] on div "[{ "schema" : { "groups" : [{ "_note" : "HEADER AREA" , "fields" : [{ "html" : …" at bounding box center [758, 416] width 742 height 522
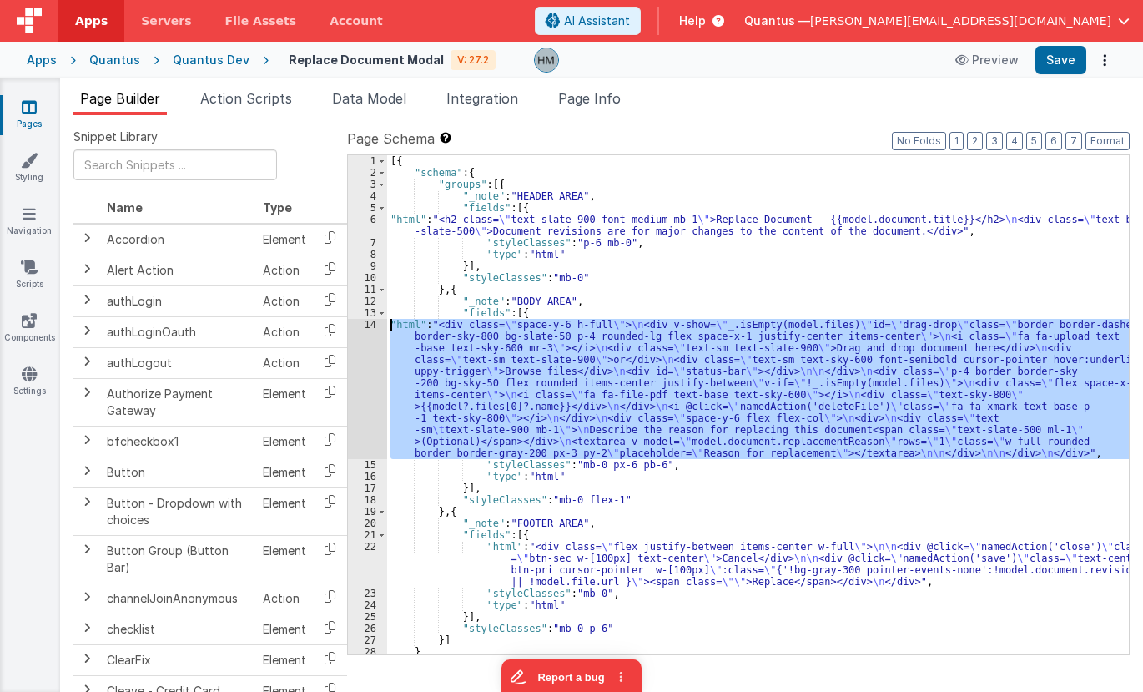
click at [361, 325] on div "14" at bounding box center [367, 389] width 39 height 140
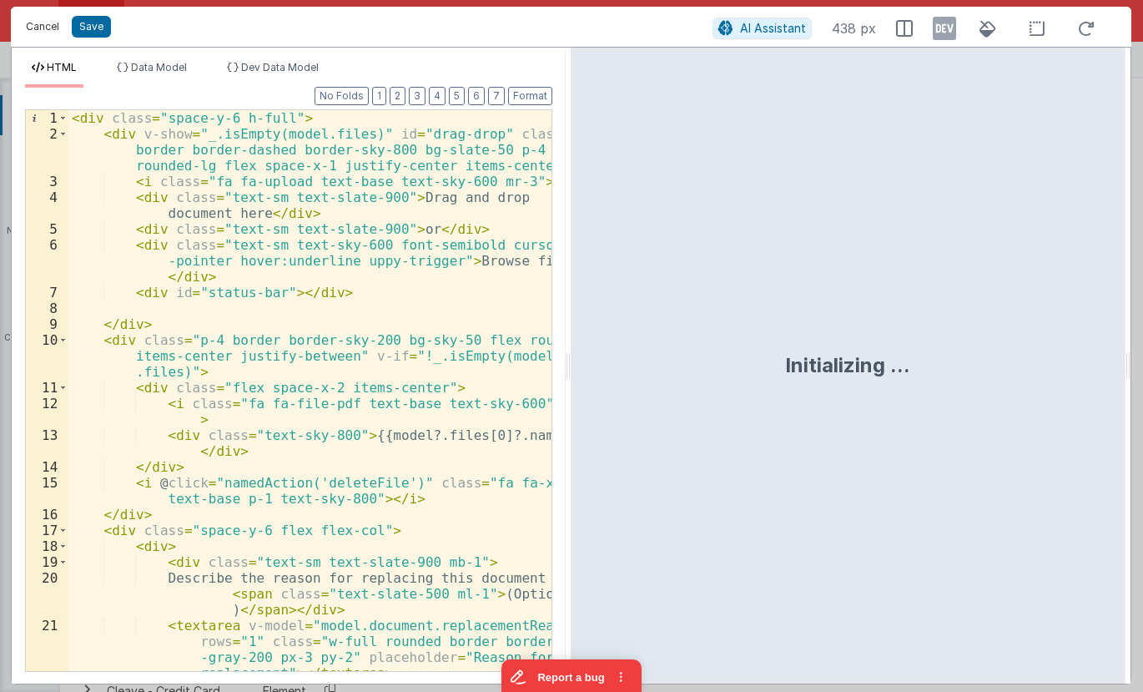
click at [29, 26] on button "Cancel" at bounding box center [43, 26] width 50 height 23
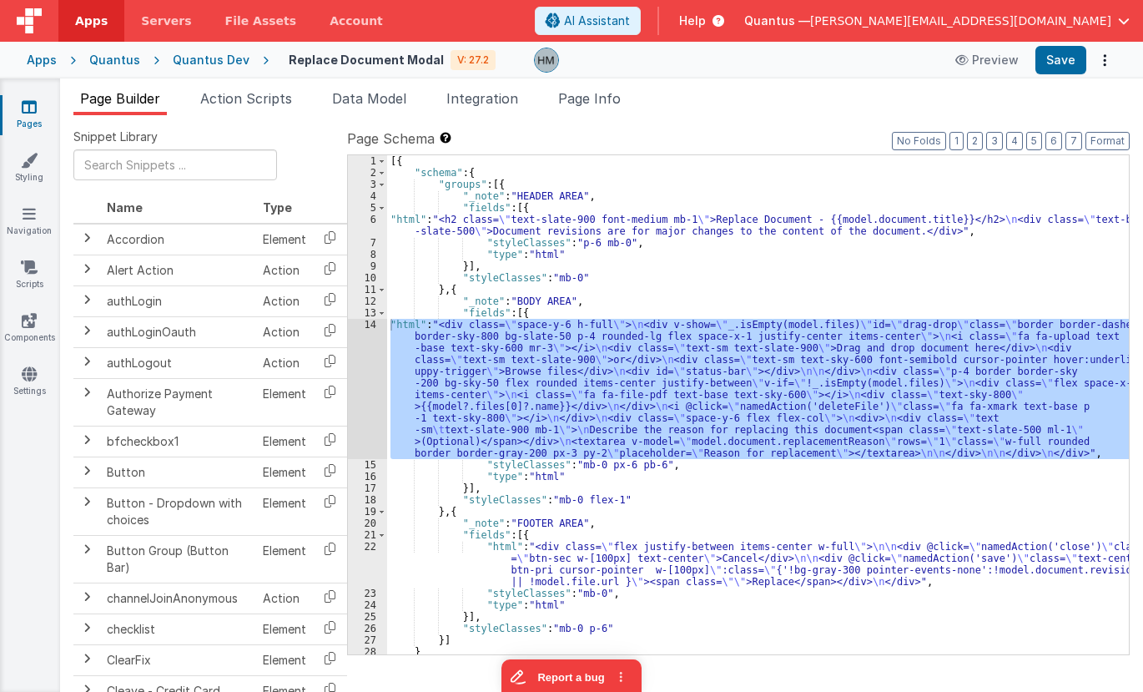
click at [569, 230] on div "[{ "schema" : { "groups" : [{ "_note" : "HEADER AREA" , "fields" : [{ "html" : …" at bounding box center [758, 416] width 742 height 522
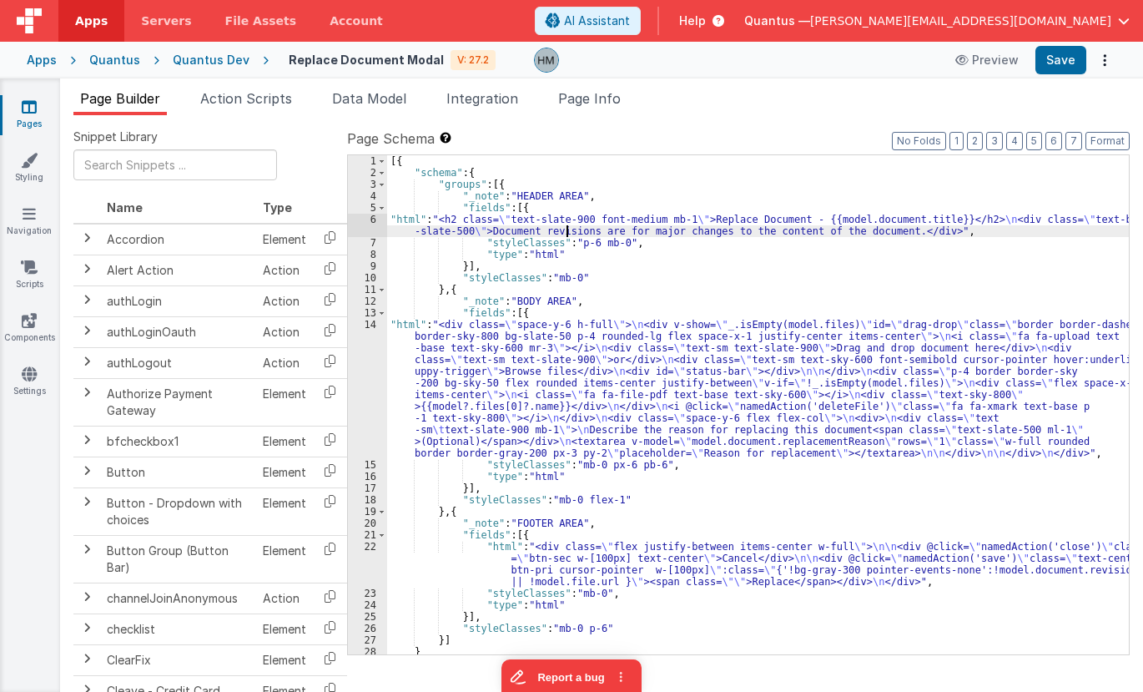
click at [370, 216] on div "6" at bounding box center [367, 225] width 39 height 23
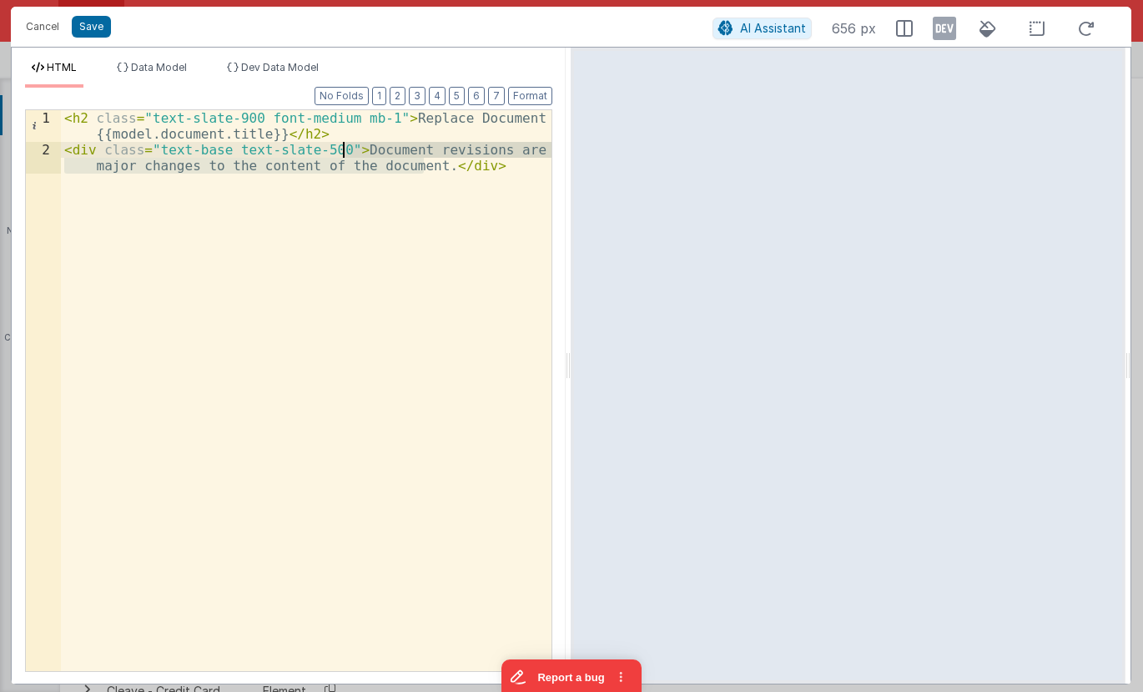
drag, startPoint x: 422, startPoint y: 163, endPoint x: 343, endPoint y: 149, distance: 80.4
click at [343, 149] on div "< h2 class = "text-slate-900 font-medium mb-1" > Replace Document - {{model.doc…" at bounding box center [306, 422] width 491 height 624
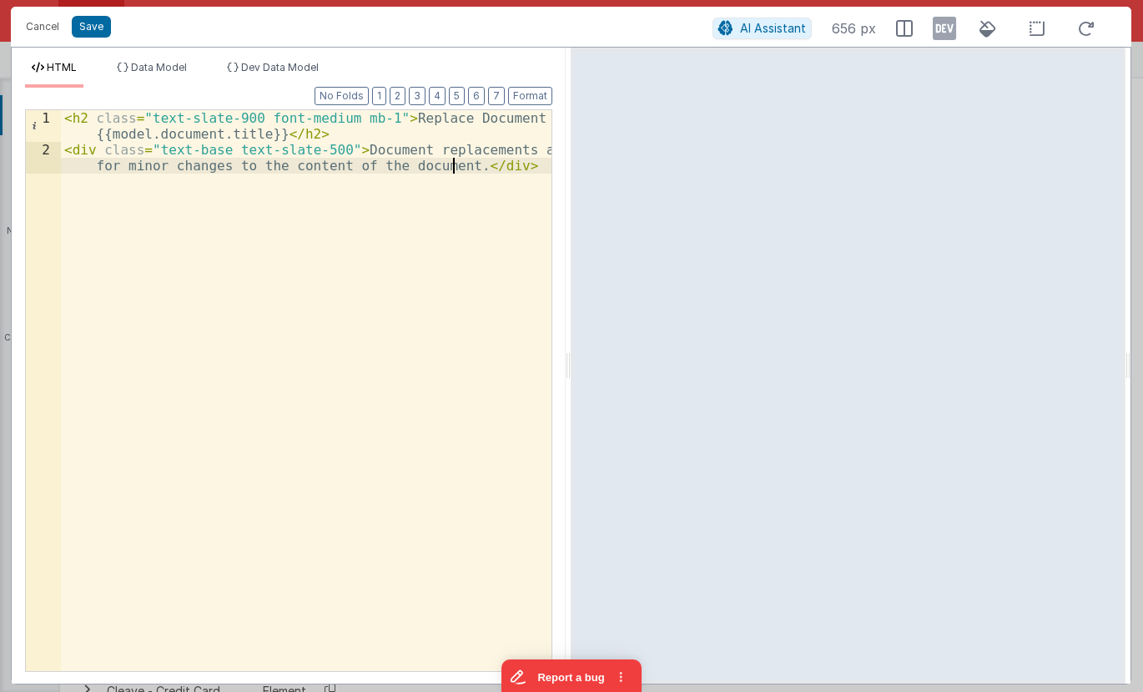
click at [420, 135] on div "< h2 class = "text-slate-900 font-medium mb-1" > Replace Document - {{model.doc…" at bounding box center [306, 422] width 491 height 624
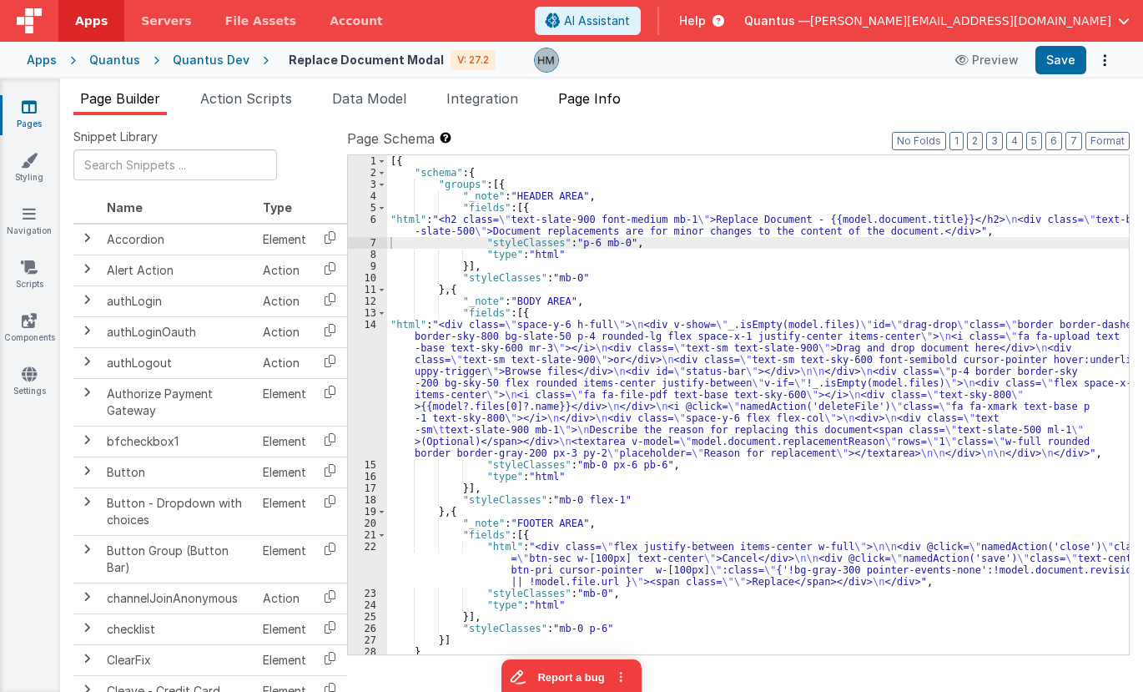
click at [617, 94] on span "Page Info" at bounding box center [589, 98] width 63 height 17
